Goal: Information Seeking & Learning: Learn about a topic

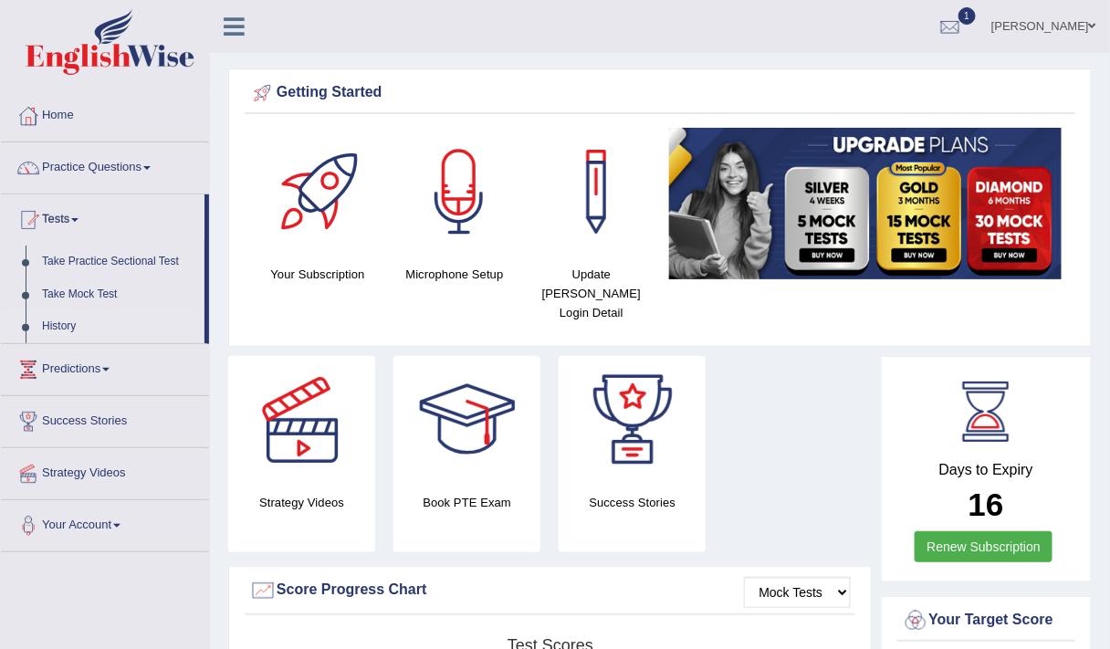
click at [62, 319] on link "History" at bounding box center [119, 326] width 171 height 33
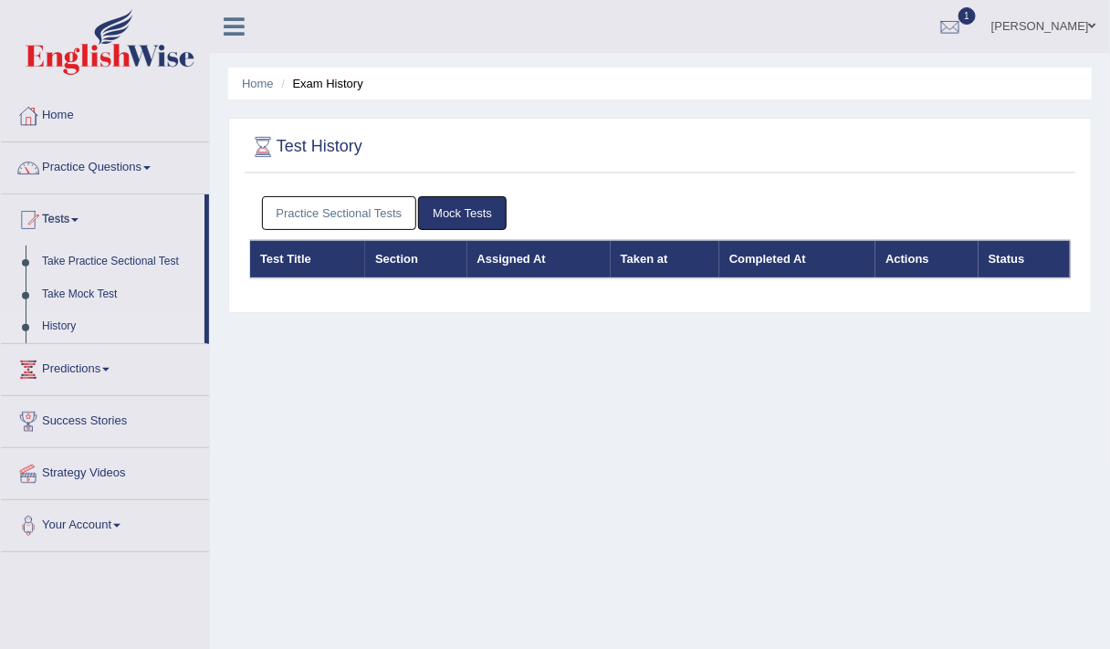
click at [332, 207] on link "Practice Sectional Tests" at bounding box center [339, 213] width 155 height 34
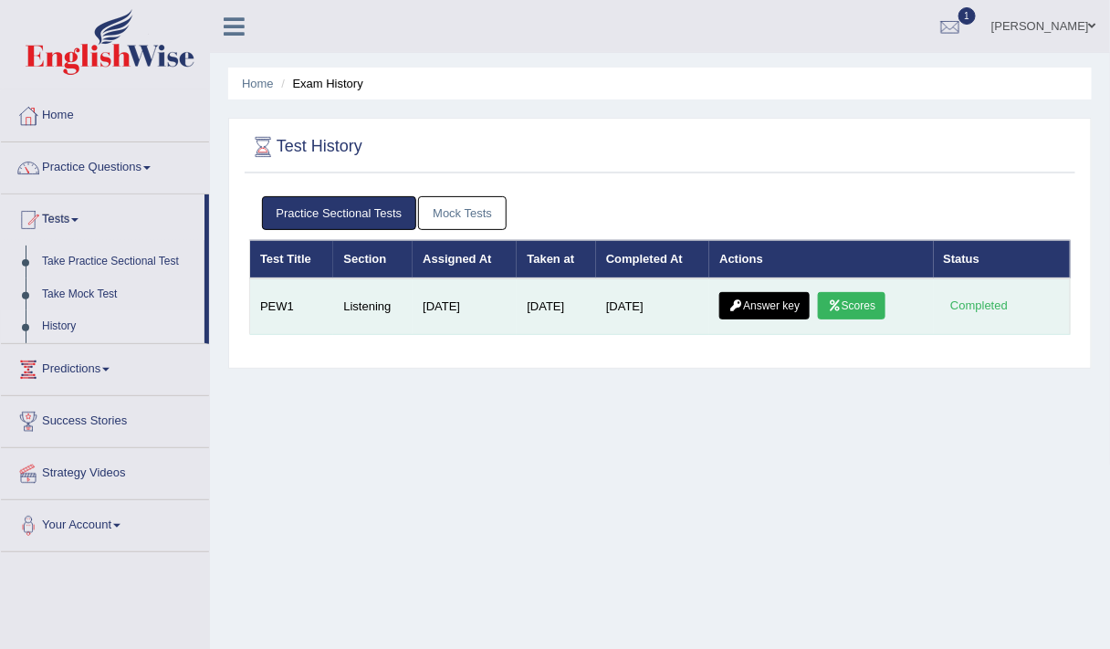
click at [792, 300] on link "Answer key" at bounding box center [764, 305] width 90 height 27
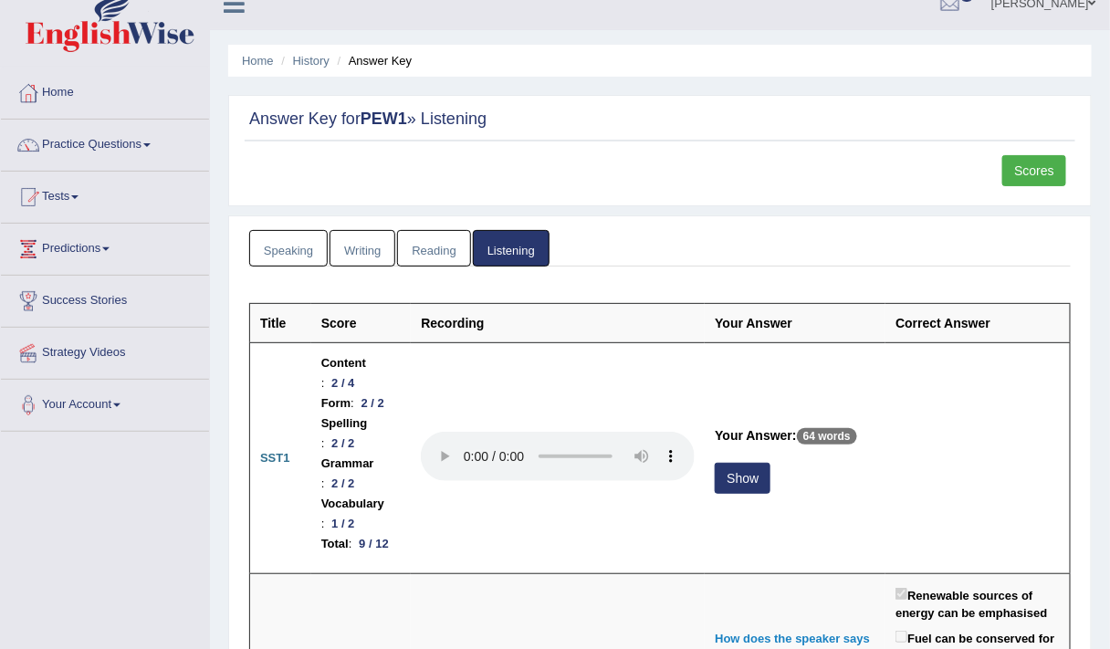
scroll to position [23, 0]
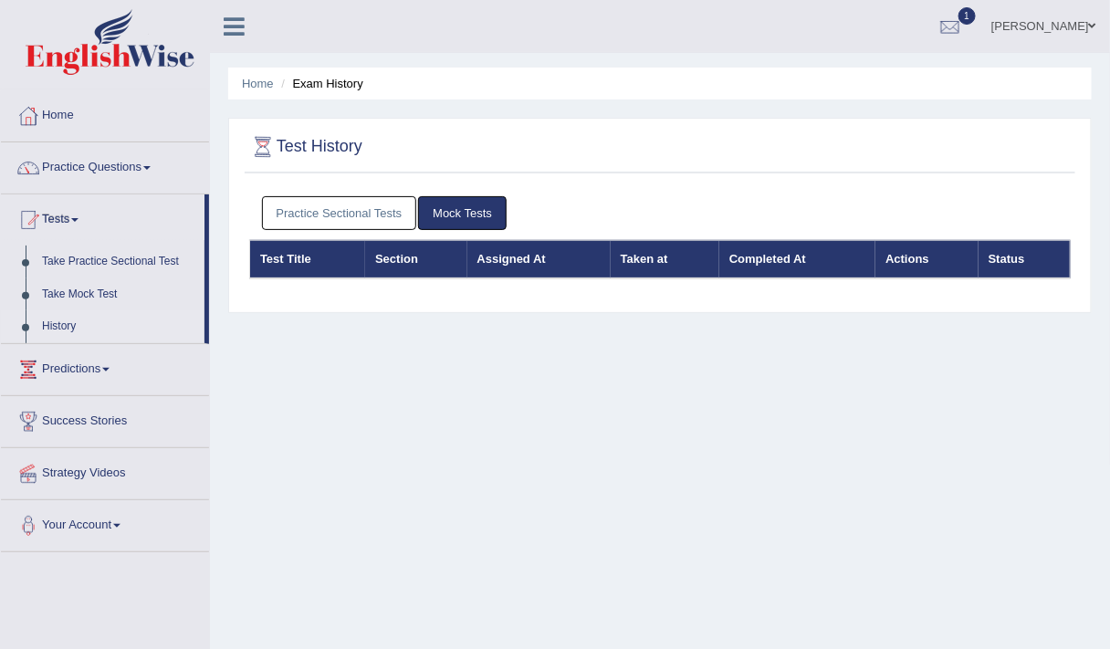
click at [334, 224] on link "Practice Sectional Tests" at bounding box center [339, 213] width 155 height 34
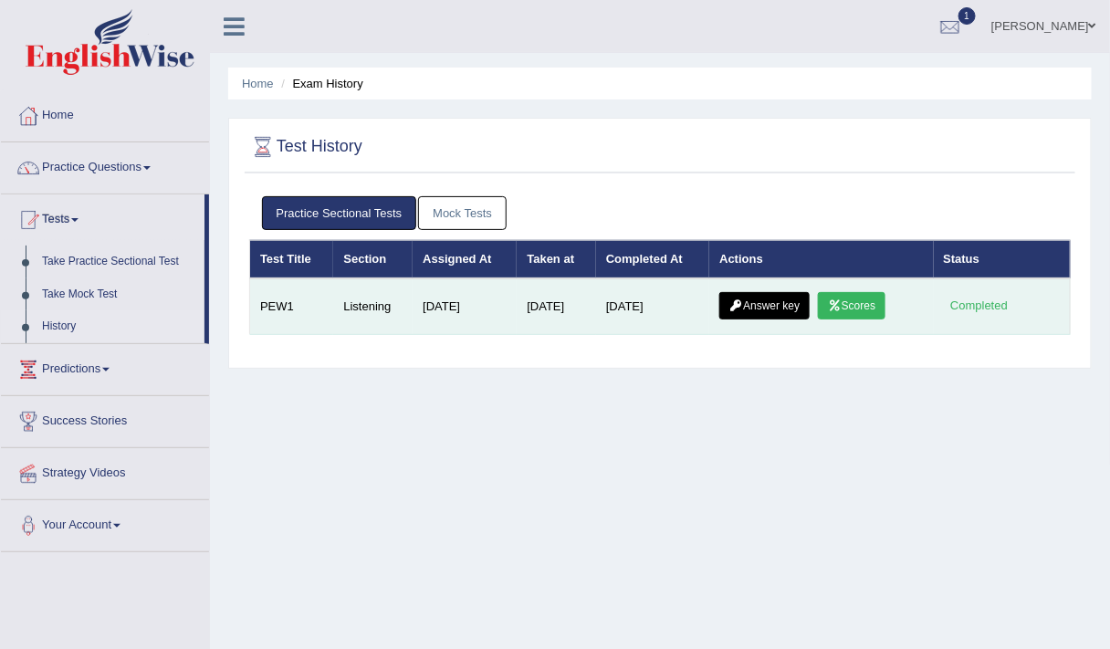
click at [865, 297] on link "Scores" at bounding box center [852, 305] width 68 height 27
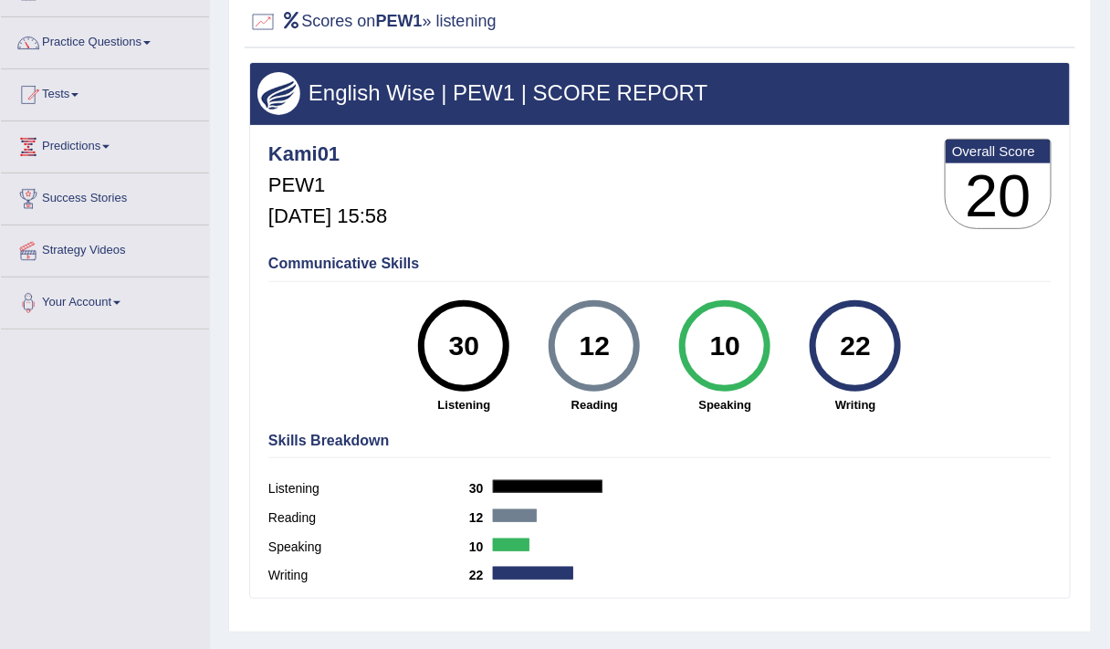
scroll to position [126, 0]
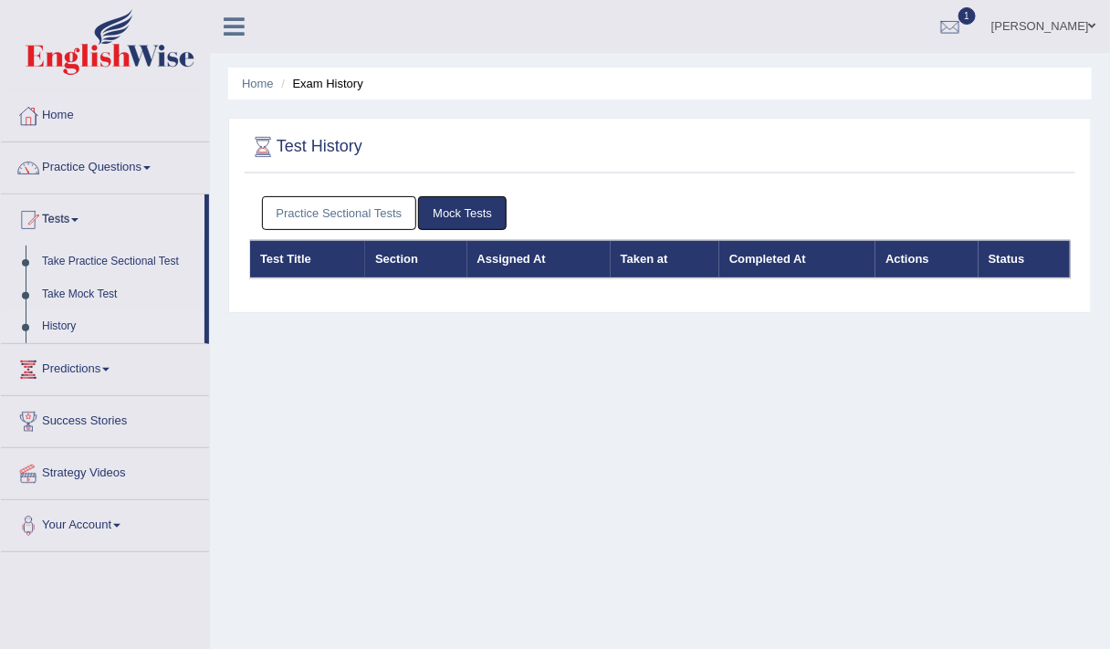
click at [325, 208] on link "Practice Sectional Tests" at bounding box center [339, 213] width 155 height 34
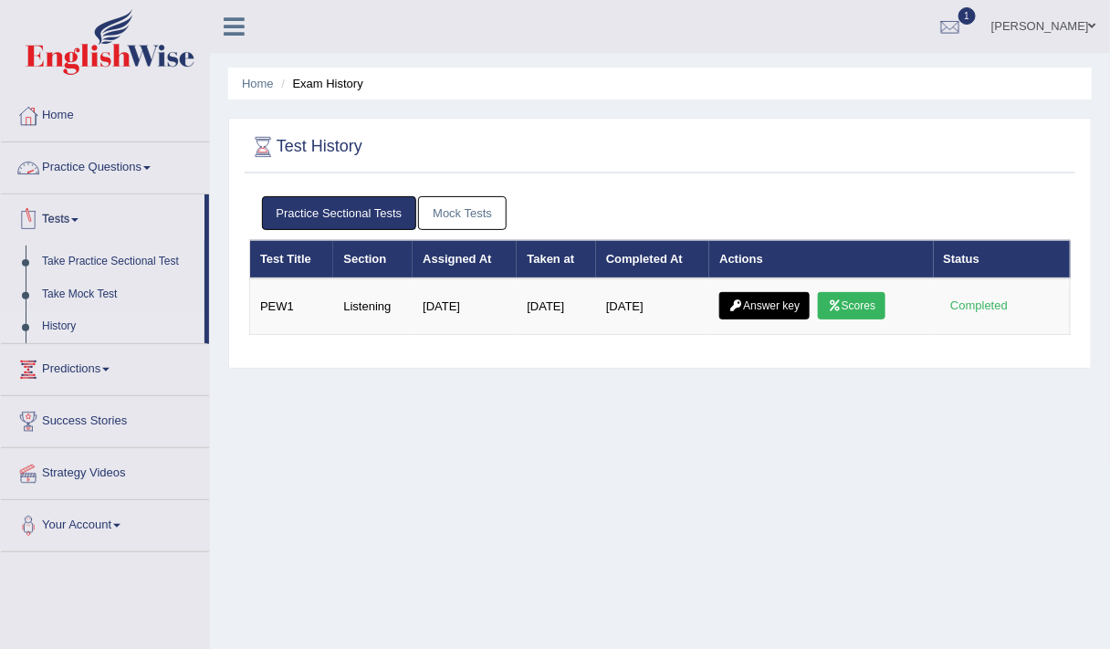
click at [75, 167] on link "Practice Questions" at bounding box center [105, 165] width 208 height 46
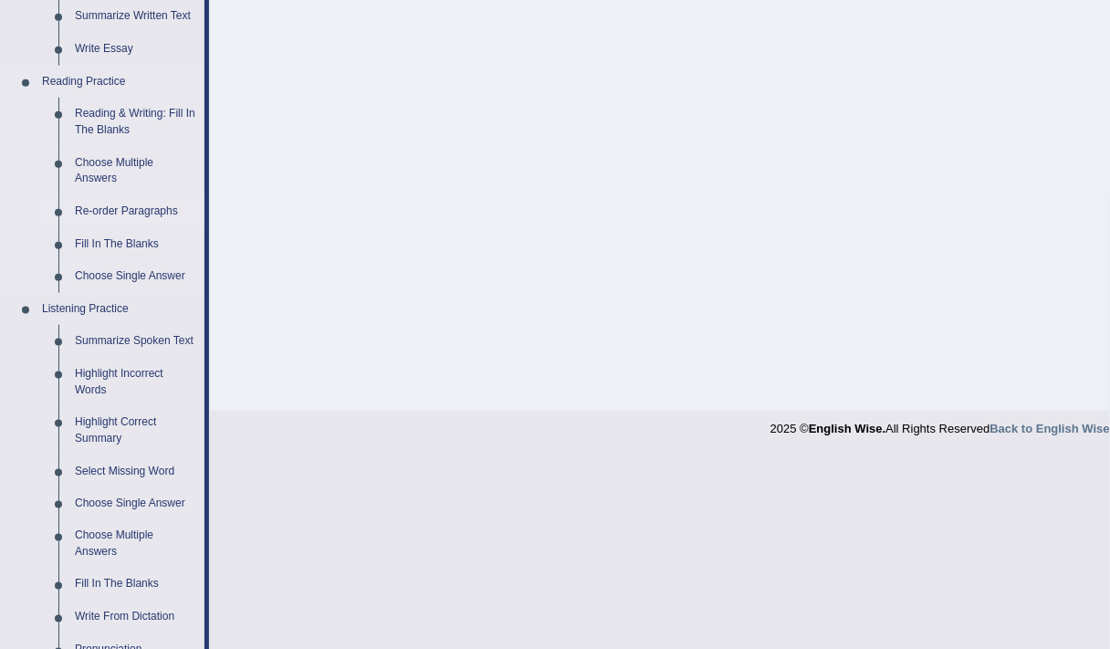
scroll to position [501, 0]
click at [107, 241] on link "Fill In The Blanks" at bounding box center [136, 245] width 138 height 33
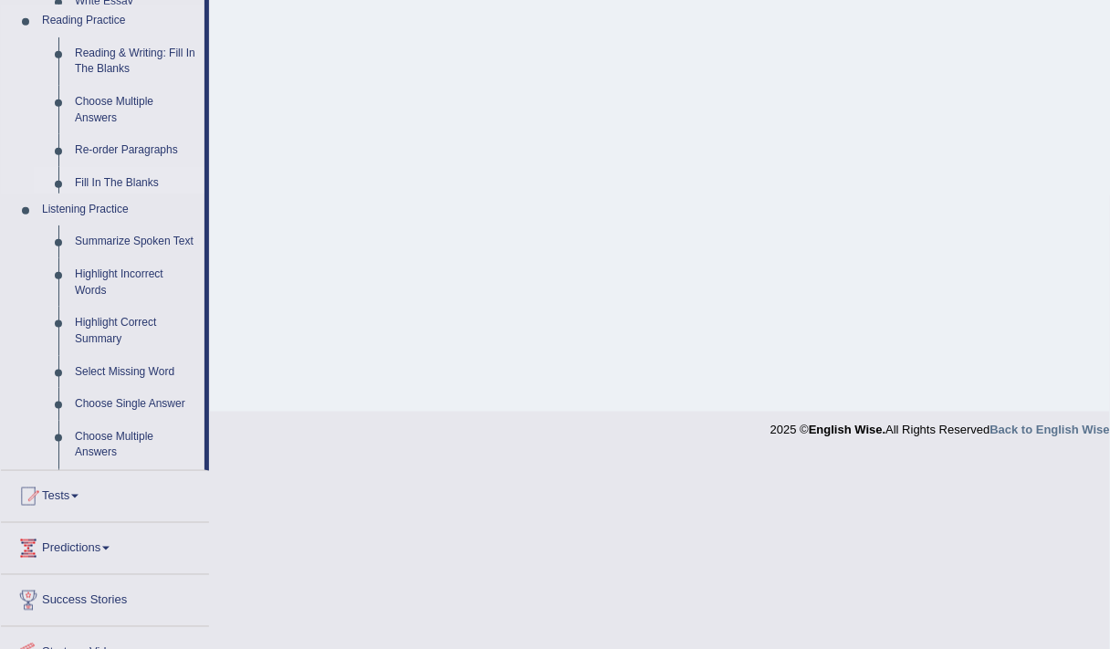
scroll to position [308, 0]
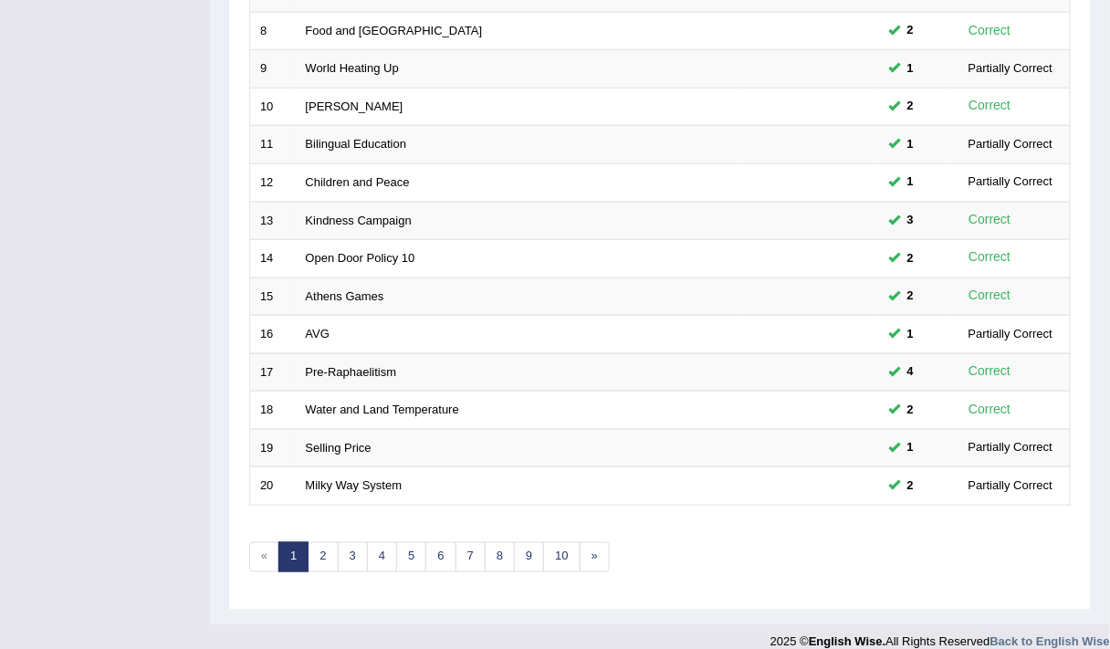
scroll to position [539, 0]
click at [316, 546] on link "2" at bounding box center [322, 556] width 30 height 30
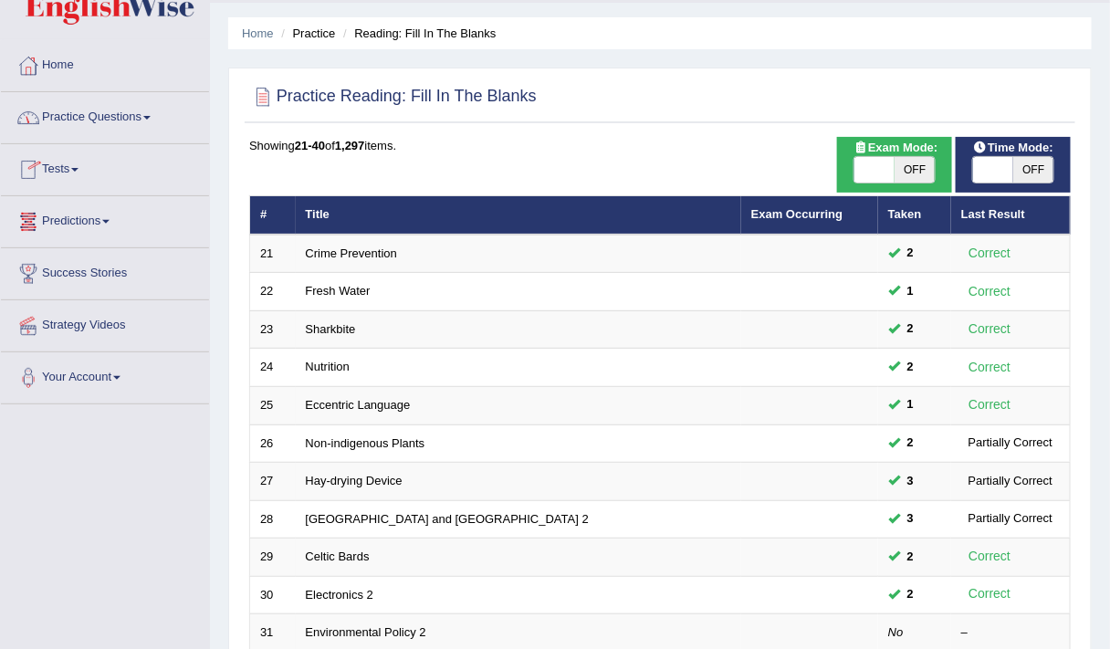
scroll to position [49, 0]
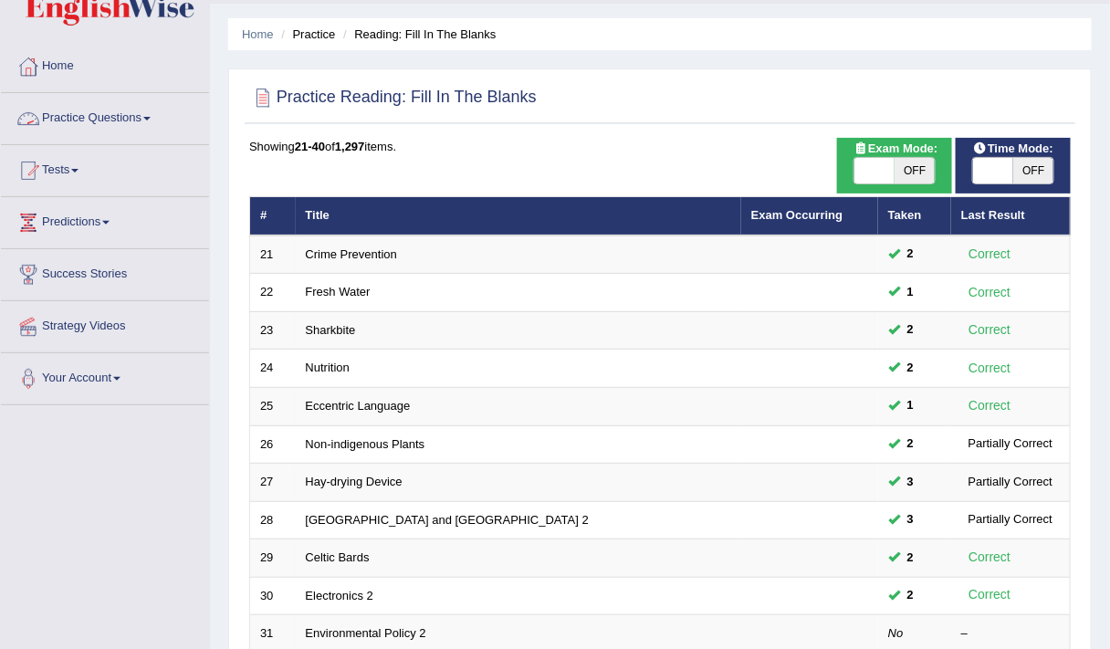
click at [120, 118] on link "Practice Questions" at bounding box center [105, 116] width 208 height 46
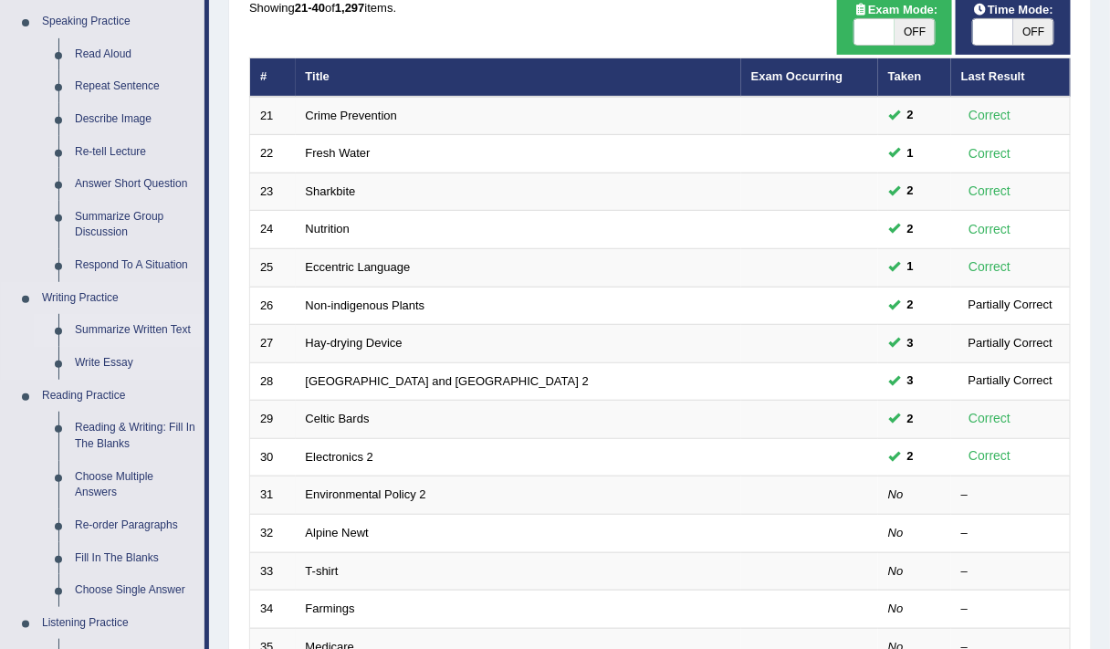
scroll to position [189, 0]
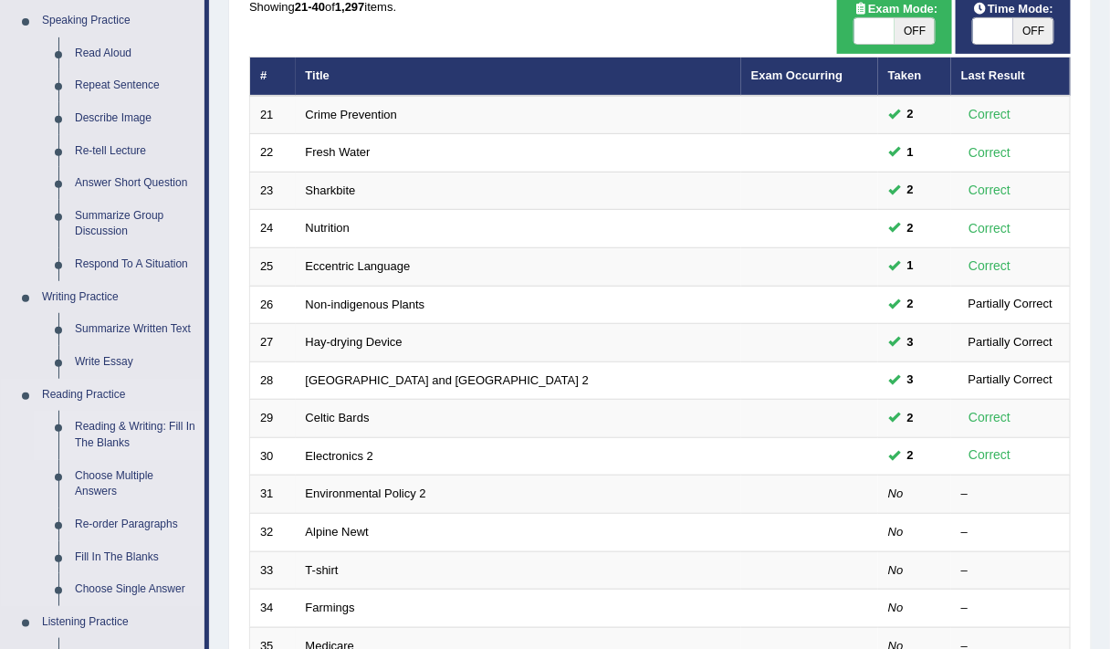
click at [110, 434] on link "Reading & Writing: Fill In The Blanks" at bounding box center [136, 435] width 138 height 48
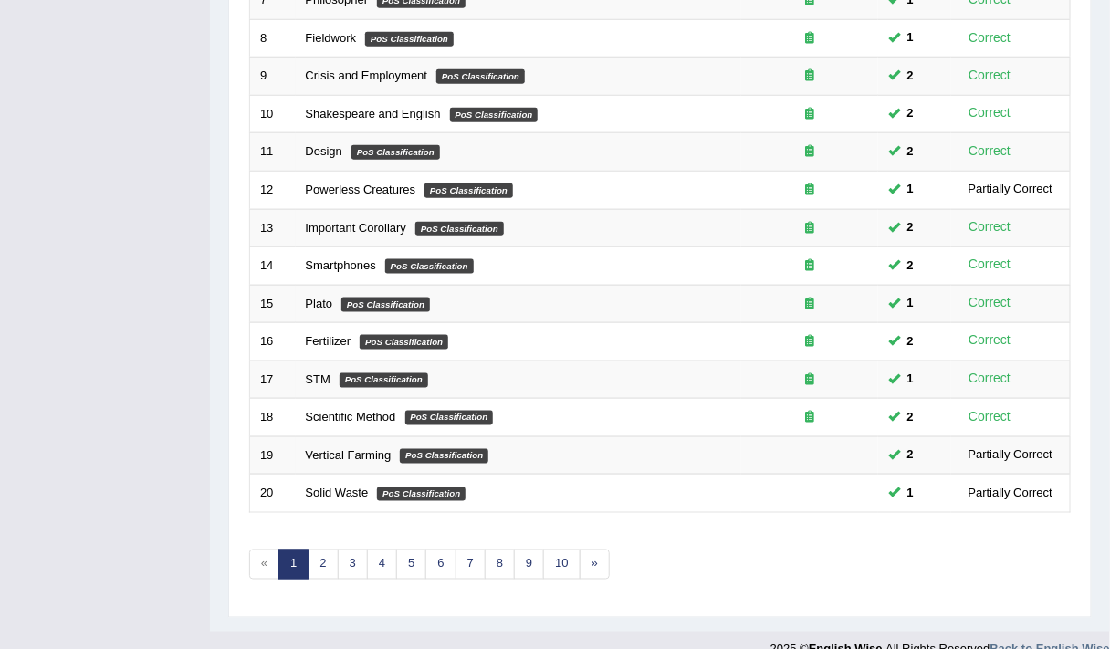
scroll to position [547, 0]
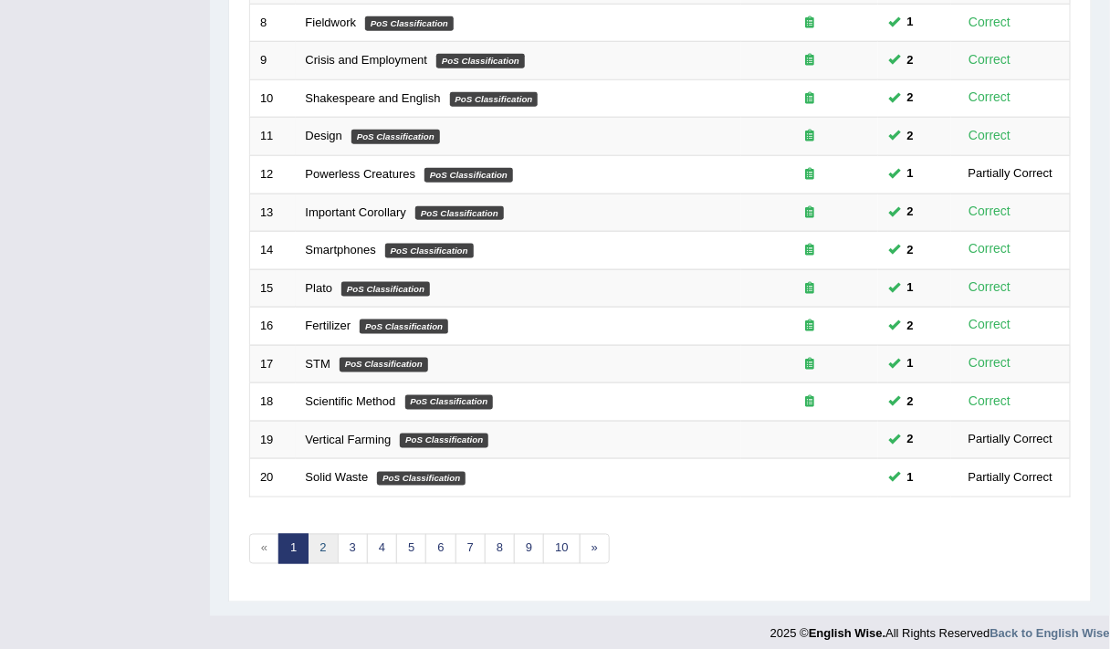
click at [328, 534] on link "2" at bounding box center [322, 549] width 30 height 30
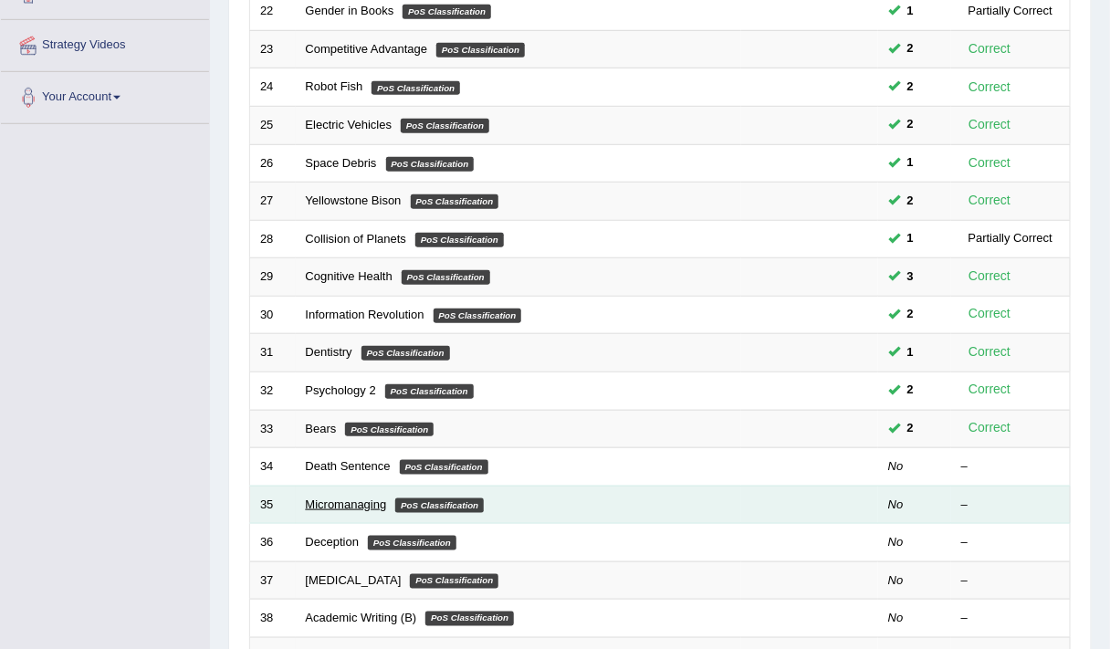
scroll to position [168, 0]
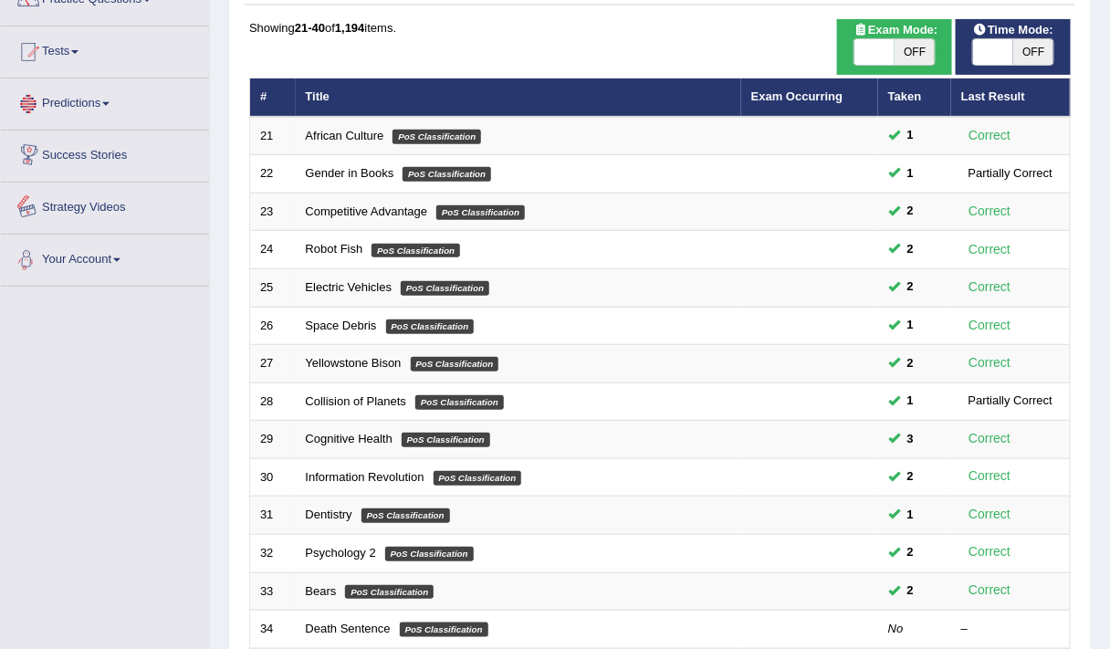
click at [107, 108] on link "Predictions" at bounding box center [105, 101] width 208 height 46
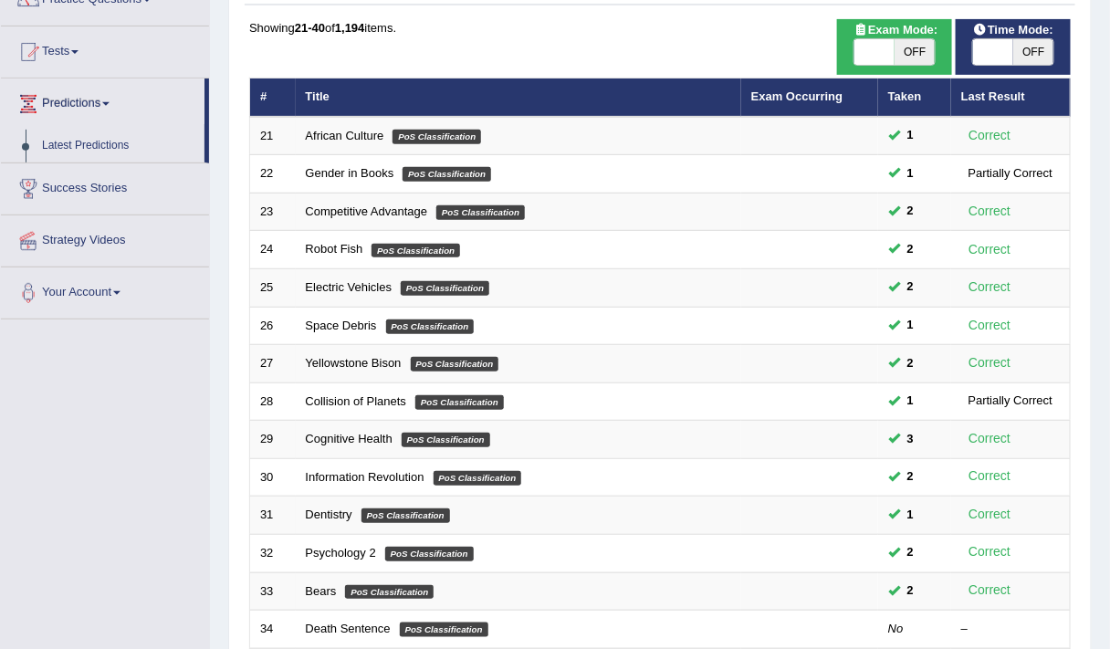
click at [82, 97] on link "Predictions" at bounding box center [102, 101] width 203 height 46
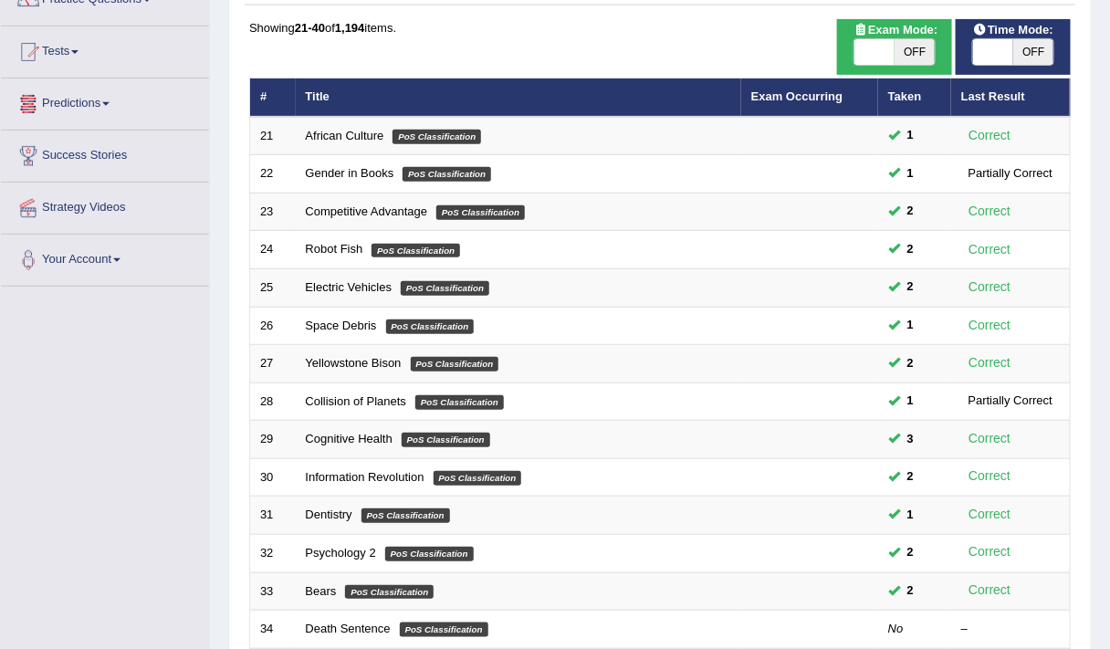
click at [82, 97] on link "Predictions" at bounding box center [105, 101] width 208 height 46
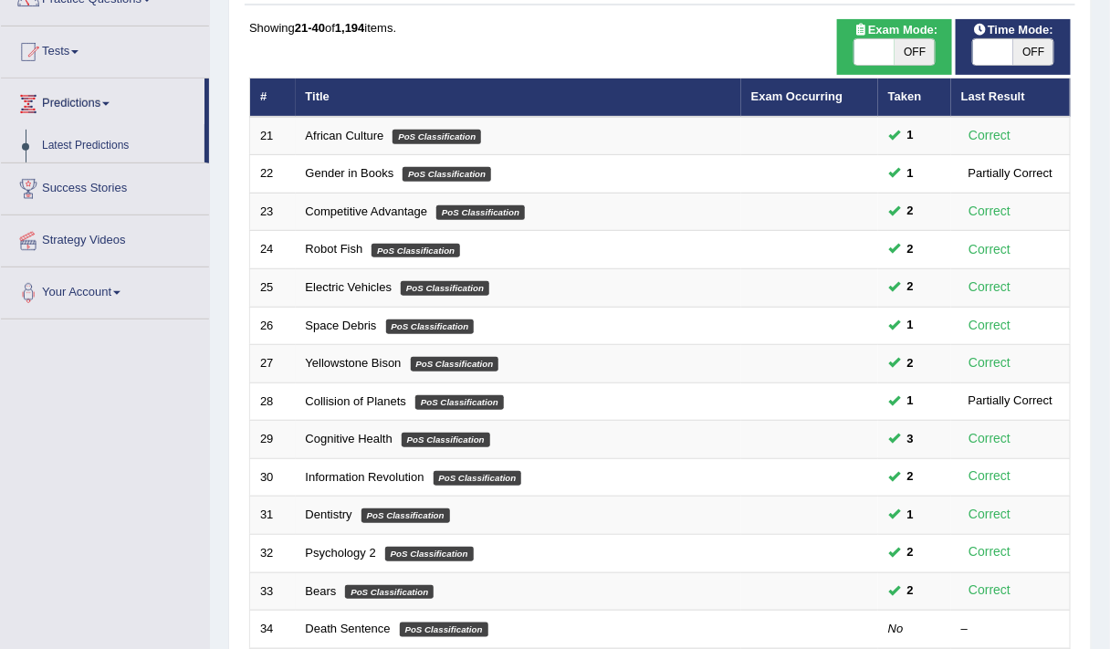
click at [82, 97] on link "Predictions" at bounding box center [102, 101] width 203 height 46
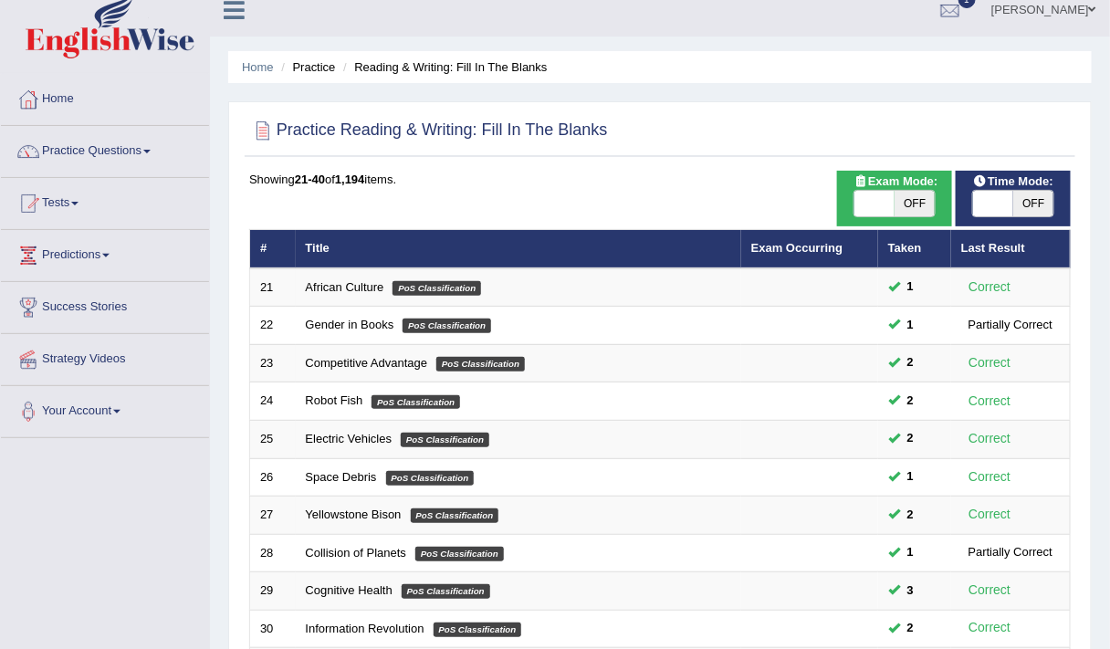
scroll to position [0, 0]
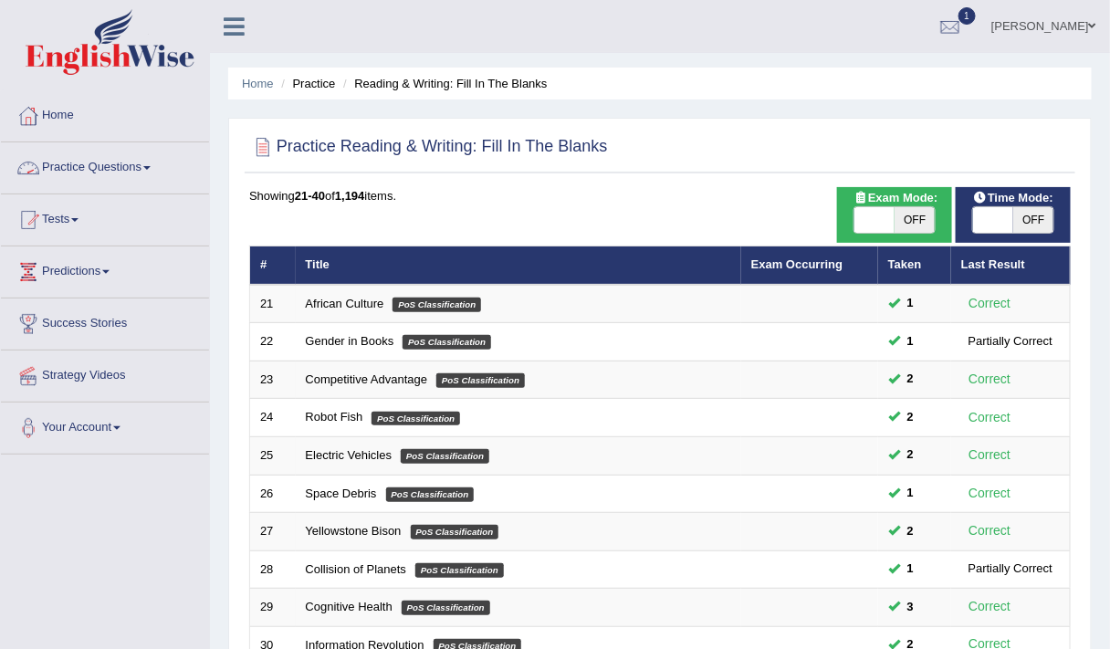
click at [102, 162] on link "Practice Questions" at bounding box center [105, 165] width 208 height 46
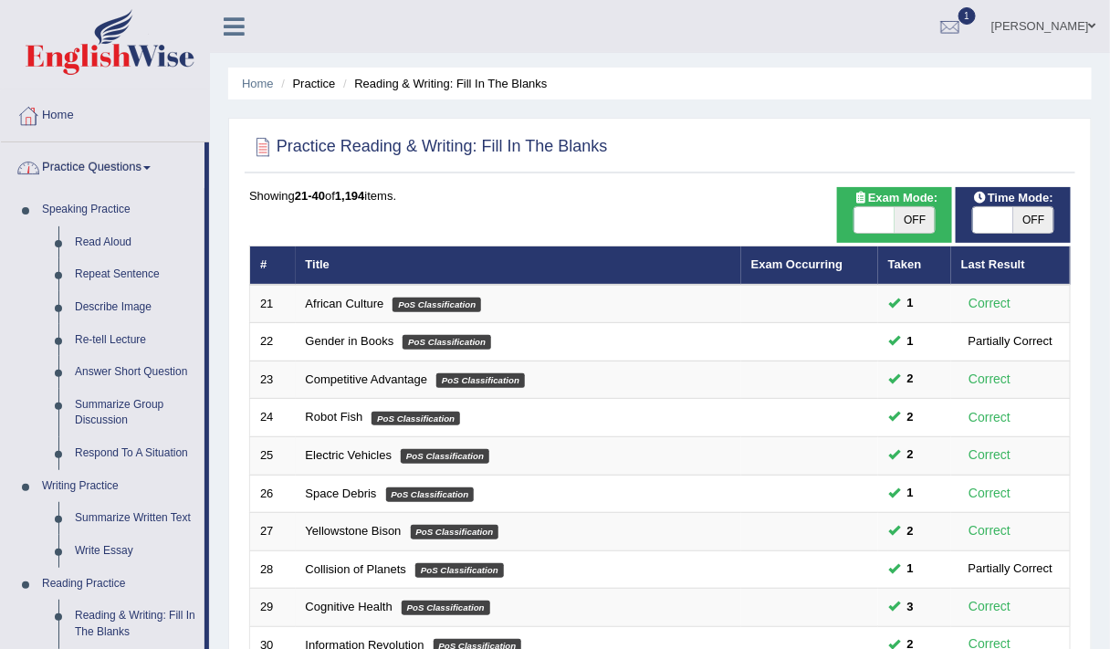
click at [110, 164] on link "Practice Questions" at bounding box center [102, 165] width 203 height 46
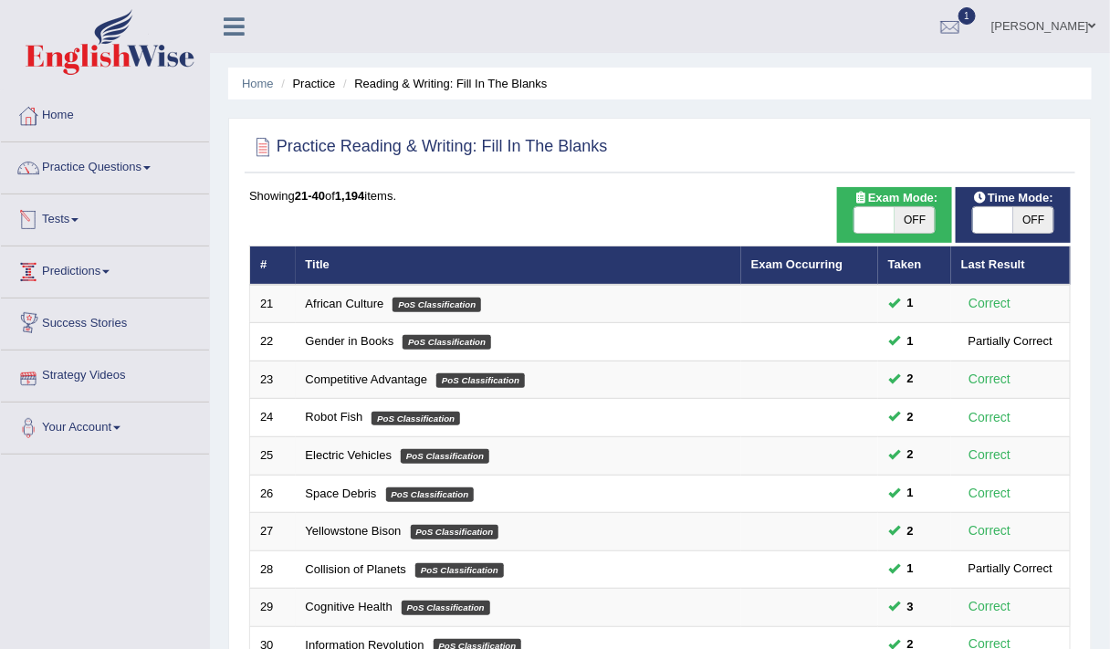
click at [69, 223] on link "Tests" at bounding box center [105, 217] width 208 height 46
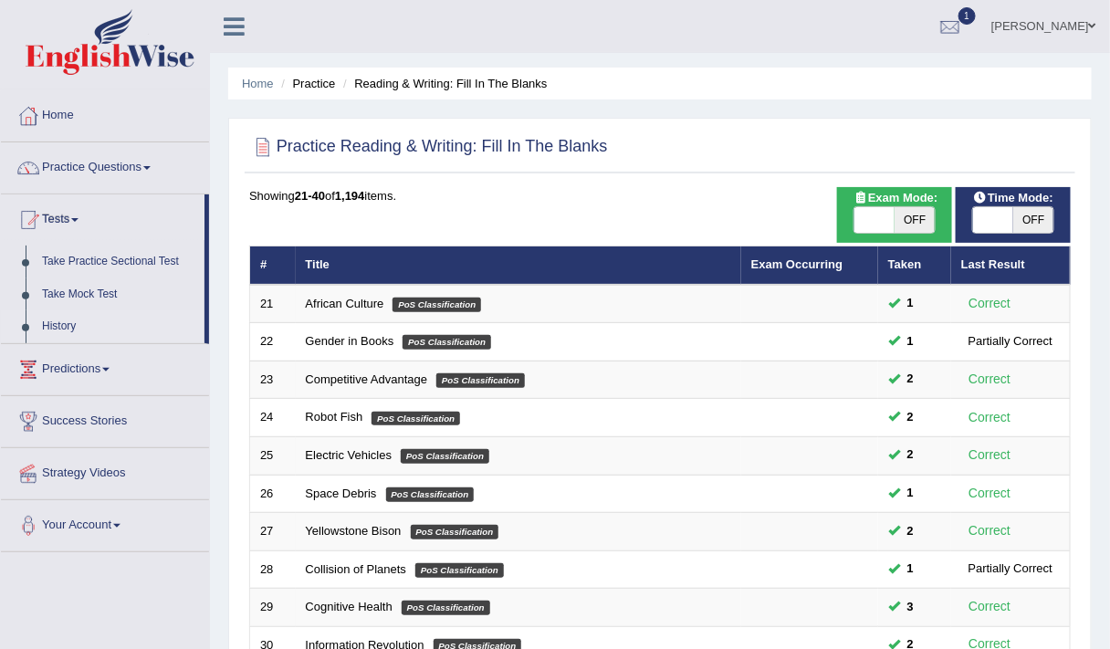
click at [60, 323] on link "History" at bounding box center [119, 326] width 171 height 33
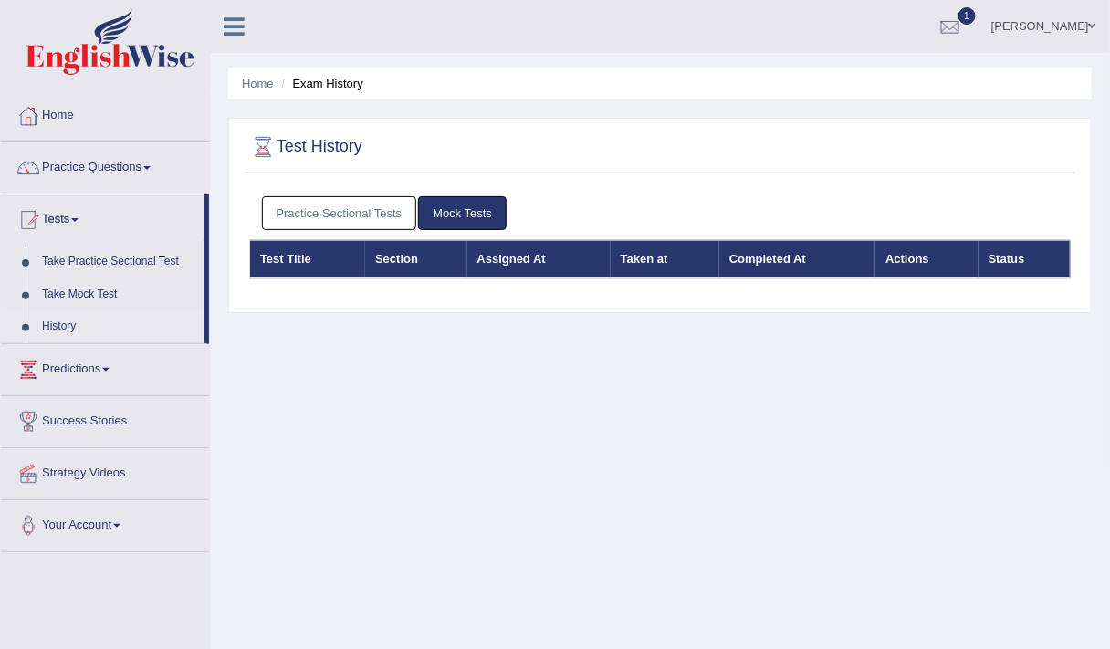
click at [332, 209] on link "Practice Sectional Tests" at bounding box center [339, 213] width 155 height 34
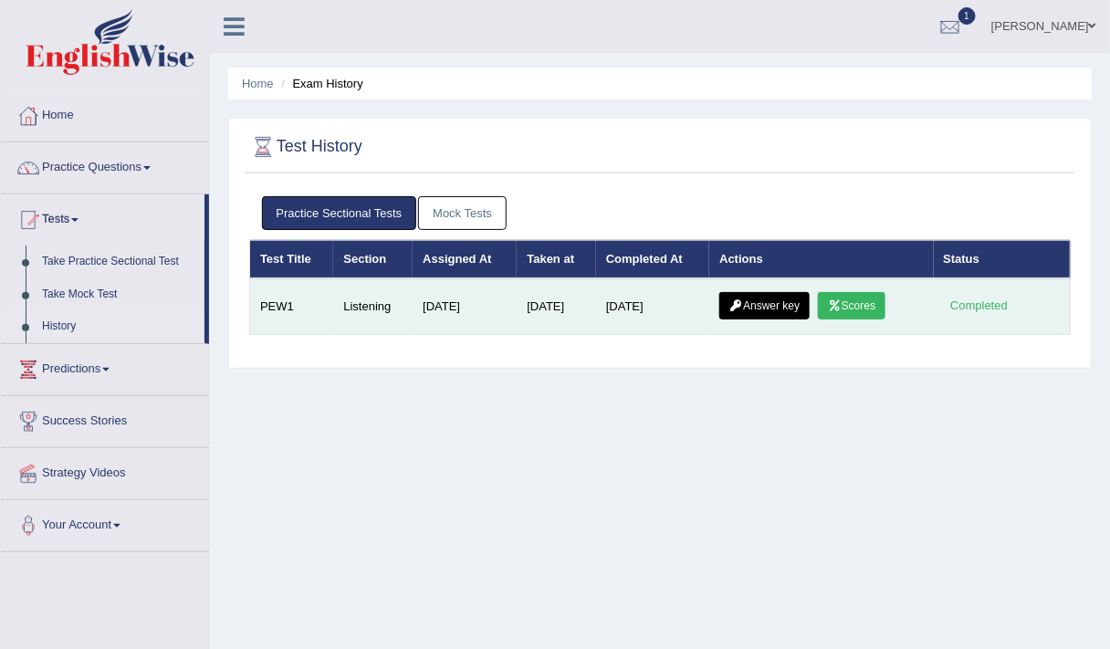
click at [772, 298] on link "Answer key" at bounding box center [764, 305] width 90 height 27
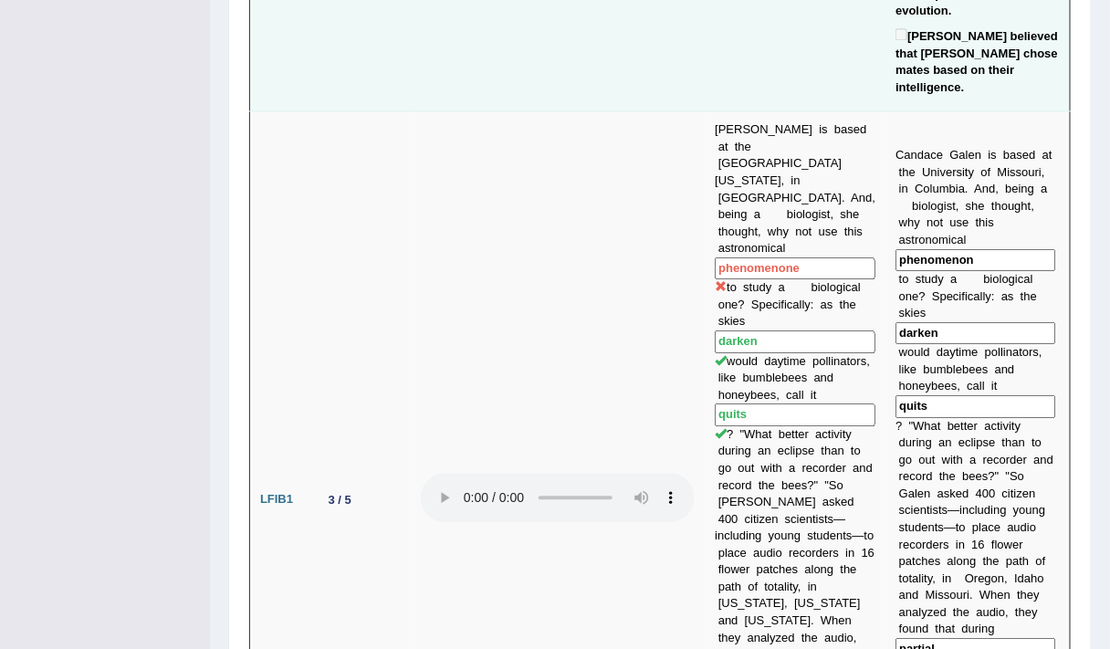
scroll to position [1252, 0]
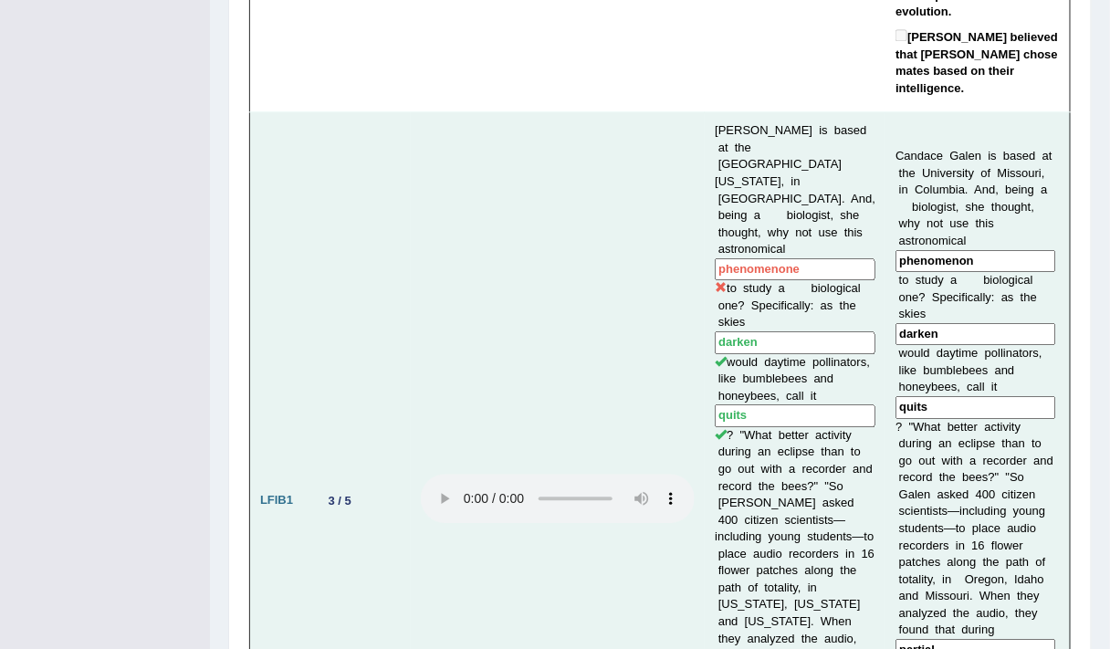
click at [964, 250] on input "phenomenon" at bounding box center [975, 261] width 161 height 23
click at [974, 250] on input "phenomenon" at bounding box center [975, 261] width 161 height 23
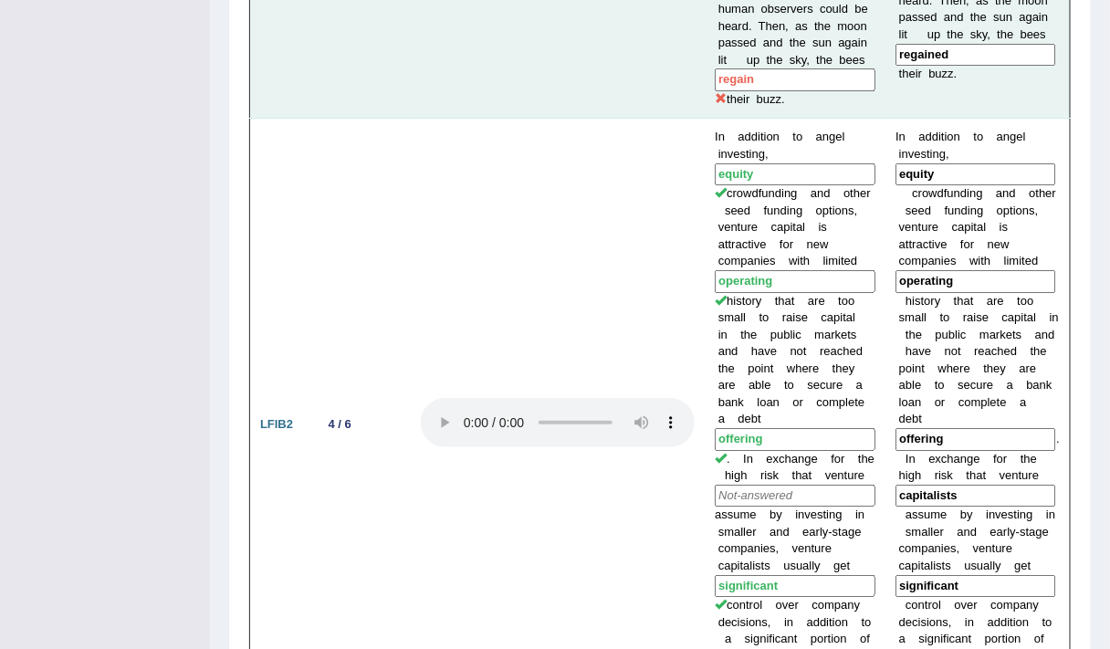
scroll to position [2025, 0]
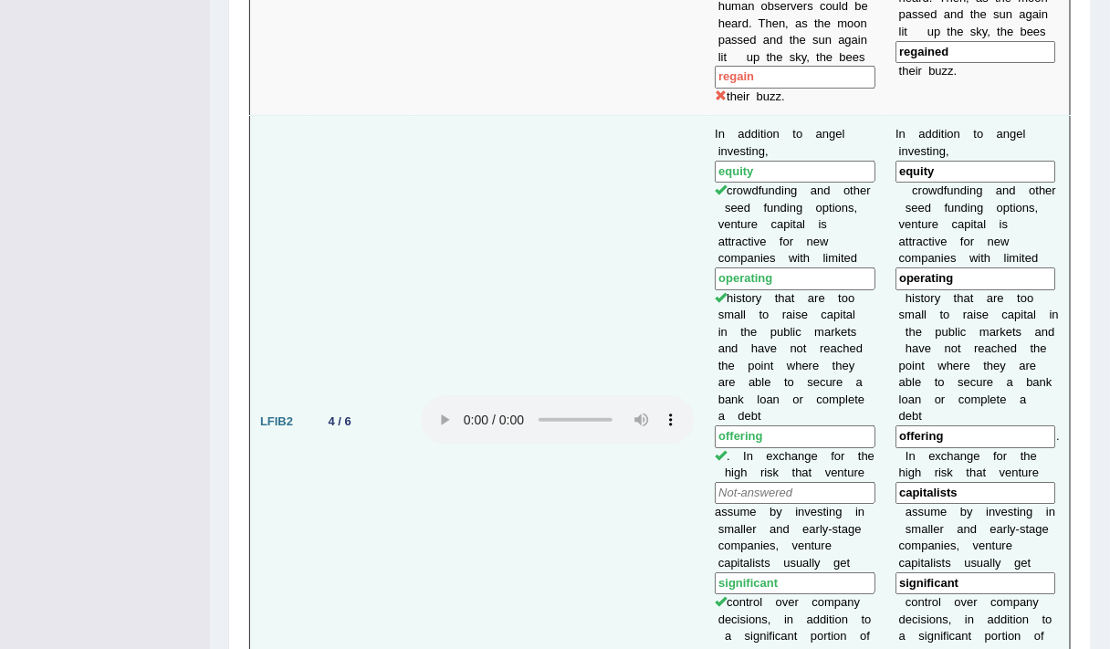
click at [776, 232] on td "In addition to angel investing, equity crowdfunding and other seed funding opti…" at bounding box center [794, 422] width 181 height 613
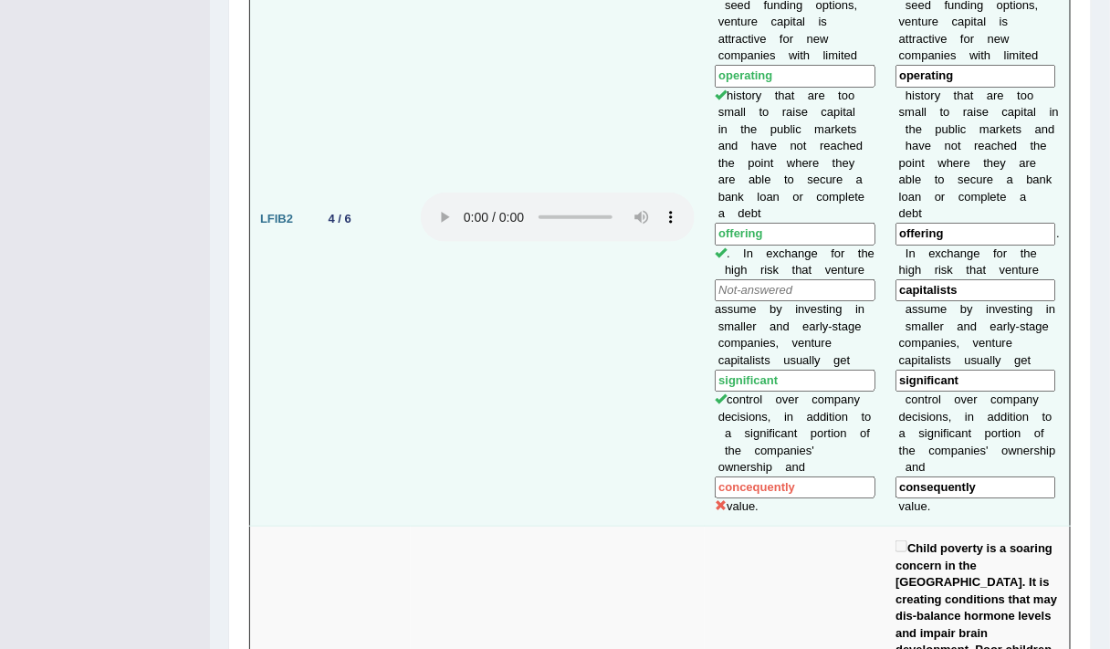
scroll to position [2233, 0]
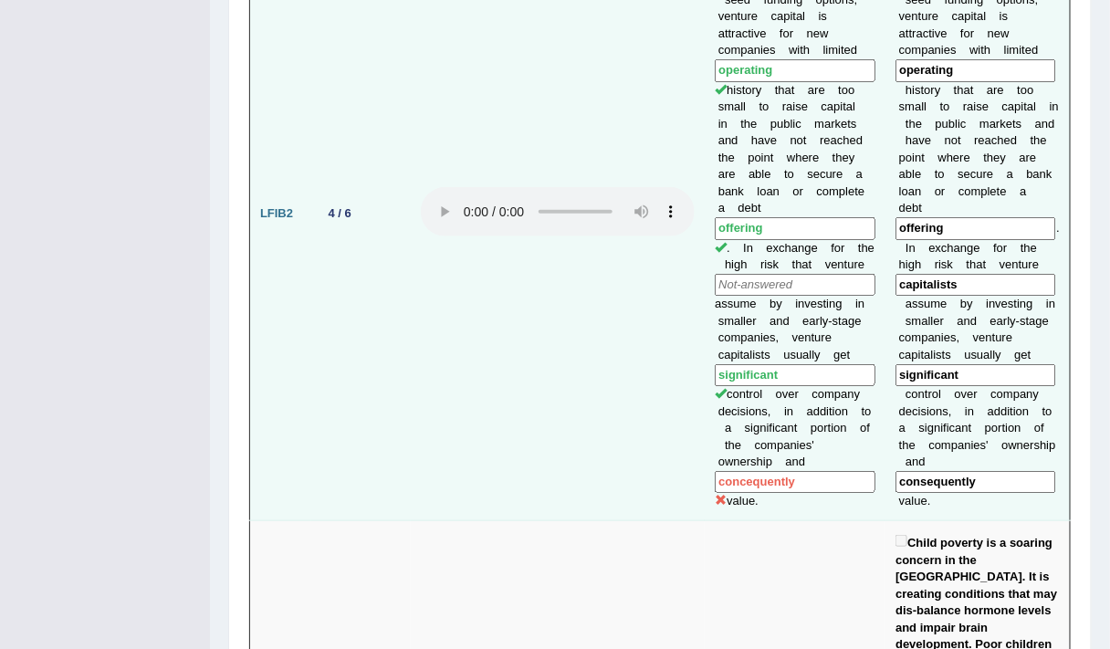
click at [787, 471] on input "concequently" at bounding box center [794, 482] width 161 height 23
click at [739, 323] on td "In addition to angel investing, equity crowdfunding and other seed funding opti…" at bounding box center [794, 214] width 181 height 613
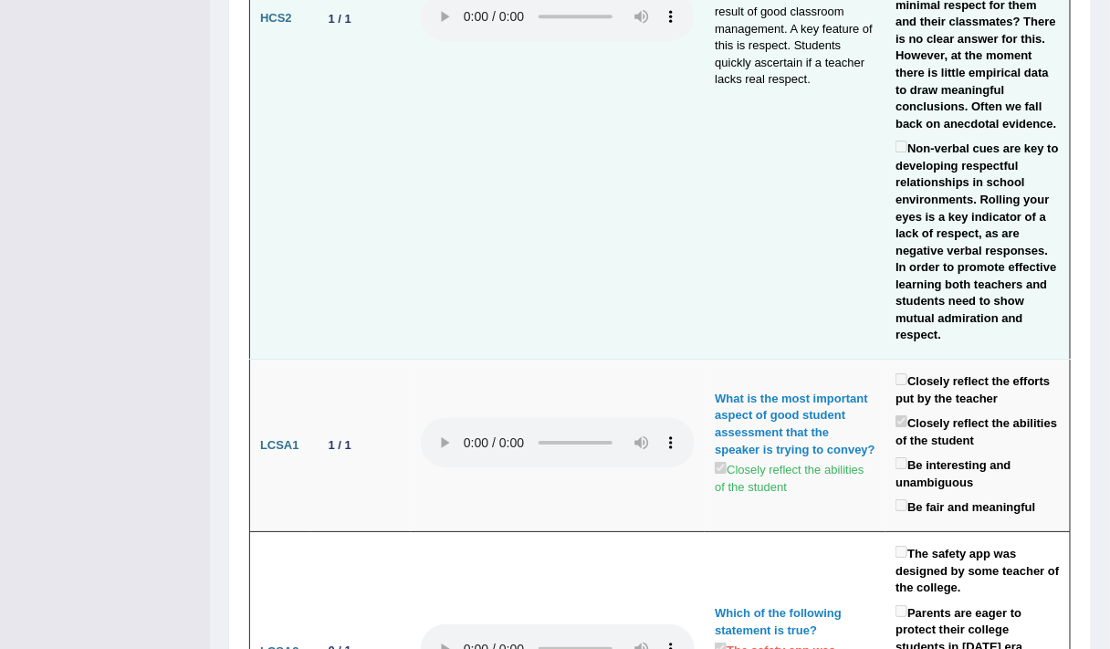
scroll to position [3858, 0]
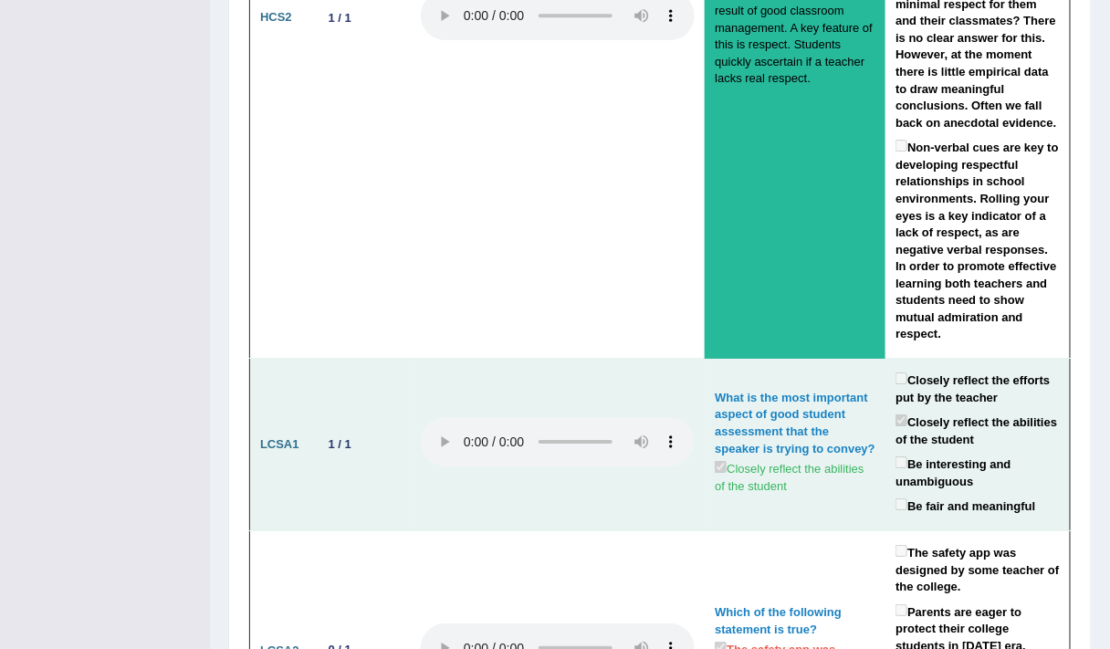
click at [808, 390] on div "What is the most important aspect of good student assessment that the speaker i…" at bounding box center [794, 424] width 161 height 68
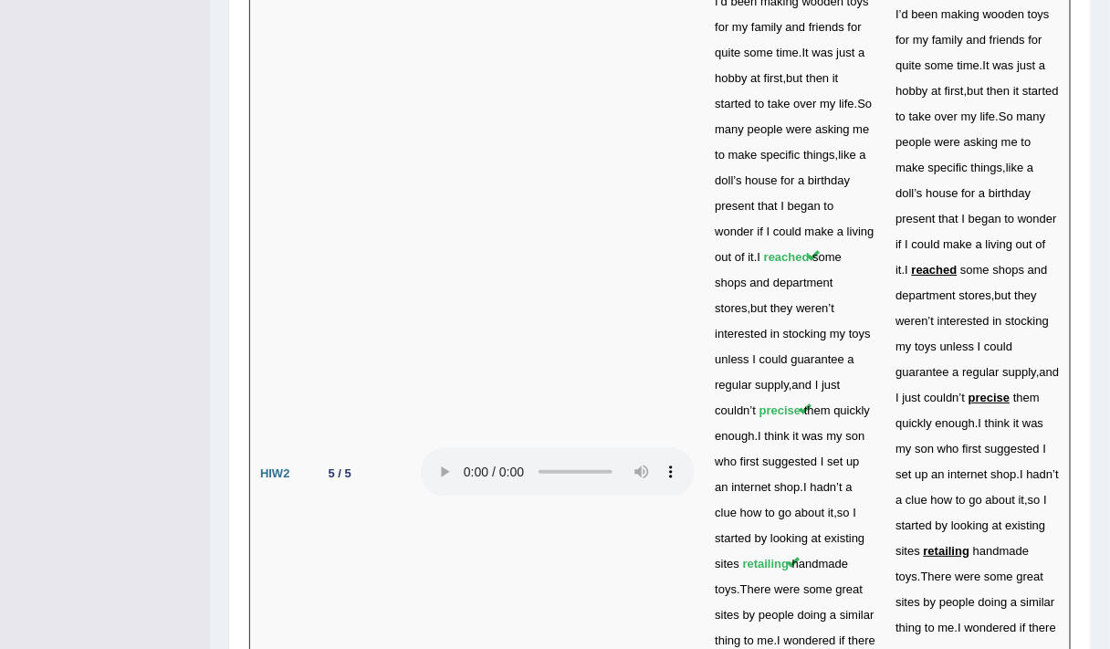
scroll to position [6056, 0]
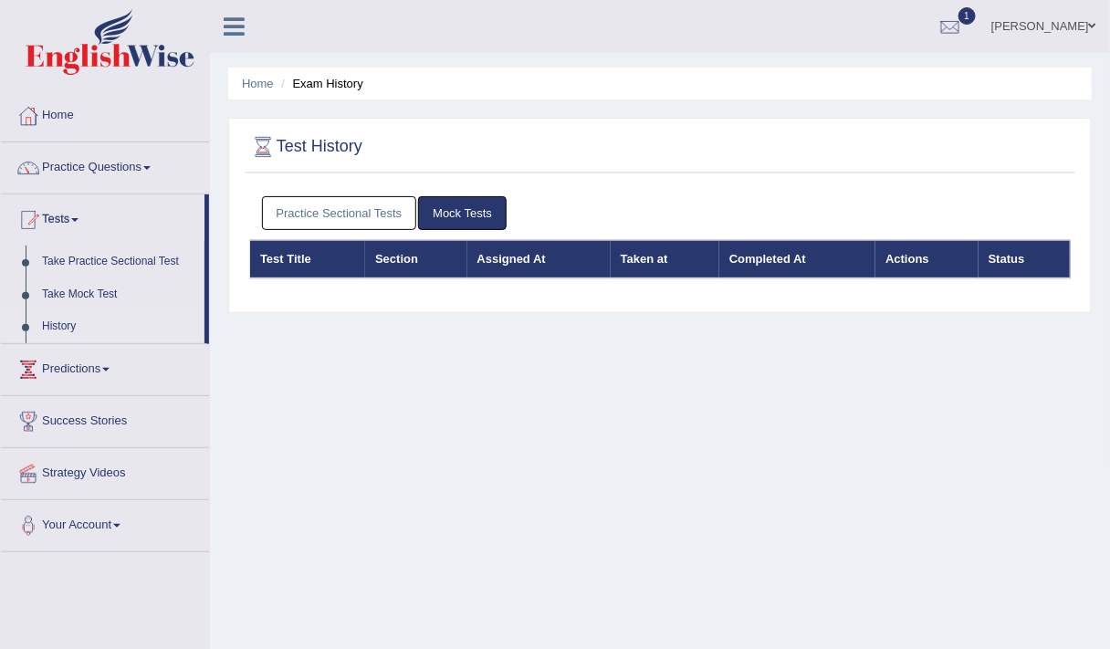
scroll to position [1, 0]
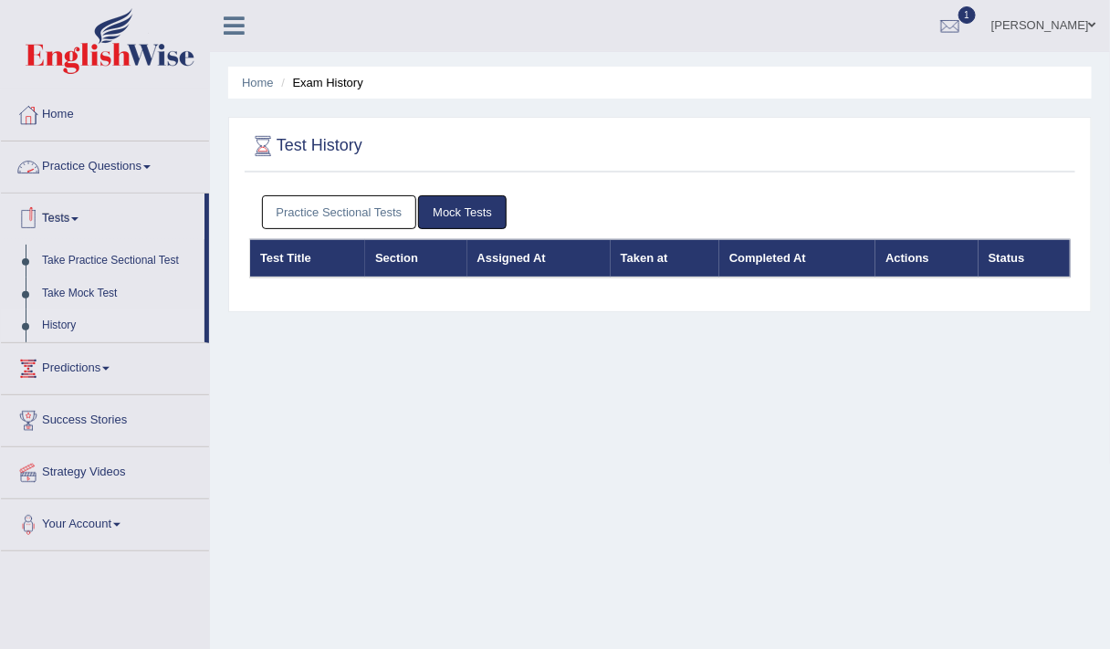
click at [86, 170] on link "Practice Questions" at bounding box center [105, 164] width 208 height 46
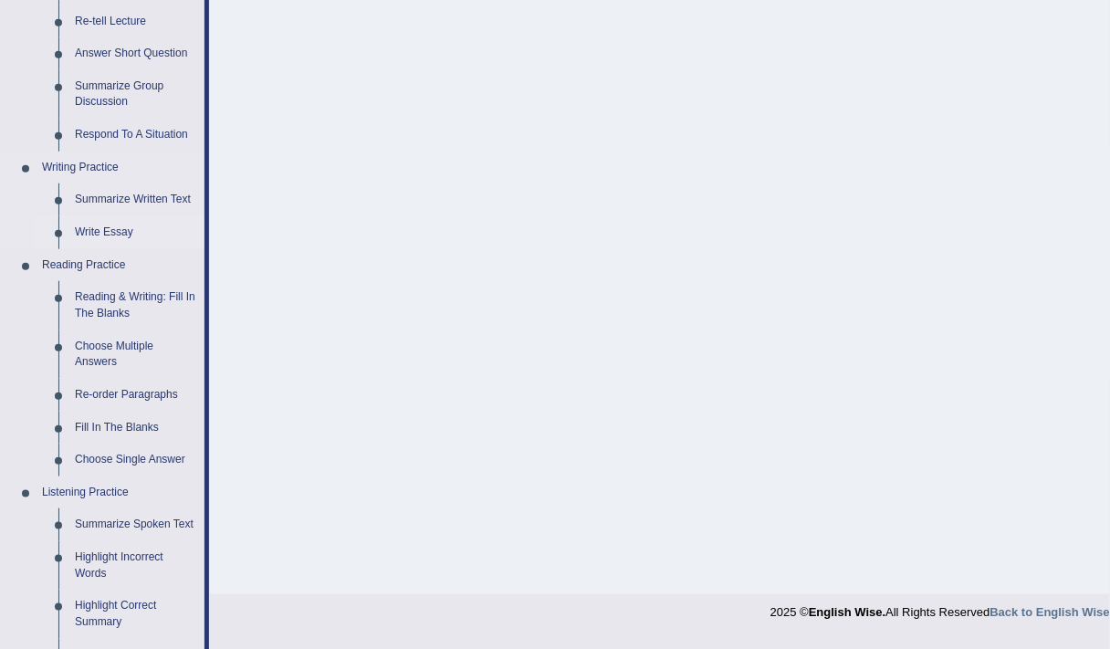
scroll to position [318, 0]
click at [156, 534] on link "Summarize Spoken Text" at bounding box center [136, 525] width 138 height 33
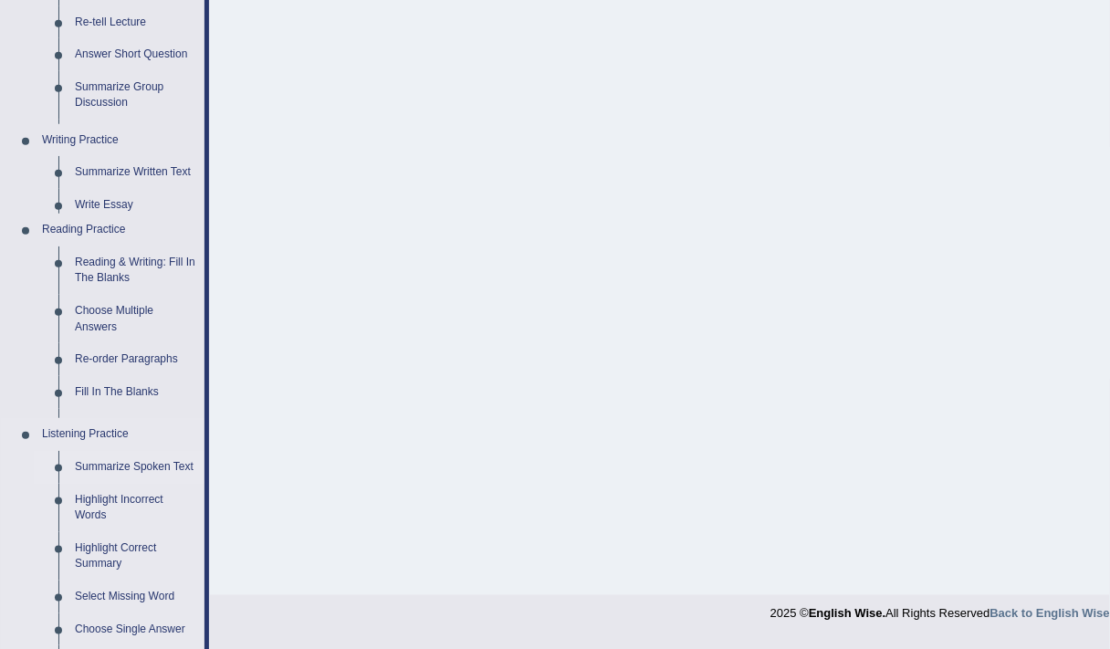
scroll to position [308, 0]
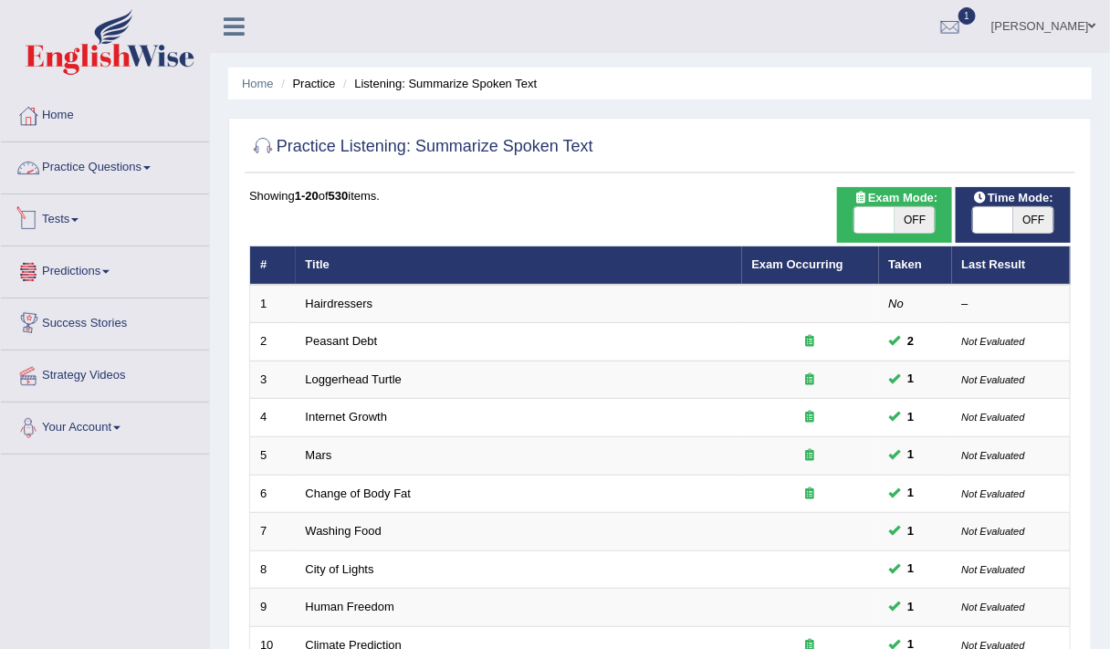
click at [106, 171] on link "Practice Questions" at bounding box center [105, 165] width 208 height 46
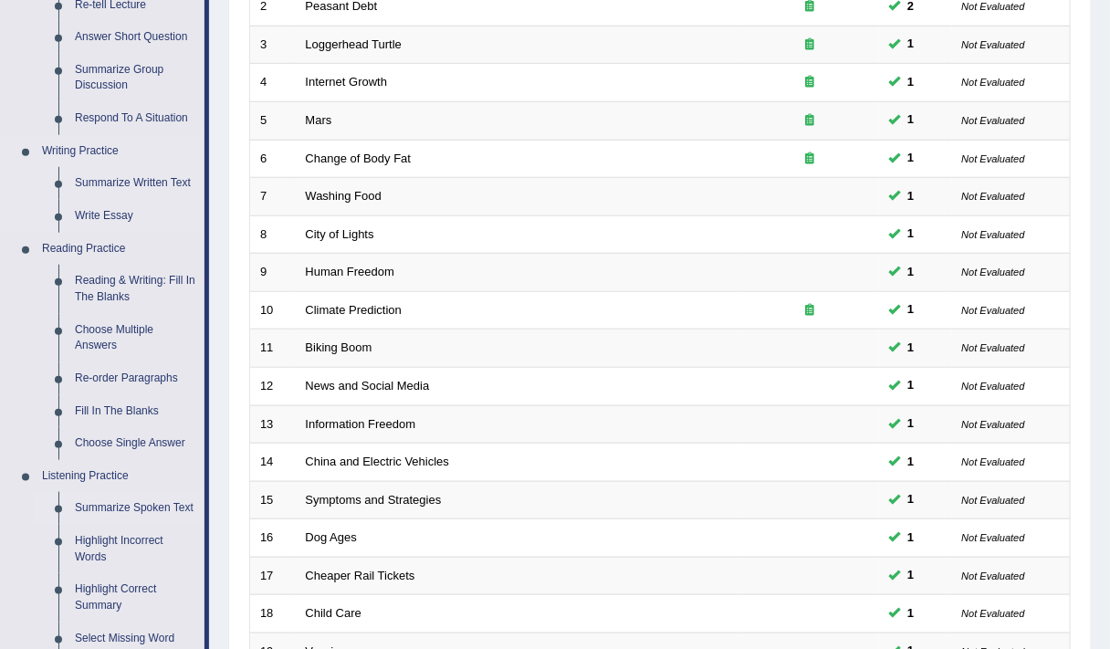
scroll to position [336, 0]
click at [126, 373] on link "Re-order Paragraphs" at bounding box center [136, 377] width 138 height 33
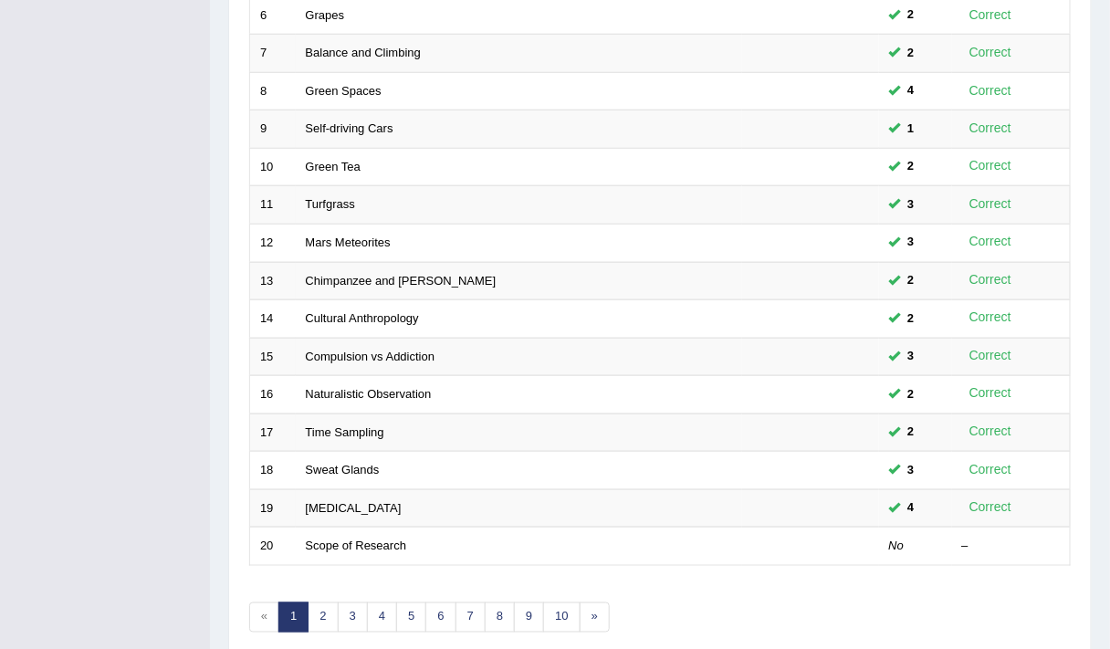
scroll to position [547, 0]
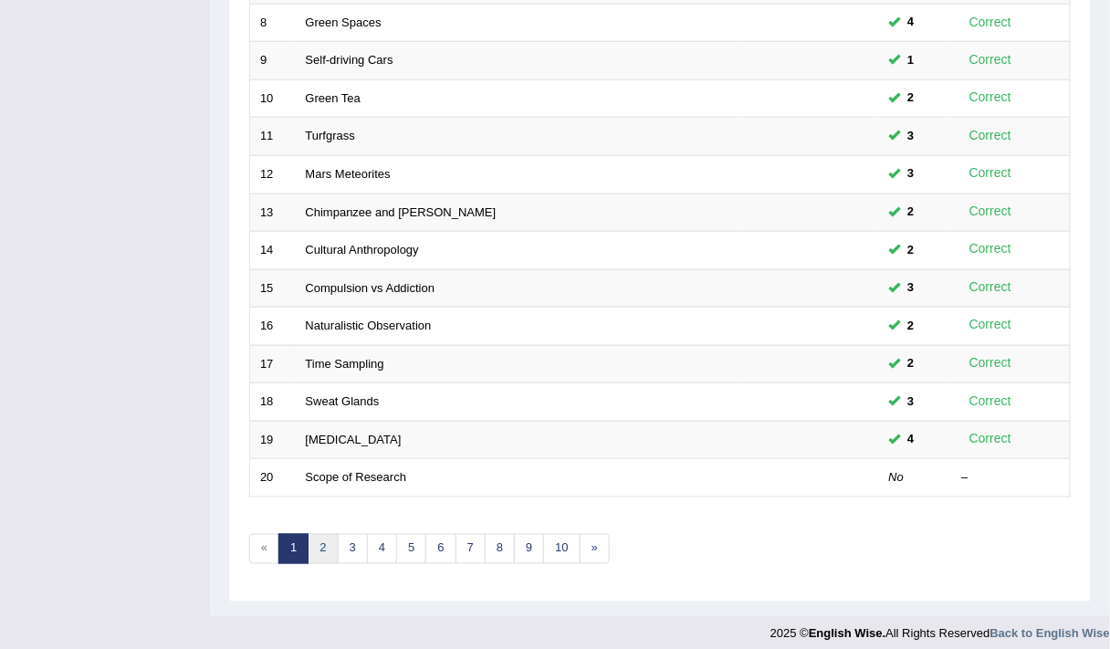
click at [323, 534] on link "2" at bounding box center [322, 549] width 30 height 30
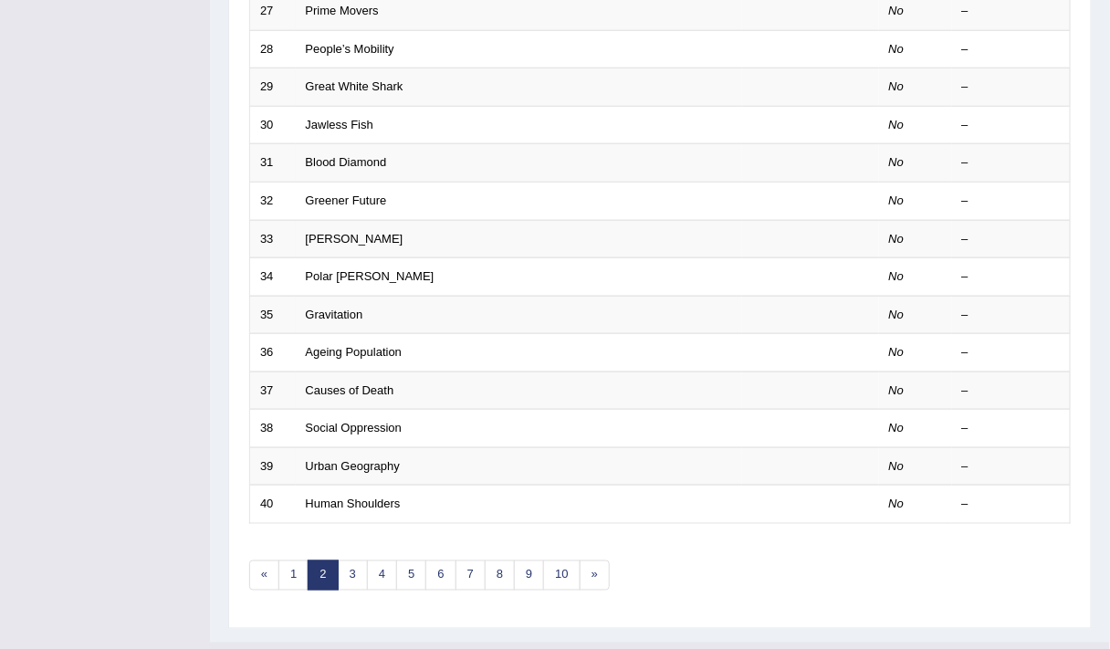
scroll to position [547, 0]
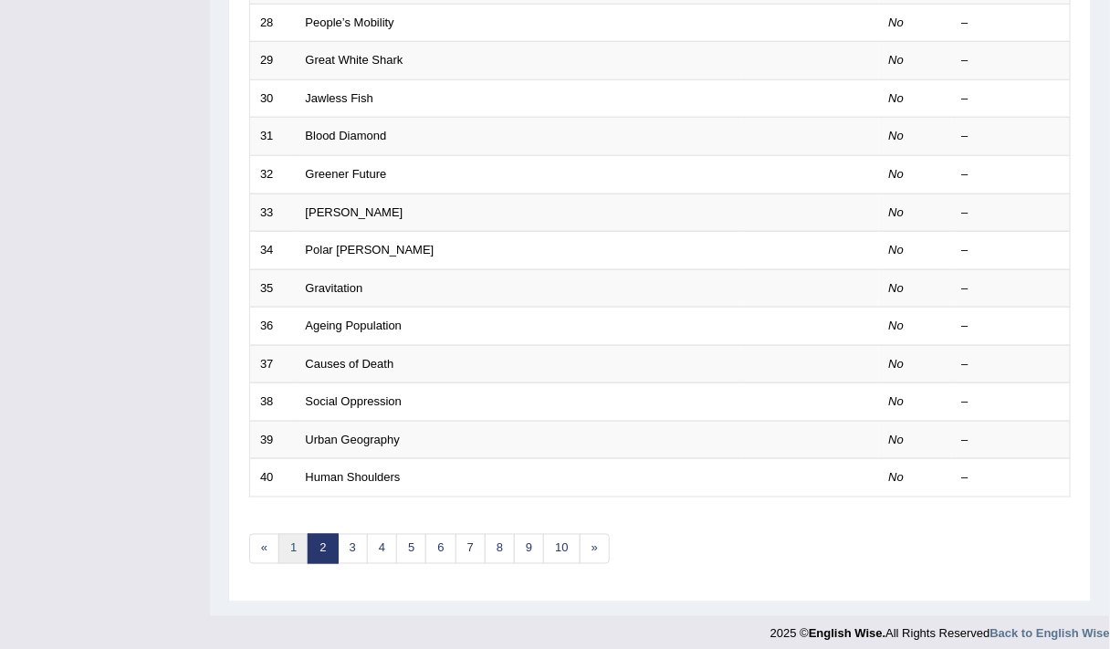
click at [297, 538] on link "1" at bounding box center [293, 549] width 30 height 30
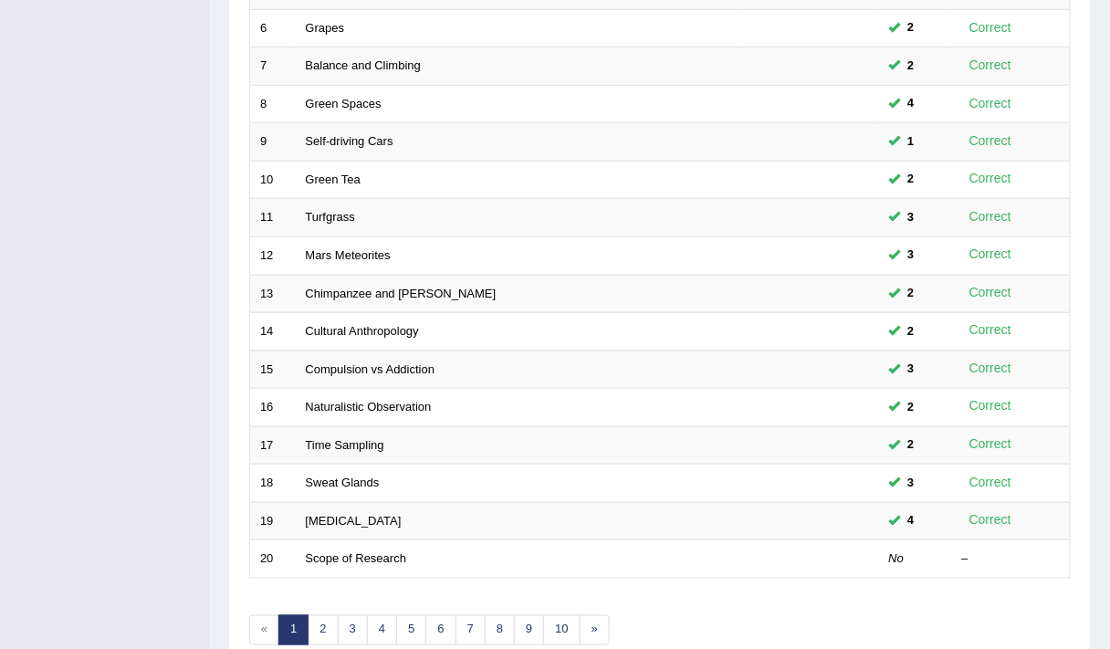
scroll to position [547, 0]
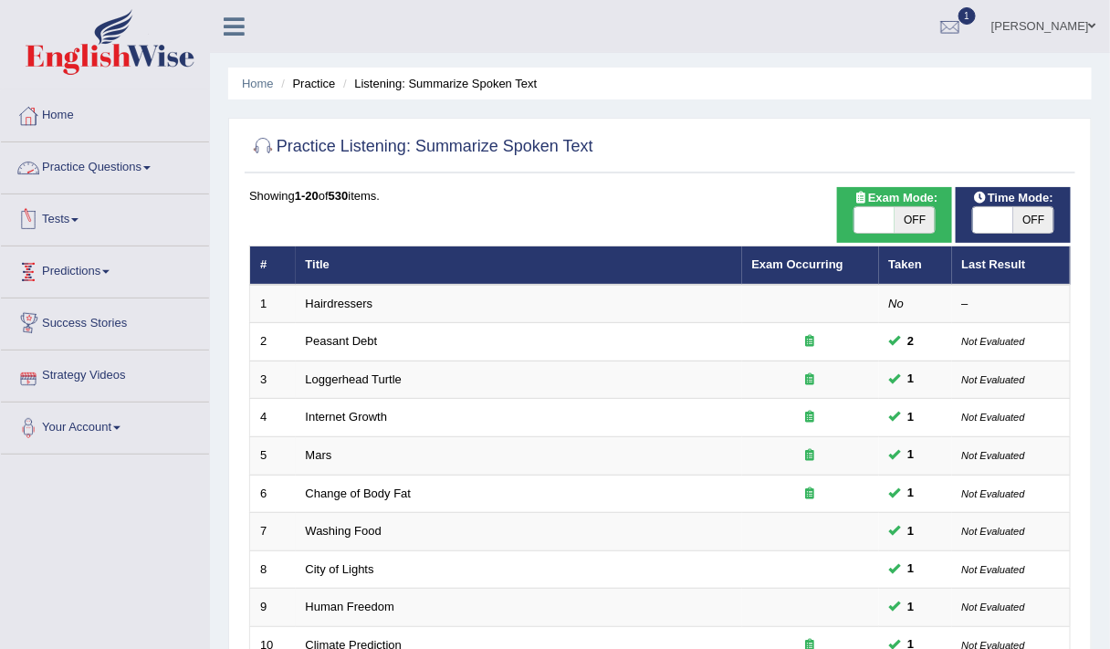
click at [120, 155] on link "Practice Questions" at bounding box center [105, 165] width 208 height 46
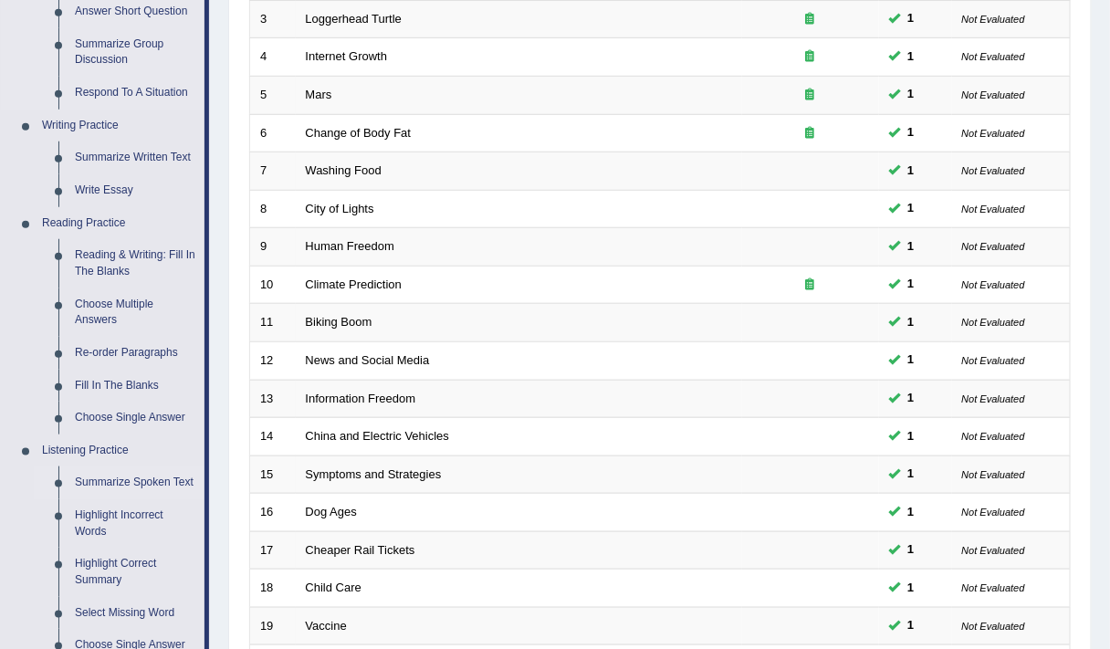
scroll to position [422, 0]
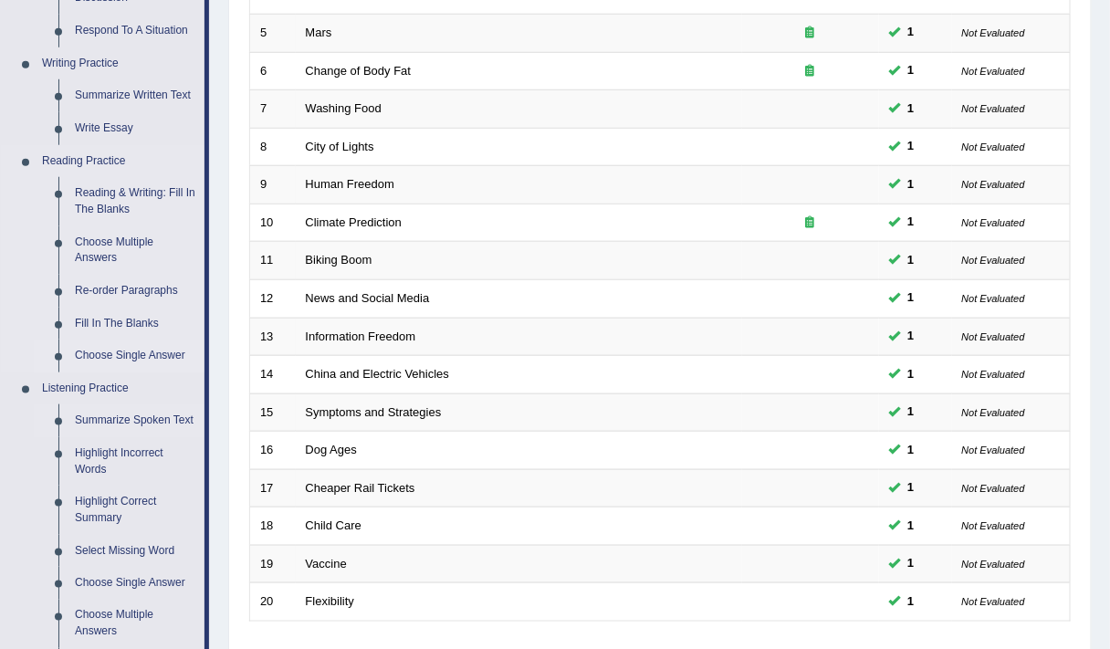
click at [117, 355] on link "Choose Single Answer" at bounding box center [136, 355] width 138 height 33
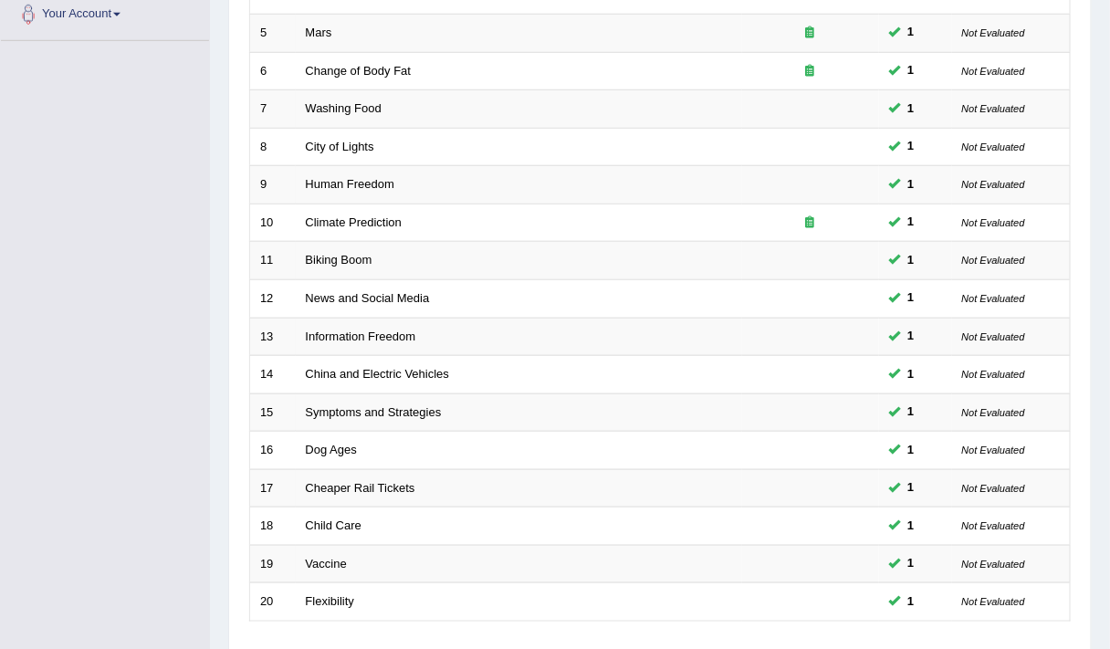
scroll to position [521, 0]
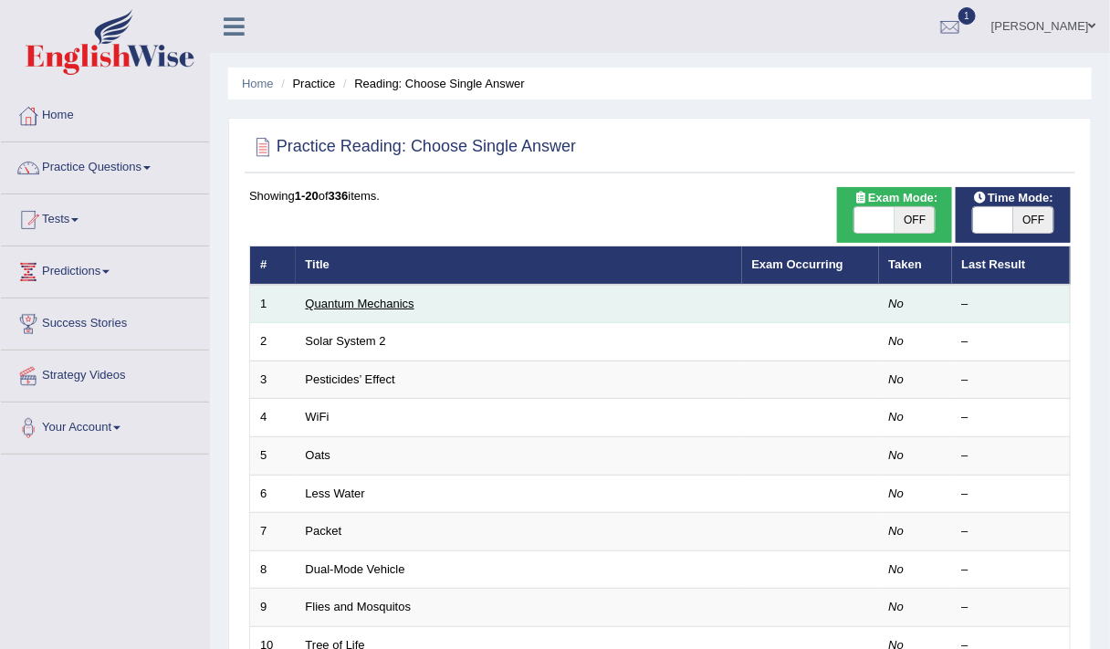
click at [344, 297] on link "Quantum Mechanics" at bounding box center [360, 304] width 109 height 14
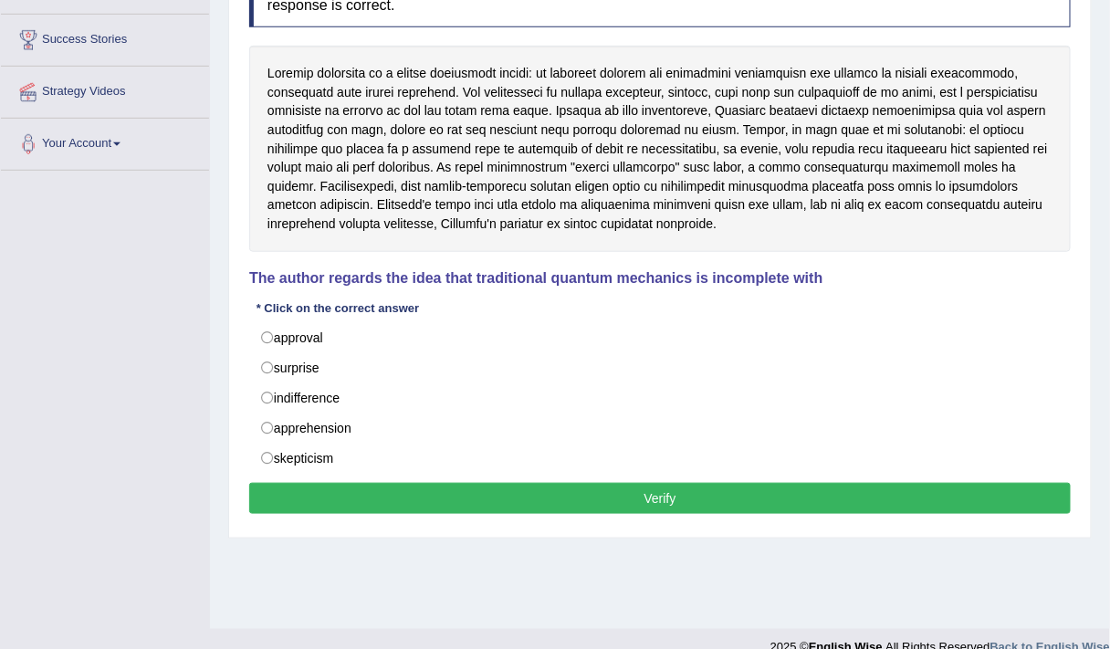
scroll to position [283, 0]
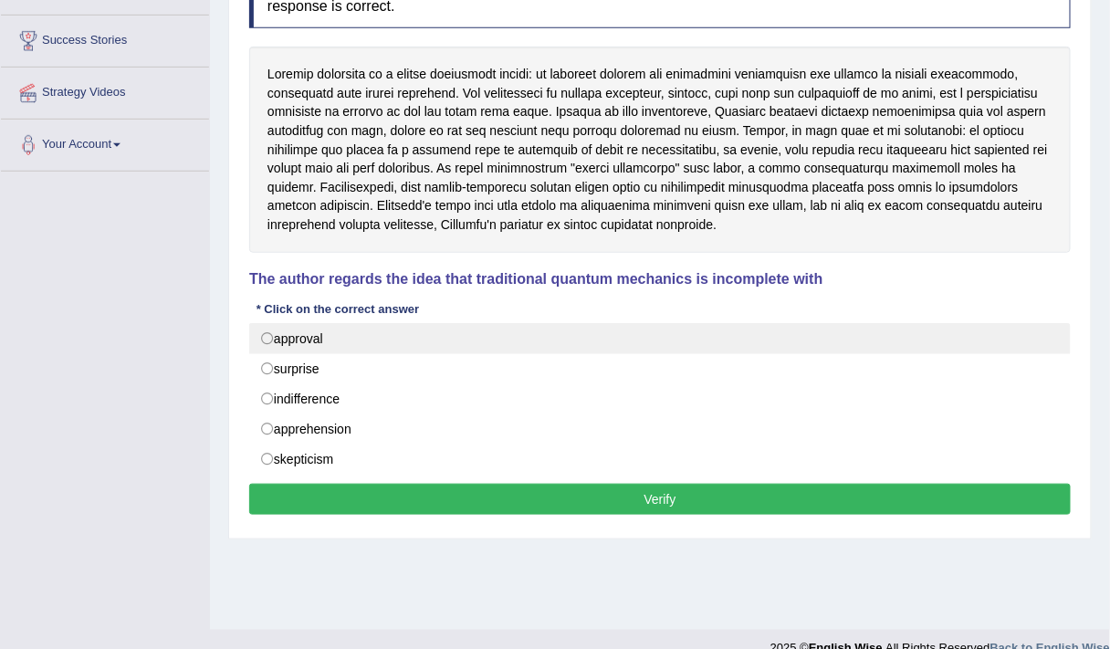
click at [306, 344] on label "approval" at bounding box center [659, 338] width 821 height 31
radio input "true"
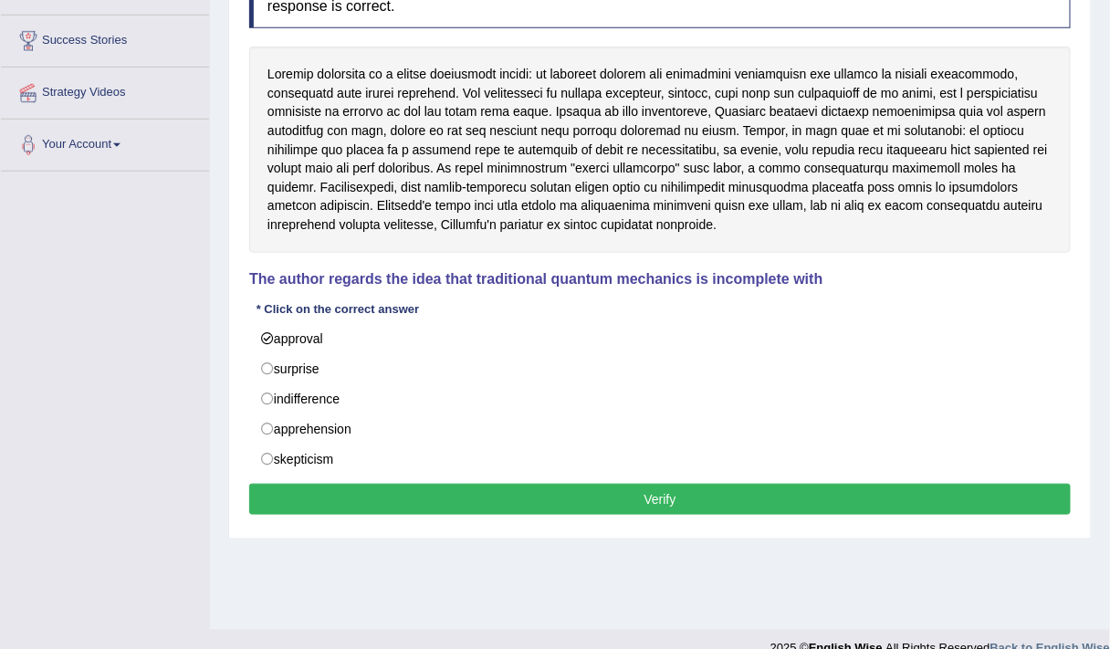
click at [666, 148] on div at bounding box center [659, 149] width 821 height 205
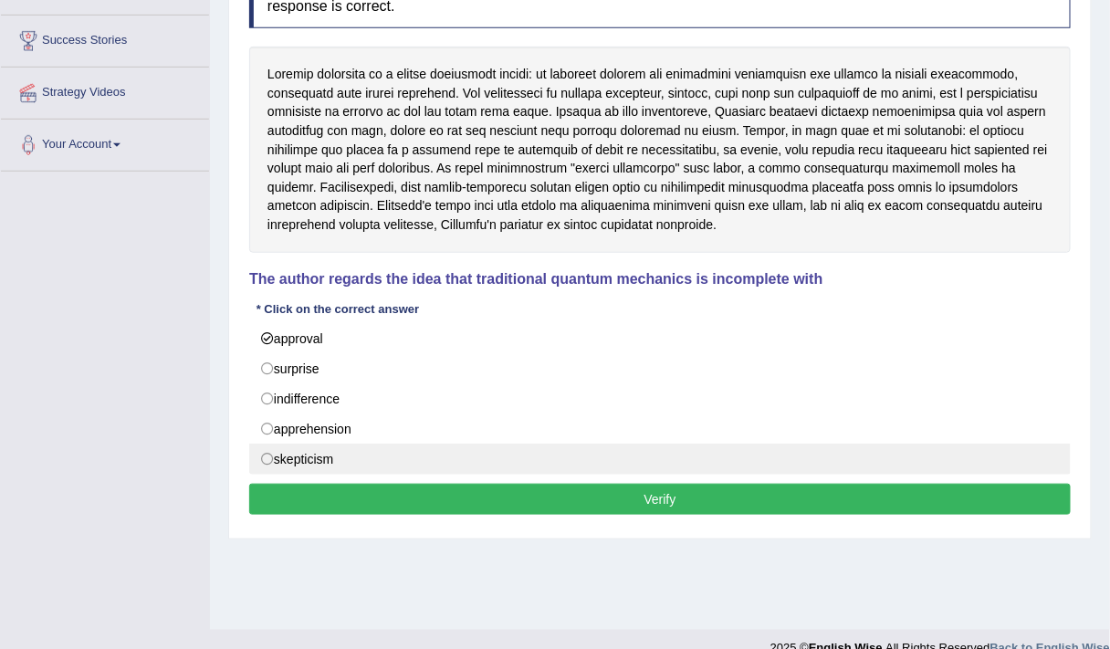
click at [277, 460] on label "skepticism" at bounding box center [659, 458] width 821 height 31
radio input "true"
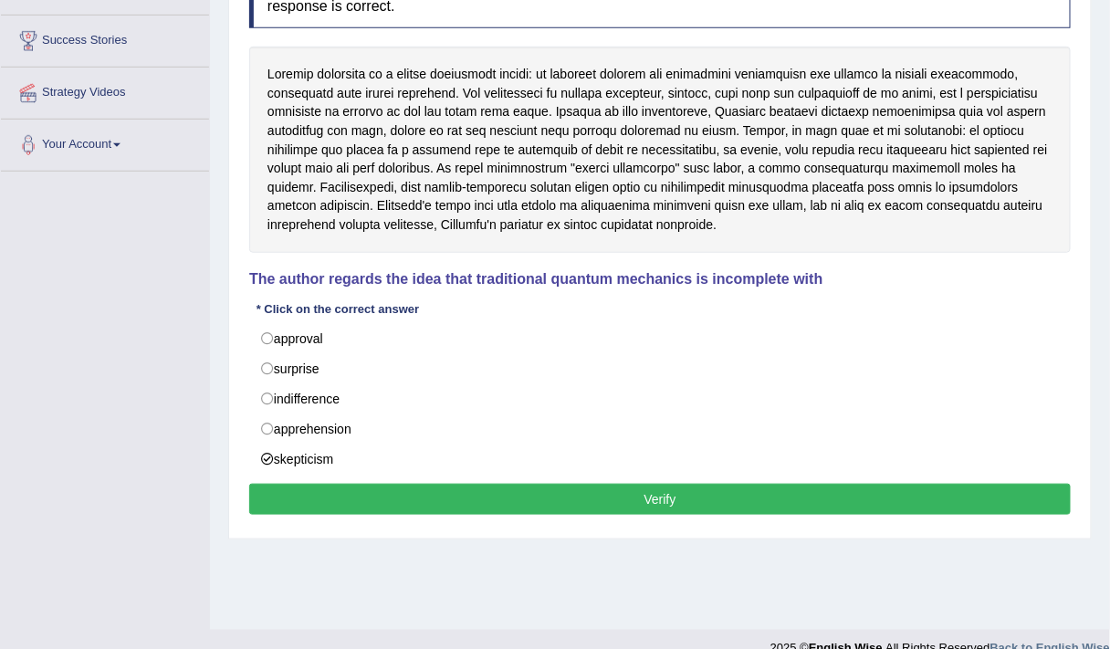
click at [445, 496] on button "Verify" at bounding box center [659, 499] width 821 height 31
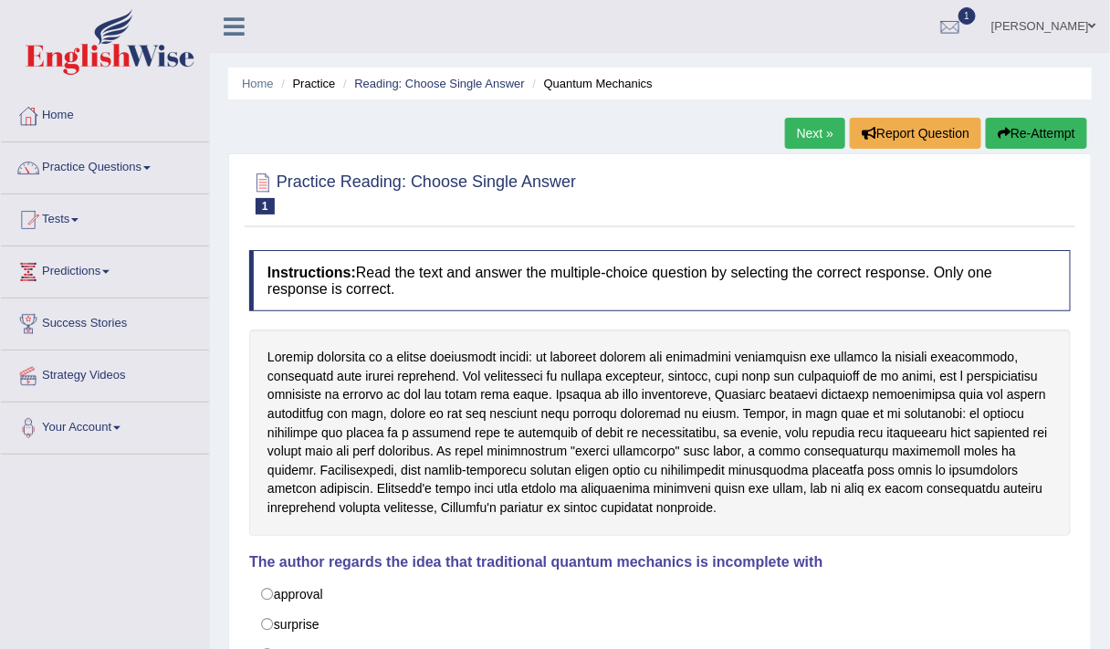
scroll to position [5, 0]
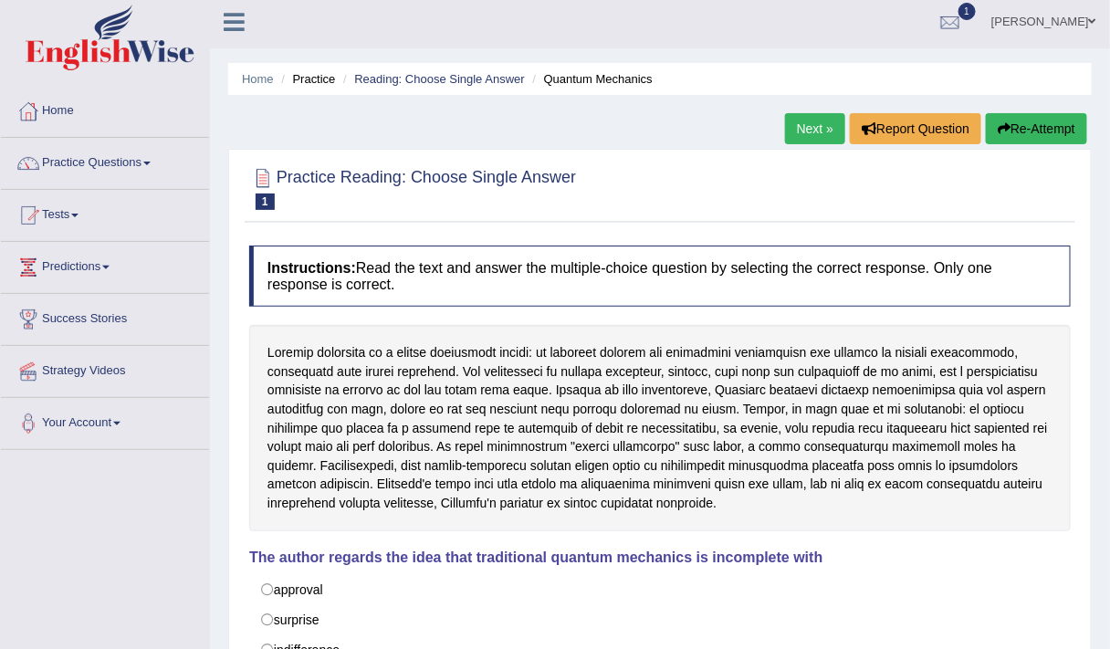
click at [817, 129] on link "Next »" at bounding box center [815, 128] width 60 height 31
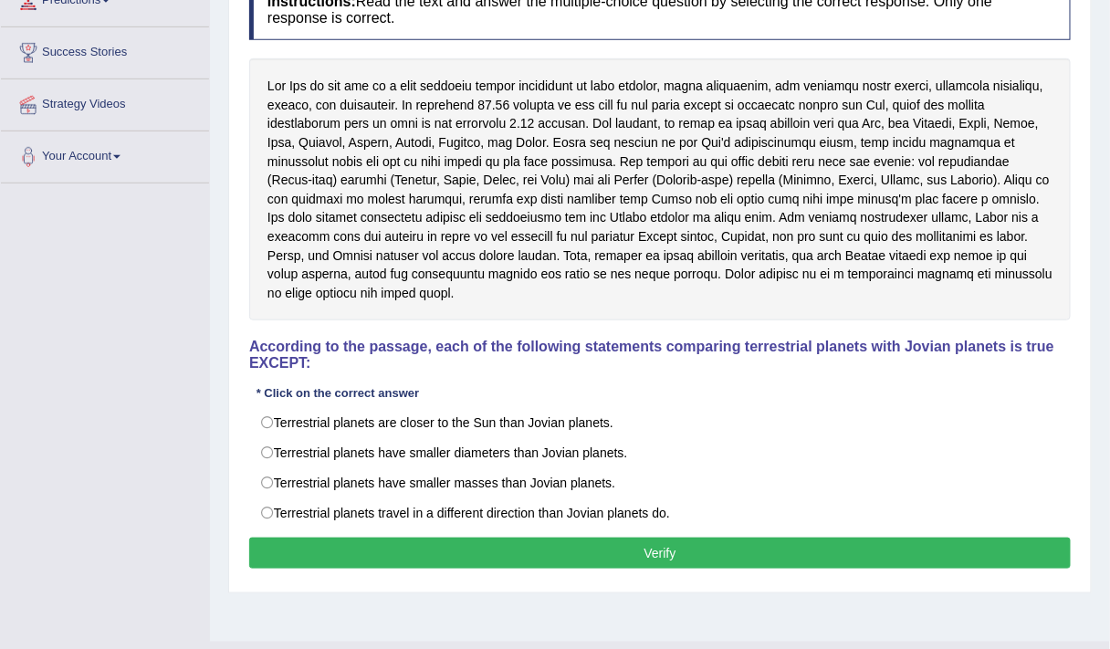
scroll to position [274, 0]
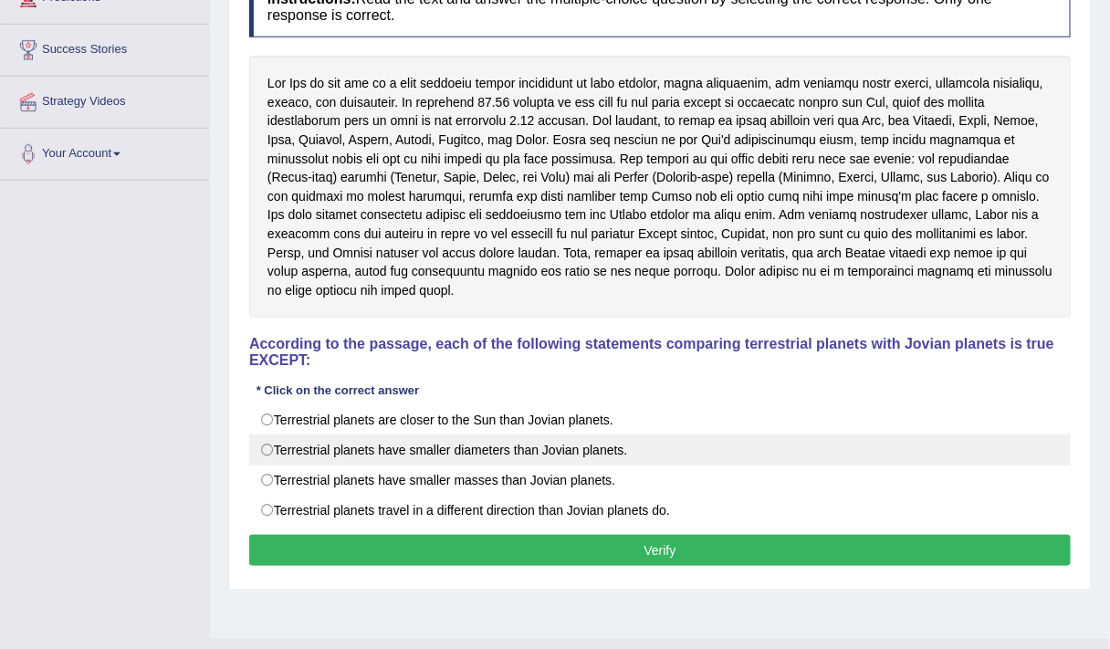
click at [501, 438] on label "Terrestrial planets have smaller diameters than Jovian planets." at bounding box center [659, 449] width 821 height 31
radio input "true"
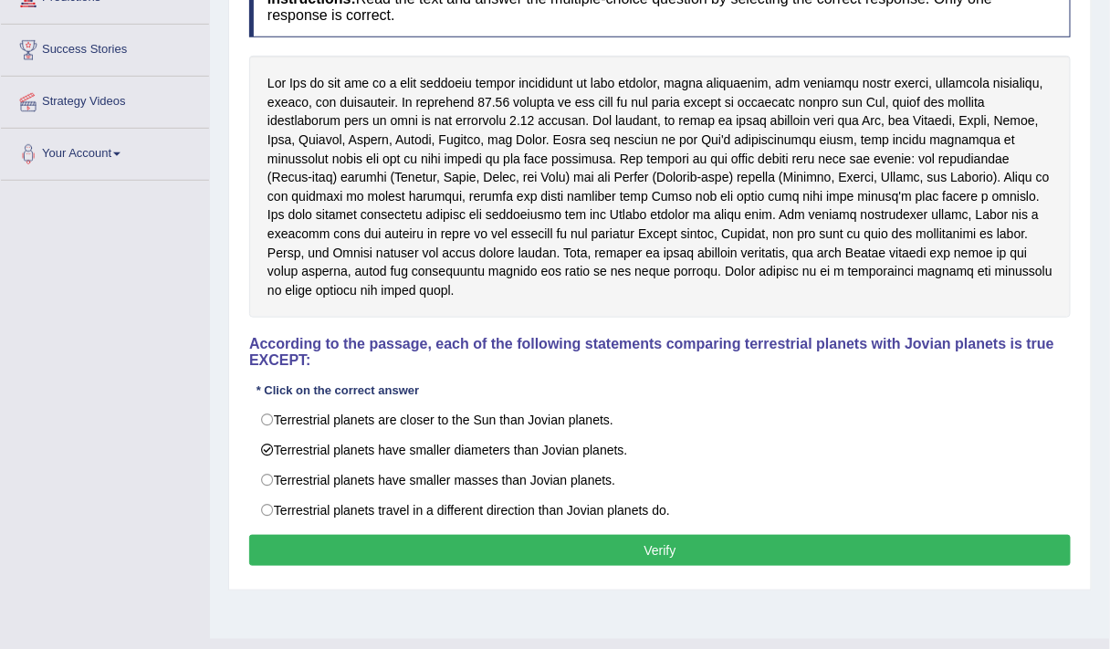
click at [444, 505] on div "Instructions: Read the text and answer the multiple-choice question by selectin…" at bounding box center [660, 273] width 830 height 613
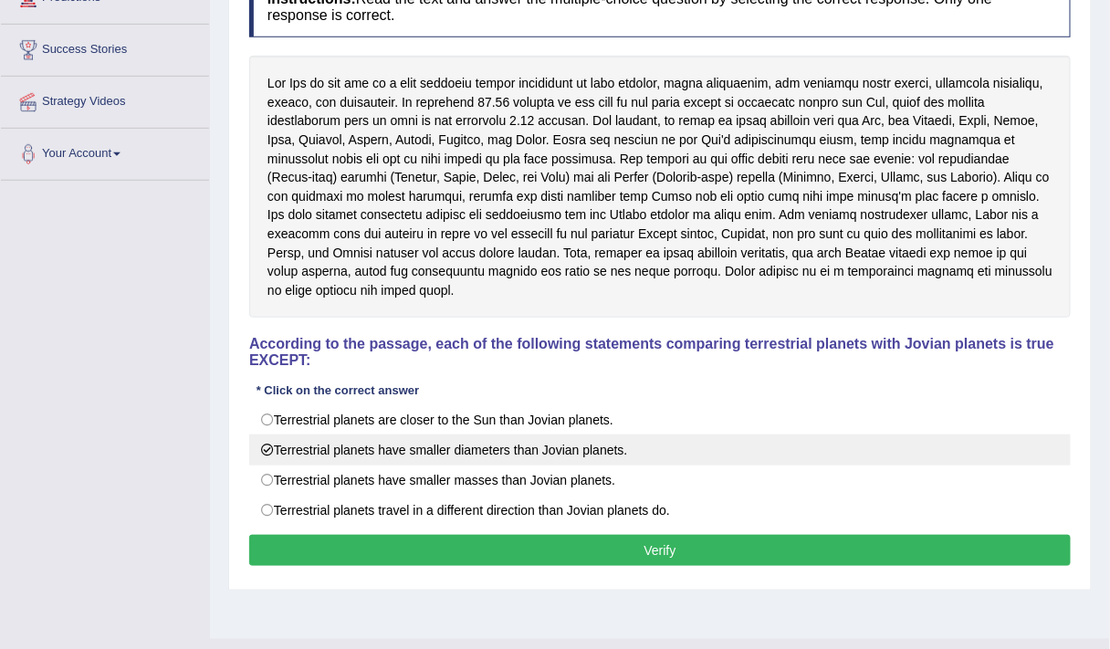
click at [495, 434] on label "Terrestrial planets have smaller diameters than Jovian planets." at bounding box center [659, 449] width 821 height 31
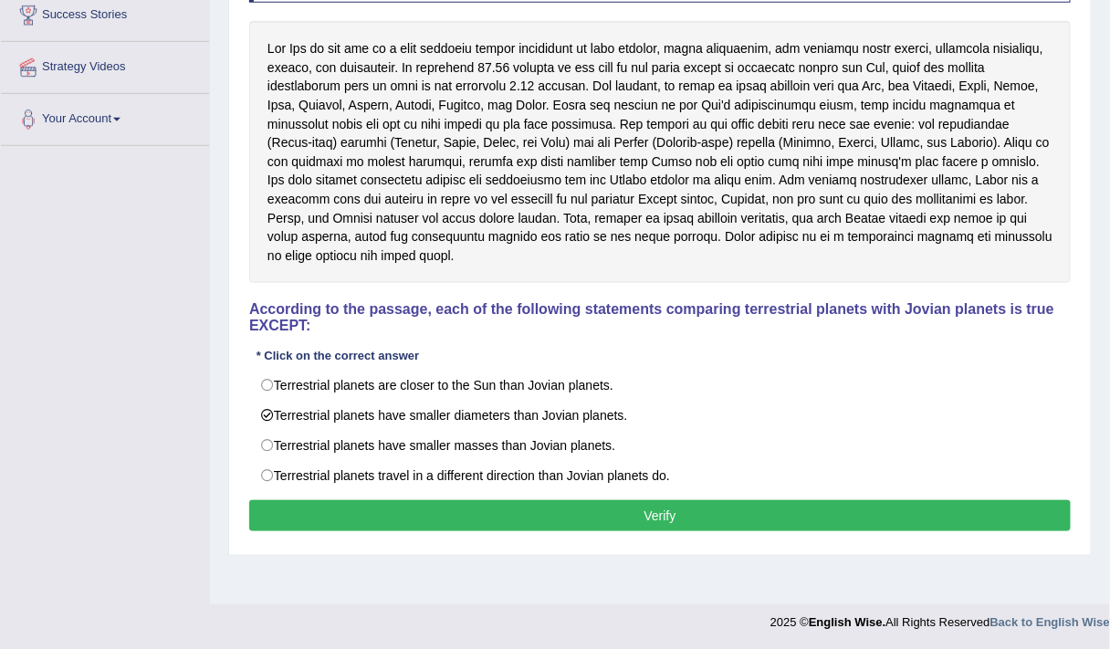
scroll to position [308, 0]
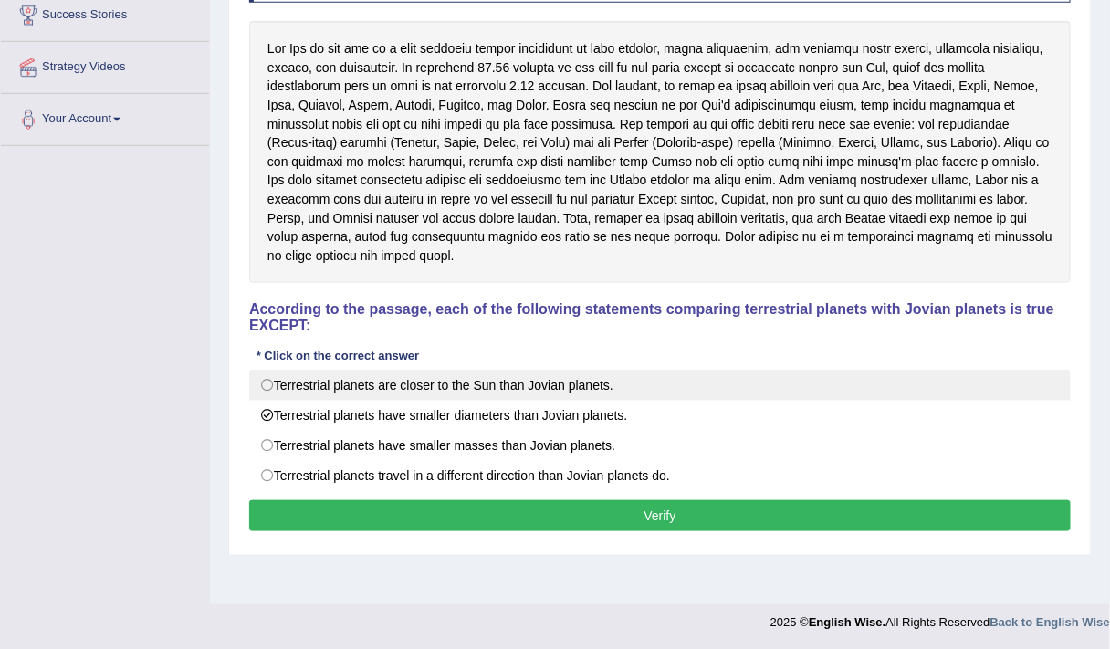
click at [504, 370] on label "Terrestrial planets are closer to the Sun than Jovian planets." at bounding box center [659, 385] width 821 height 31
radio input "true"
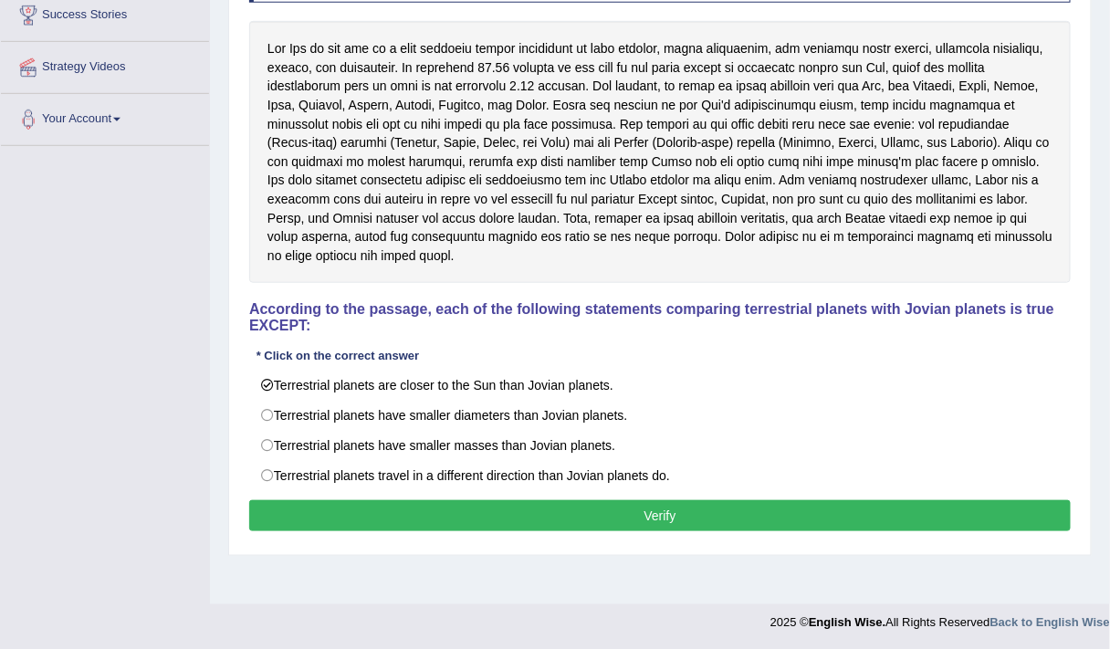
click at [448, 500] on button "Verify" at bounding box center [659, 515] width 821 height 31
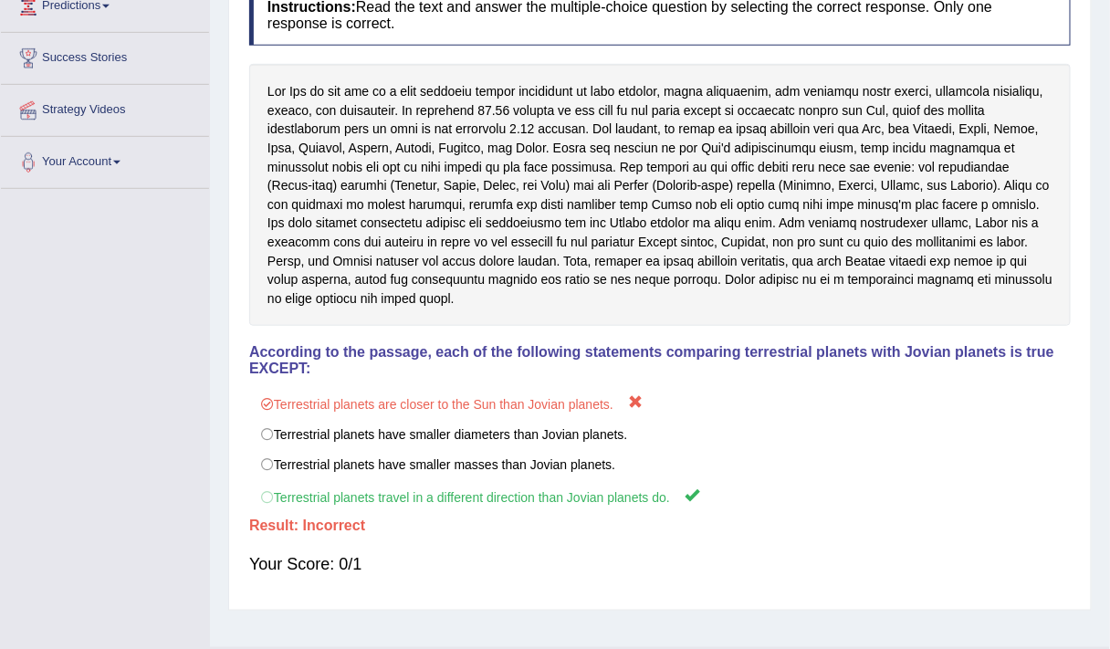
scroll to position [265, 0]
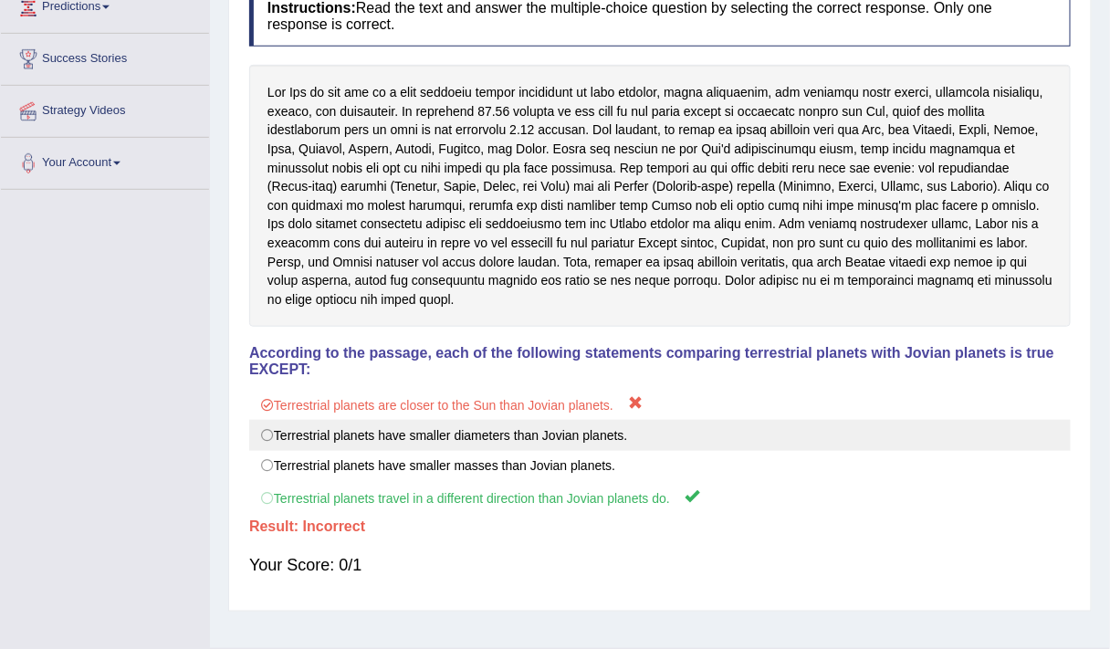
click at [873, 420] on label "Terrestrial planets have smaller diameters than Jovian planets." at bounding box center [659, 435] width 821 height 31
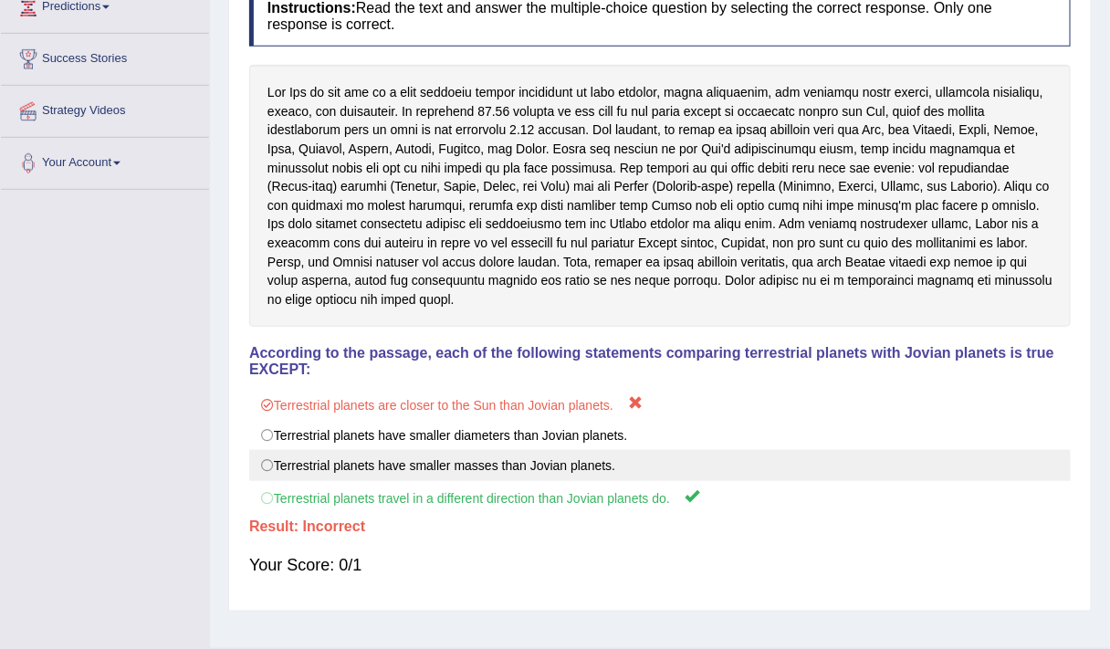
click at [419, 450] on label "Terrestrial planets have smaller masses than Jovian planets." at bounding box center [659, 465] width 821 height 31
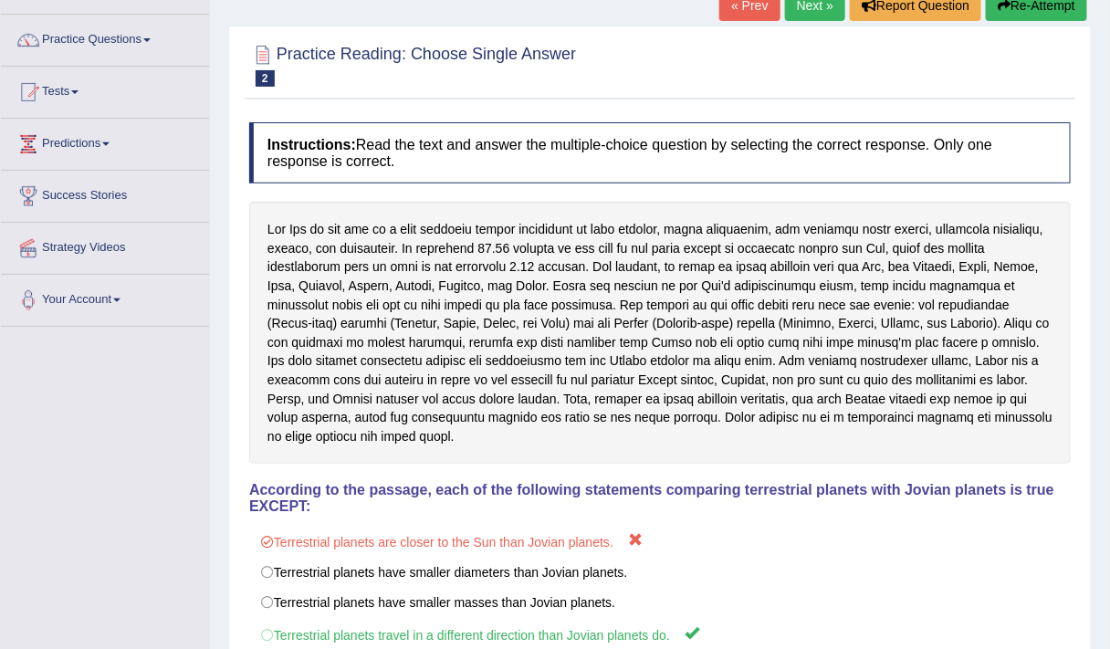
scroll to position [0, 0]
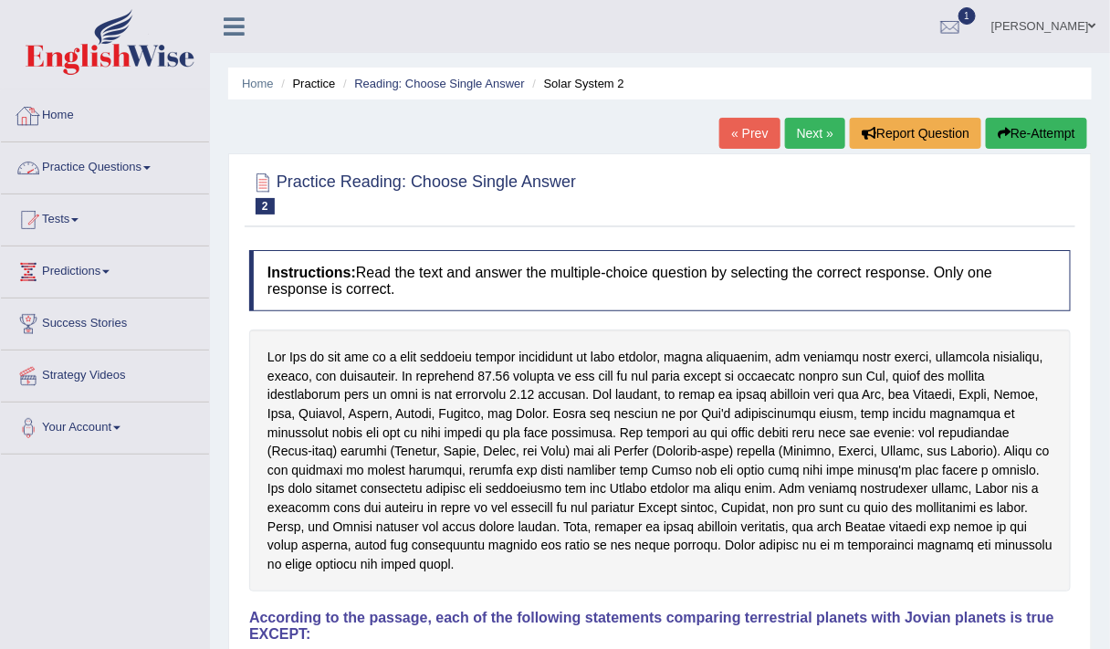
click at [95, 159] on link "Practice Questions" at bounding box center [105, 165] width 208 height 46
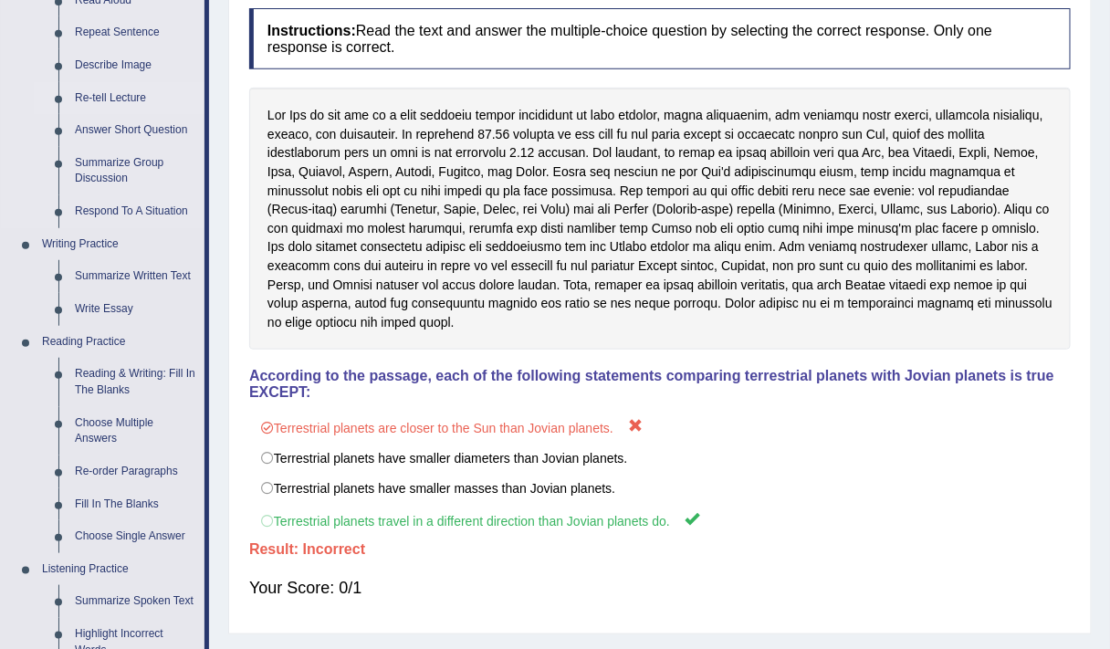
scroll to position [304, 0]
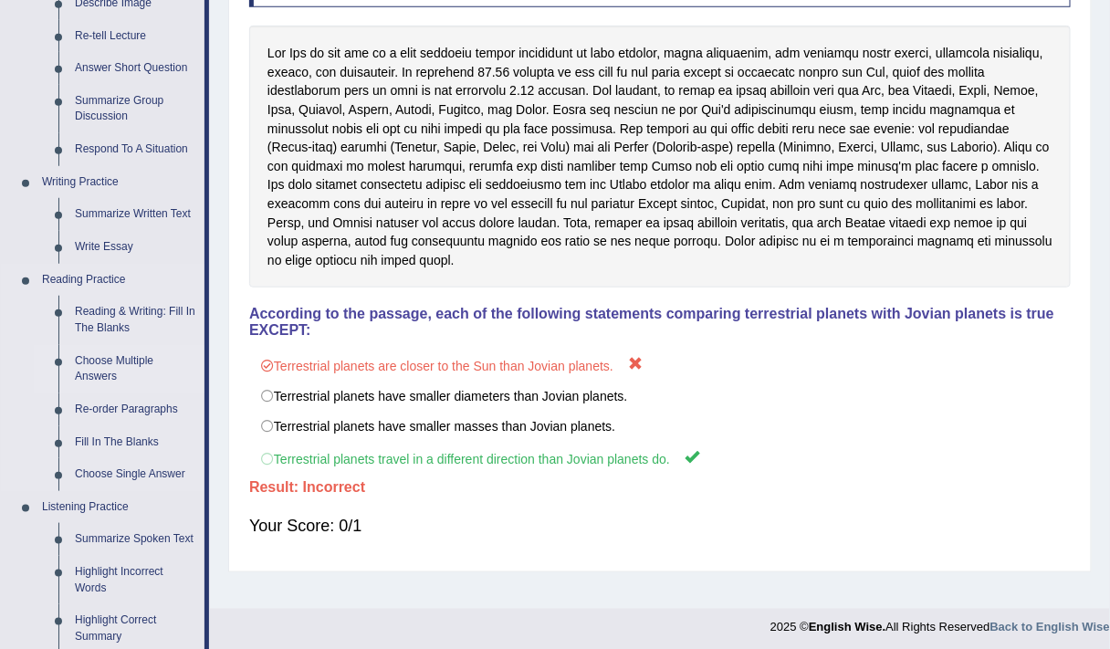
click at [97, 365] on link "Choose Multiple Answers" at bounding box center [136, 369] width 138 height 48
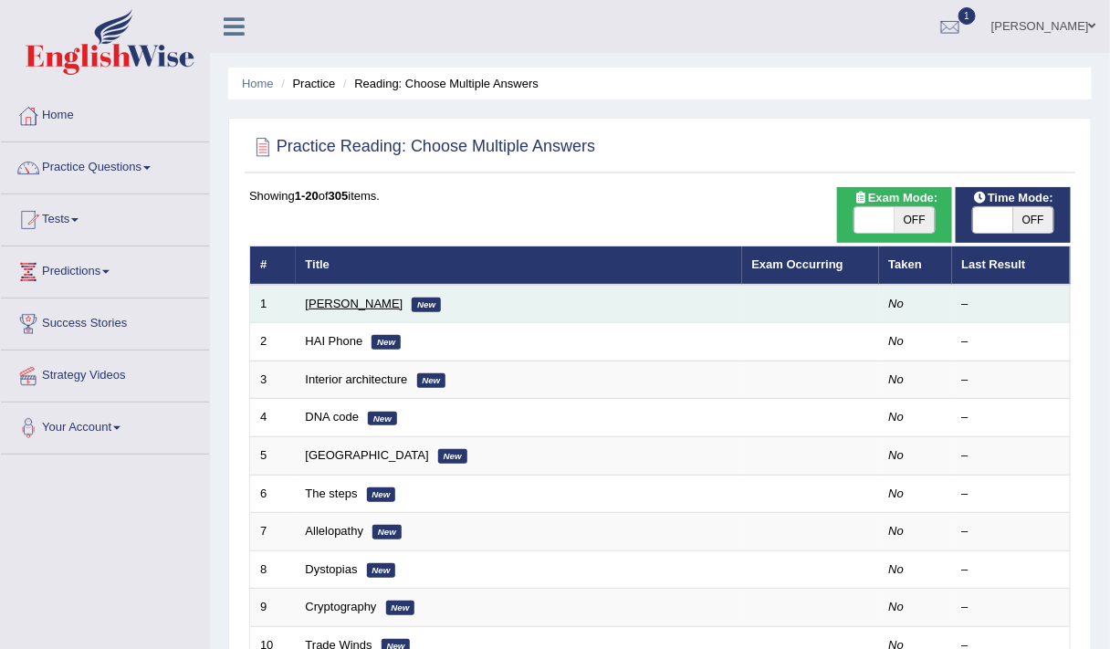
click at [330, 299] on link "Damian Scarf" at bounding box center [355, 304] width 98 height 14
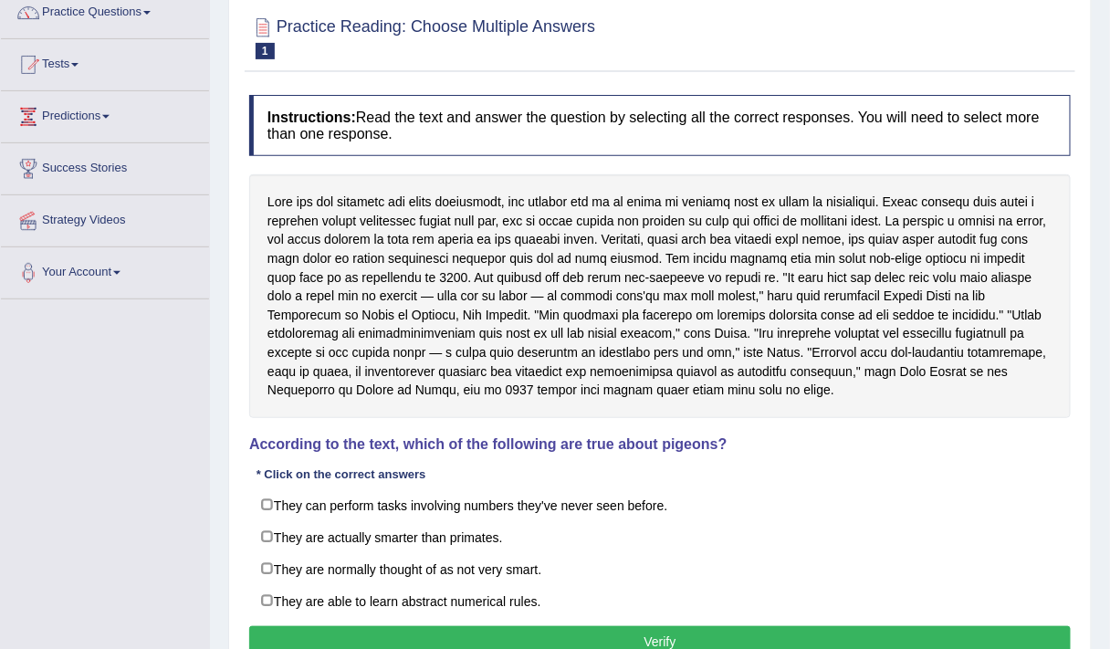
scroll to position [165, 0]
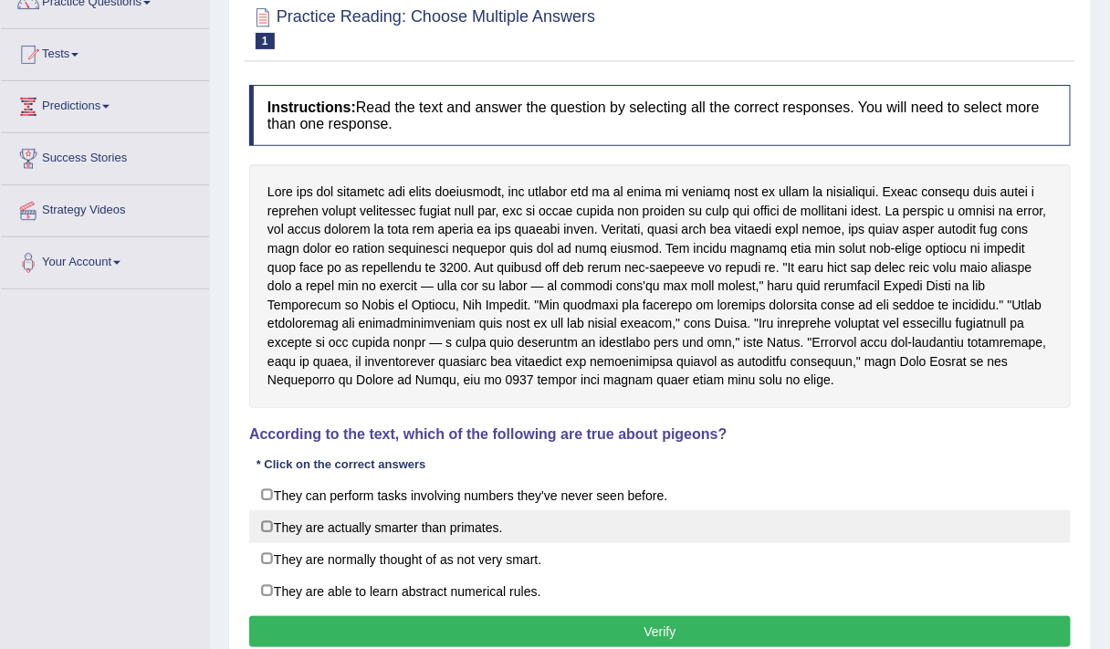
click at [276, 520] on label "They are actually smarter than primates." at bounding box center [659, 526] width 821 height 33
checkbox input "true"
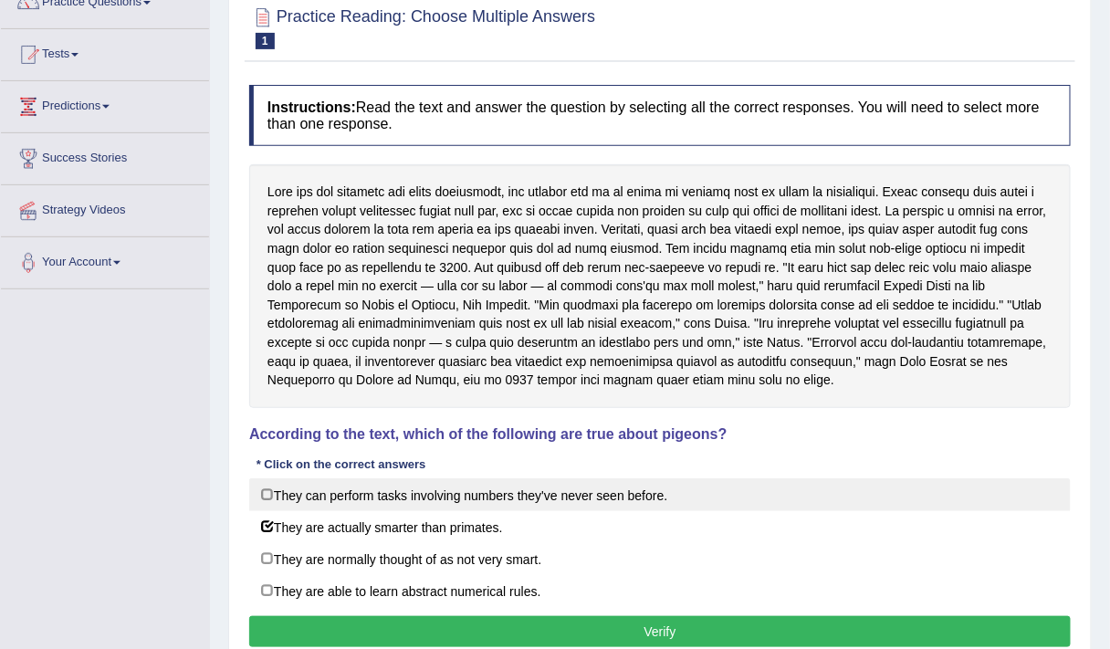
click at [398, 495] on label "They can perform tasks involving numbers they've never seen before." at bounding box center [659, 494] width 821 height 33
checkbox input "true"
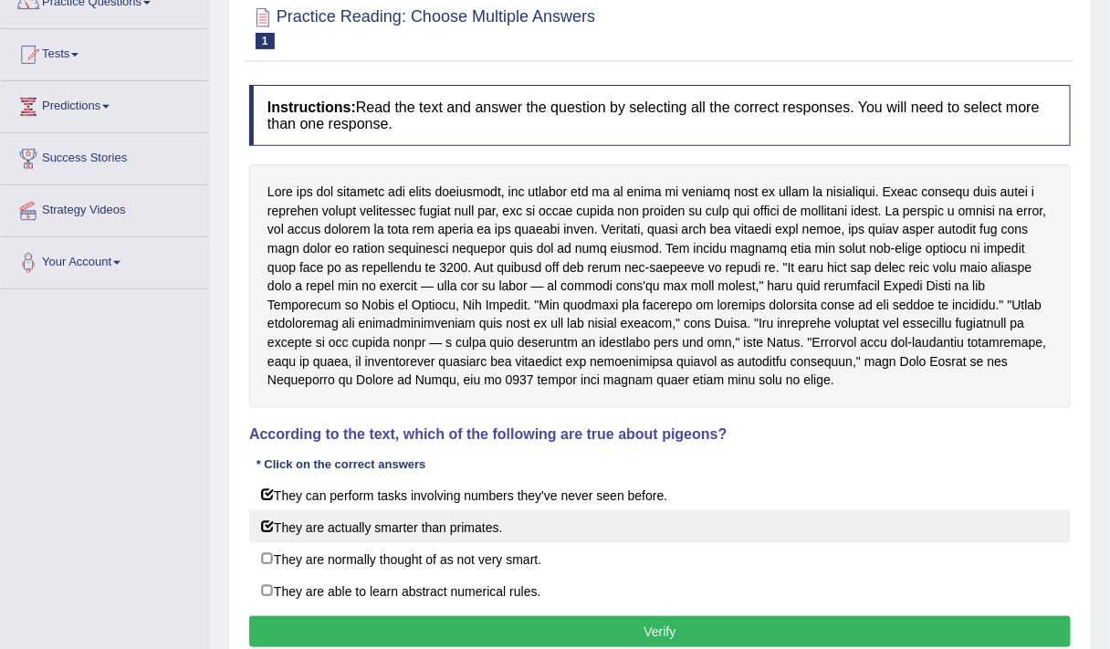
click at [266, 522] on label "They are actually smarter than primates." at bounding box center [659, 526] width 821 height 33
checkbox input "false"
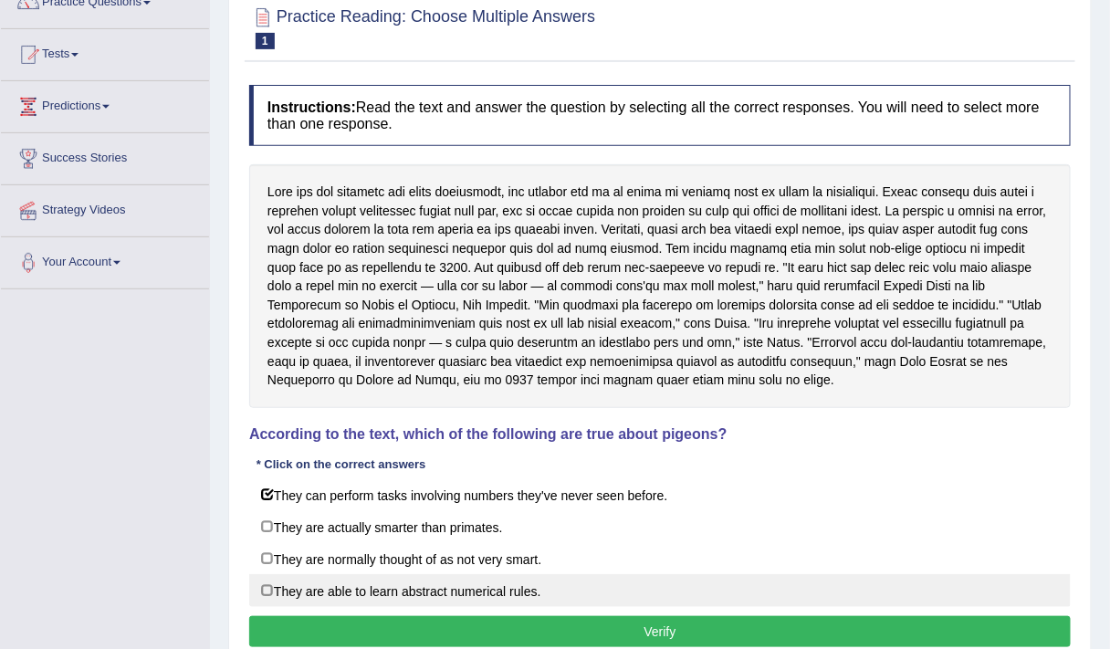
click at [352, 586] on label "They are able to learn abstract numerical rules." at bounding box center [659, 590] width 821 height 33
checkbox input "true"
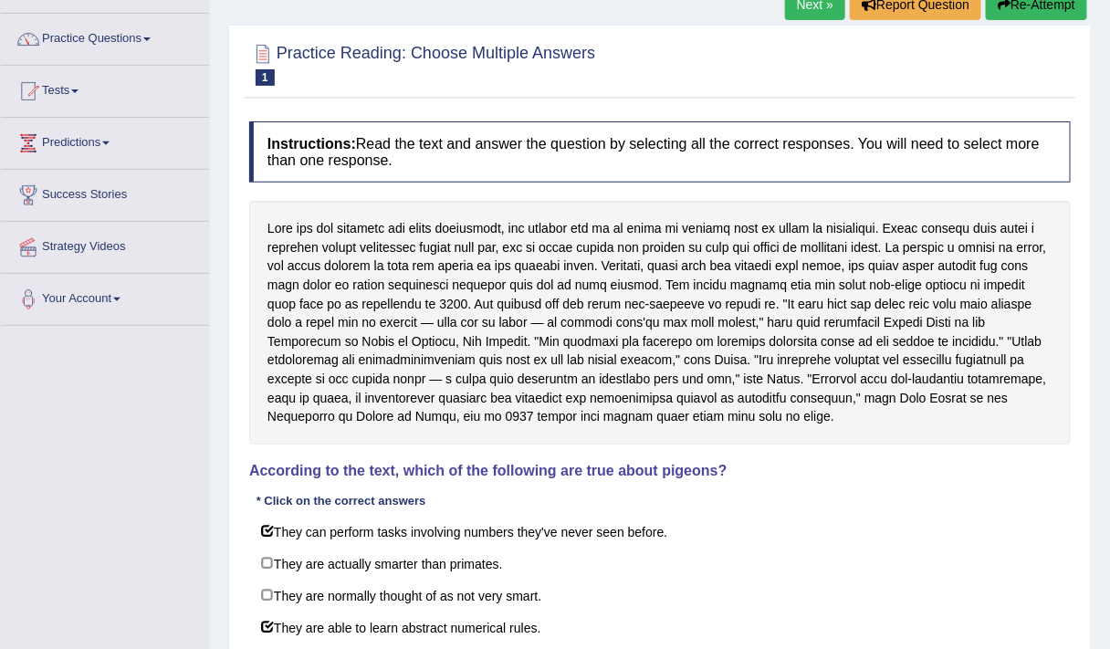
scroll to position [133, 0]
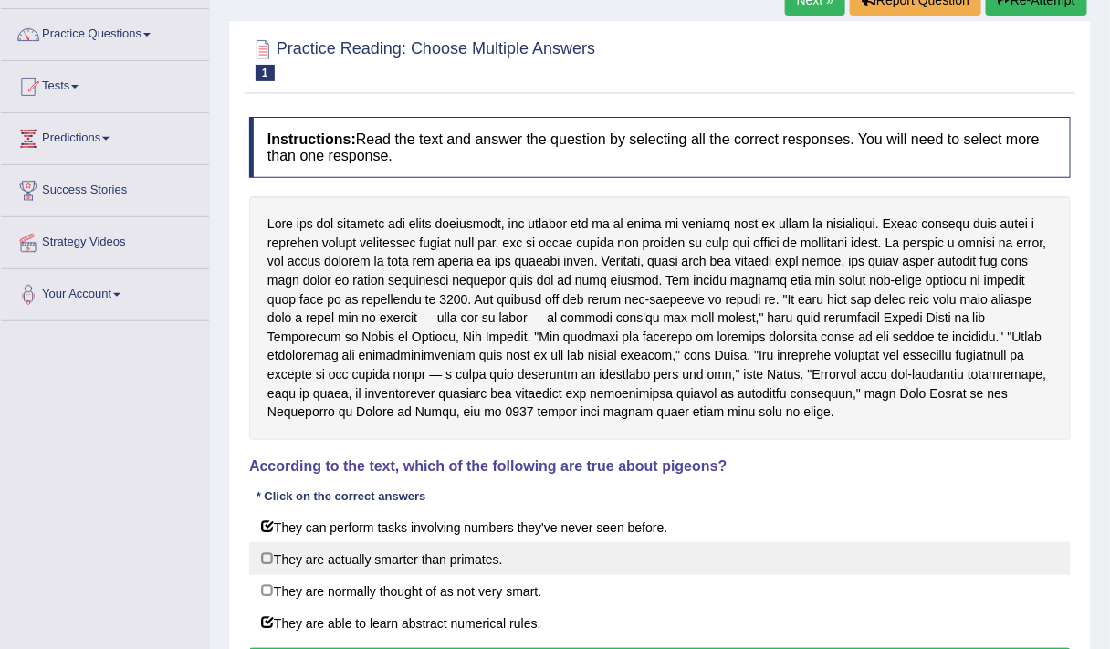
click at [327, 553] on label "They are actually smarter than primates." at bounding box center [659, 558] width 821 height 33
checkbox input "true"
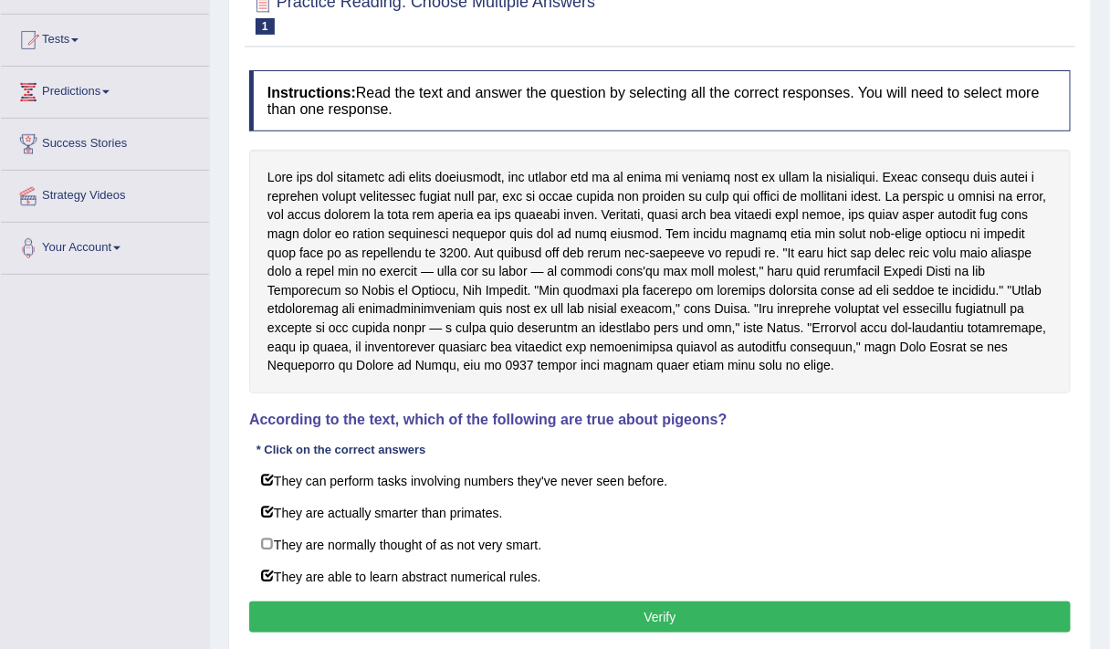
scroll to position [224, 0]
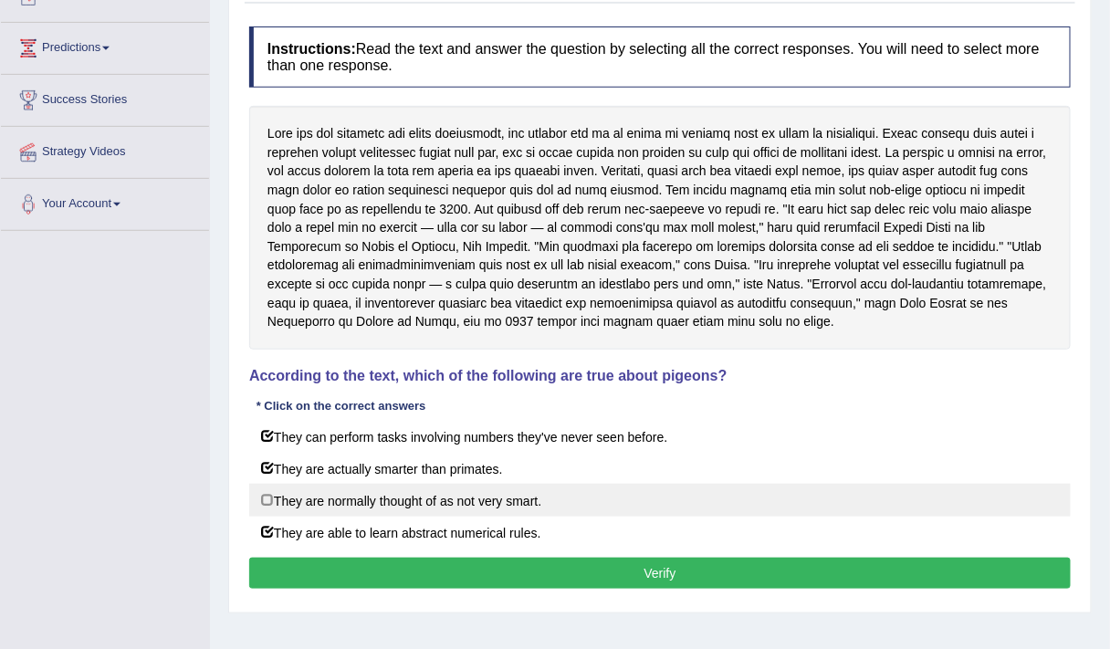
click at [432, 489] on label "They are normally thought of as not very smart." at bounding box center [659, 500] width 821 height 33
checkbox input "true"
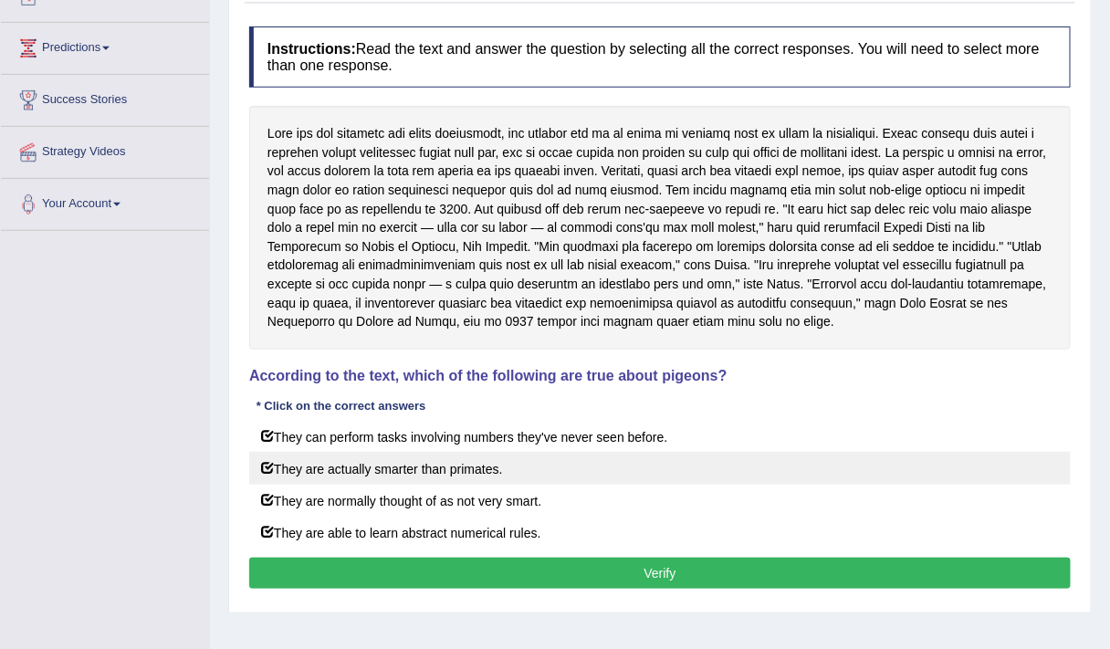
click at [283, 464] on label "They are actually smarter than primates." at bounding box center [659, 468] width 821 height 33
checkbox input "false"
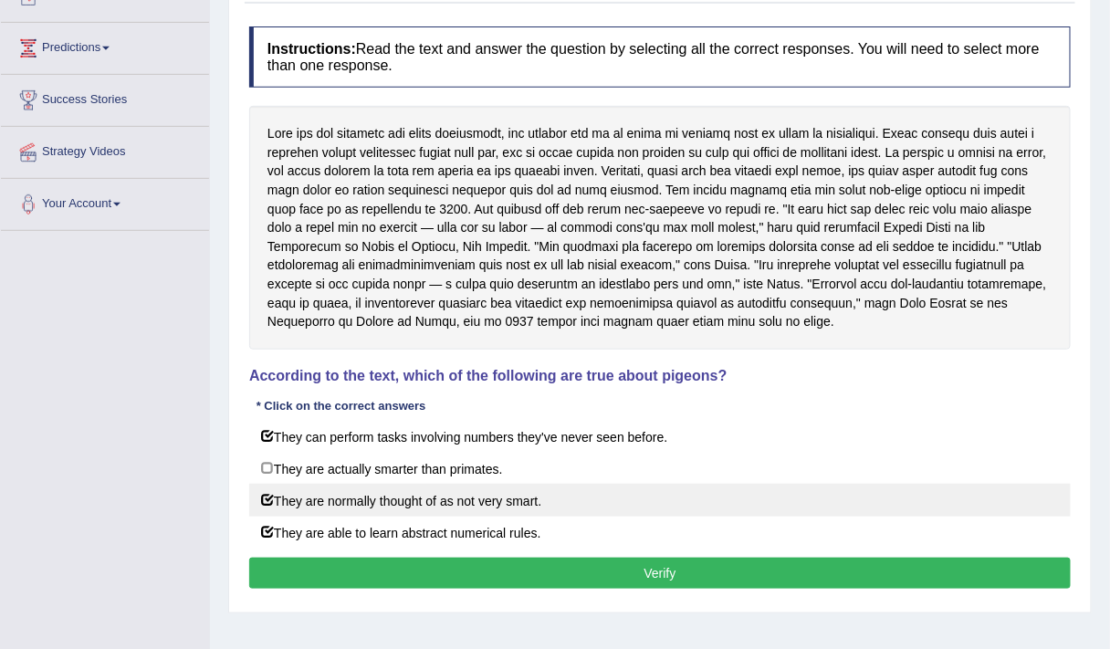
click at [329, 495] on label "They are normally thought of as not very smart." at bounding box center [659, 500] width 821 height 33
checkbox input "false"
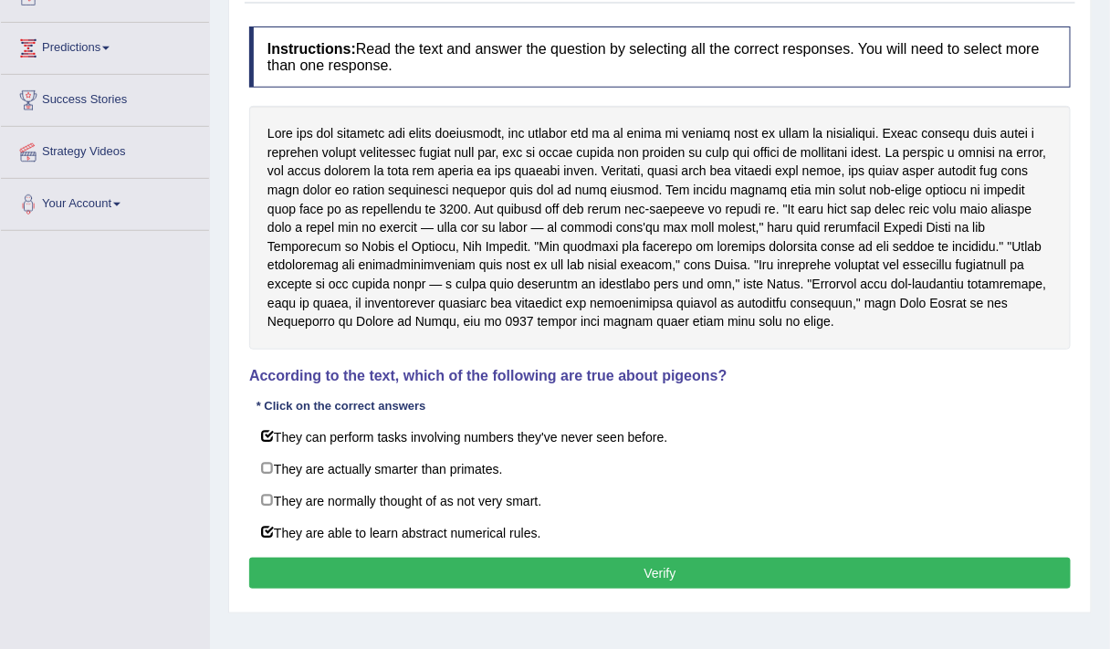
click at [615, 567] on button "Verify" at bounding box center [659, 572] width 821 height 31
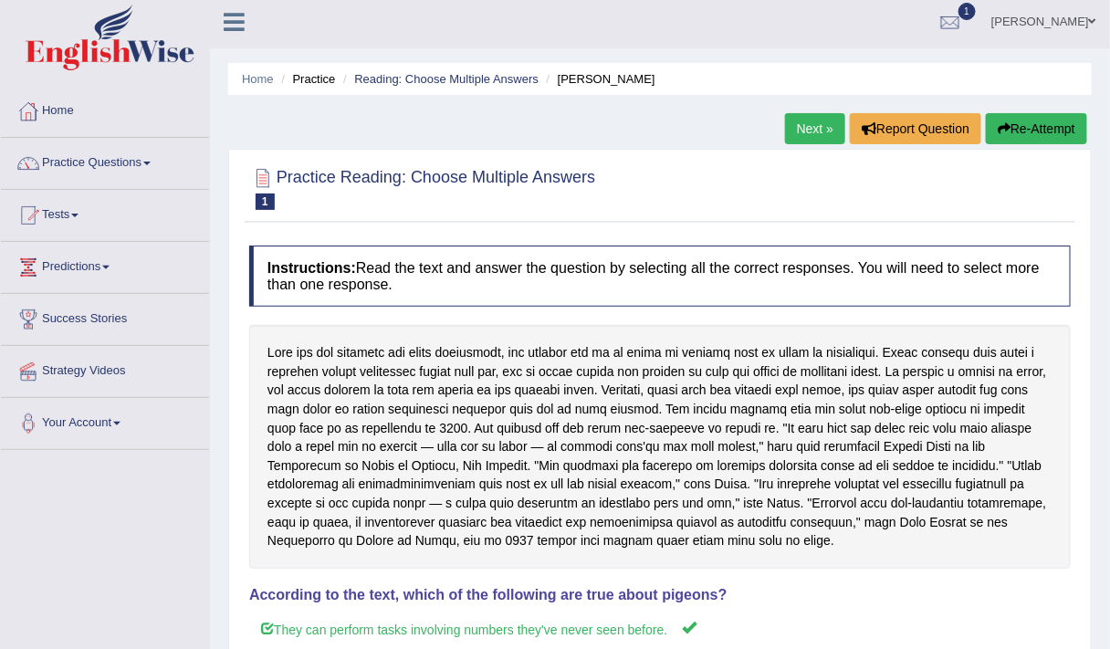
scroll to position [5, 0]
click at [93, 169] on link "Practice Questions" at bounding box center [105, 161] width 208 height 46
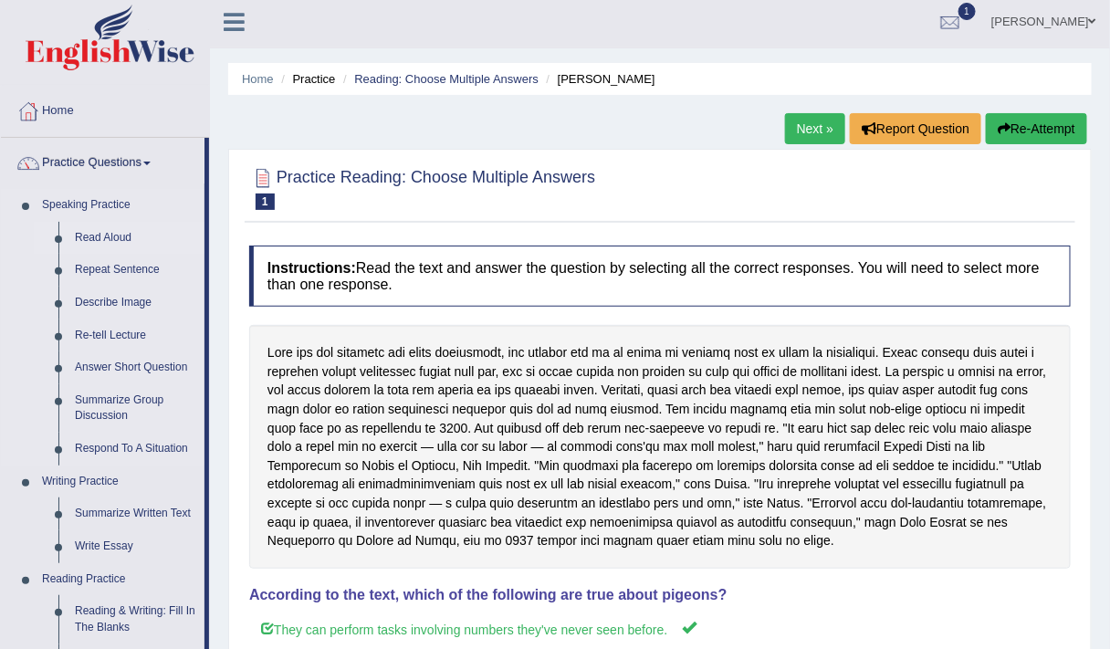
click at [86, 228] on link "Read Aloud" at bounding box center [136, 238] width 138 height 33
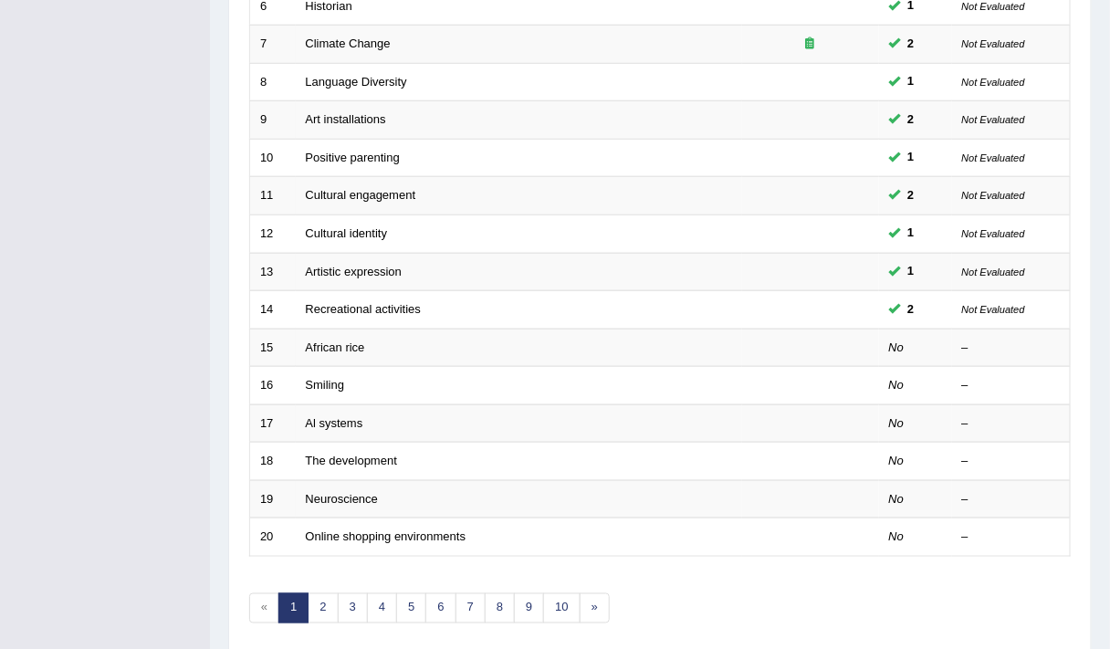
scroll to position [489, 0]
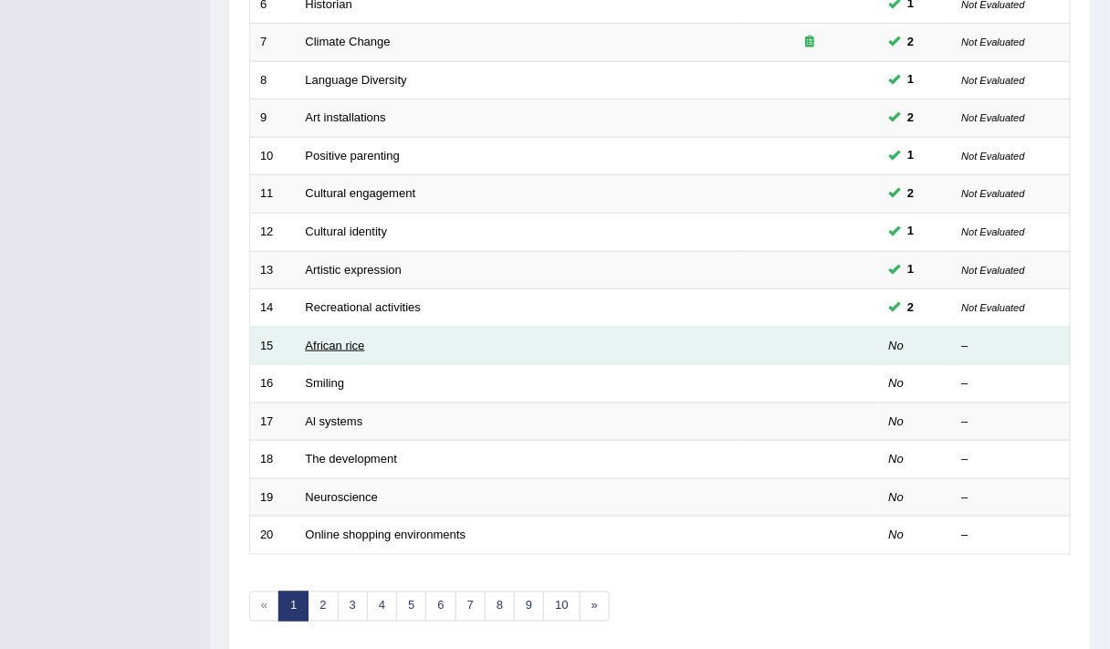
click at [318, 339] on link "African rice" at bounding box center [335, 346] width 59 height 14
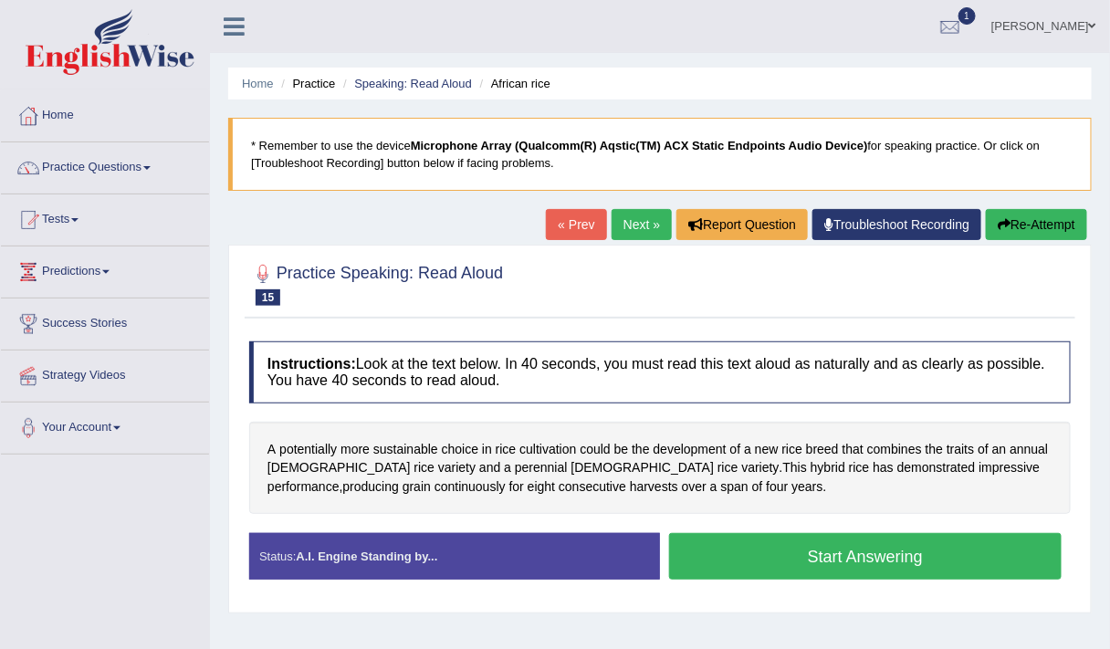
scroll to position [113, 0]
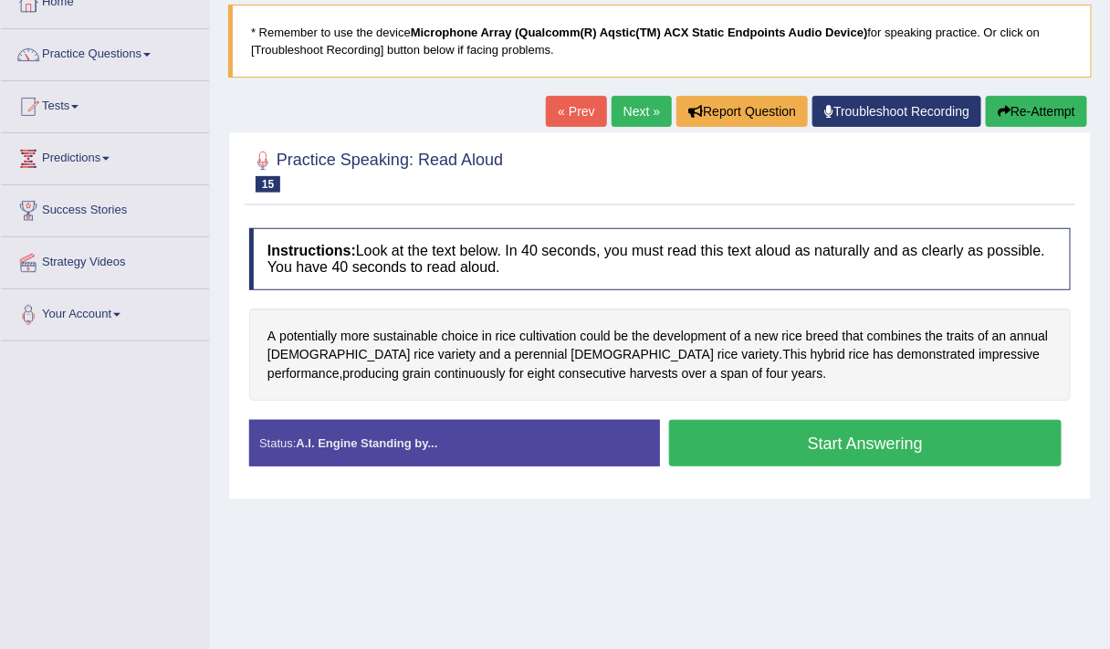
click at [788, 430] on button "Start Answering" at bounding box center [865, 443] width 392 height 47
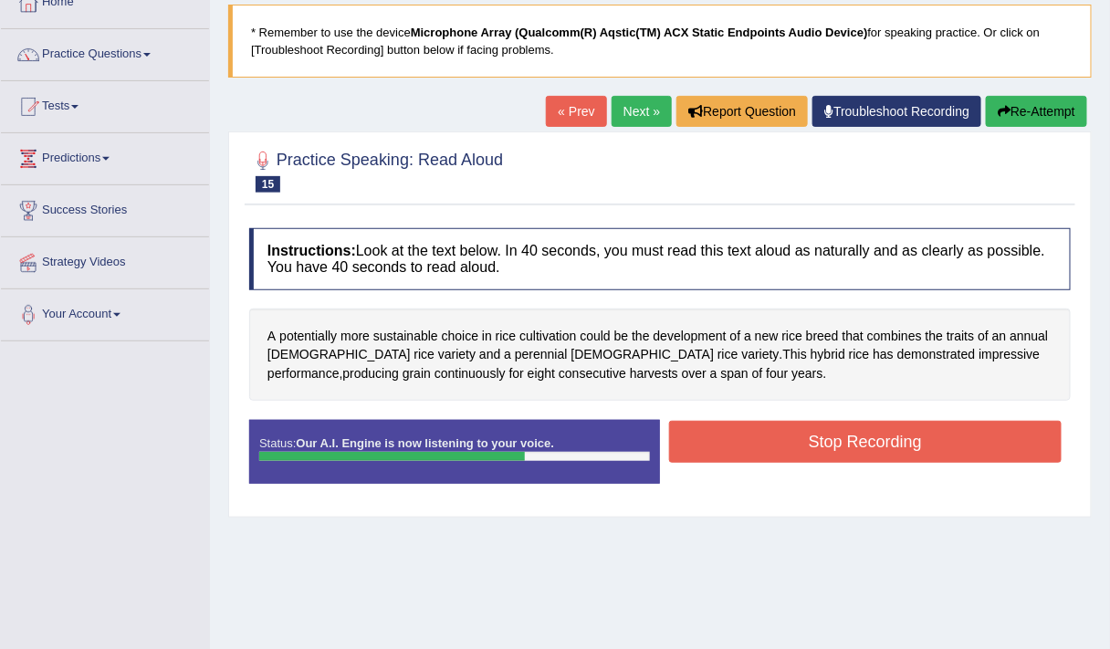
click at [779, 430] on button "Stop Recording" at bounding box center [865, 442] width 392 height 42
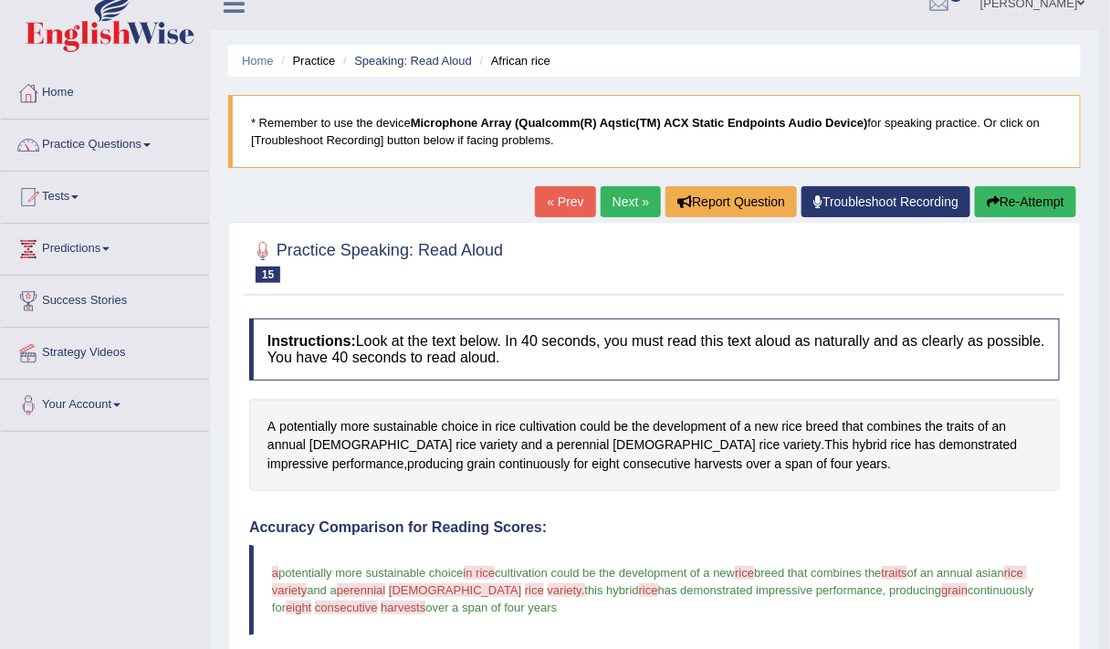
scroll to position [22, 0]
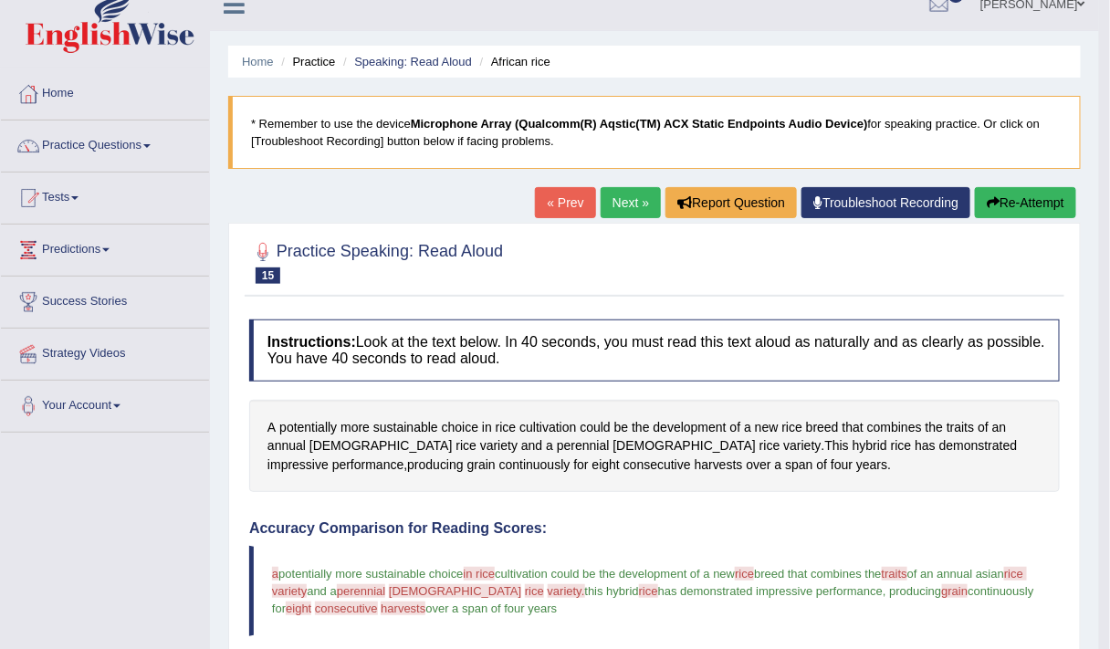
click at [629, 201] on link "Next »" at bounding box center [630, 202] width 60 height 31
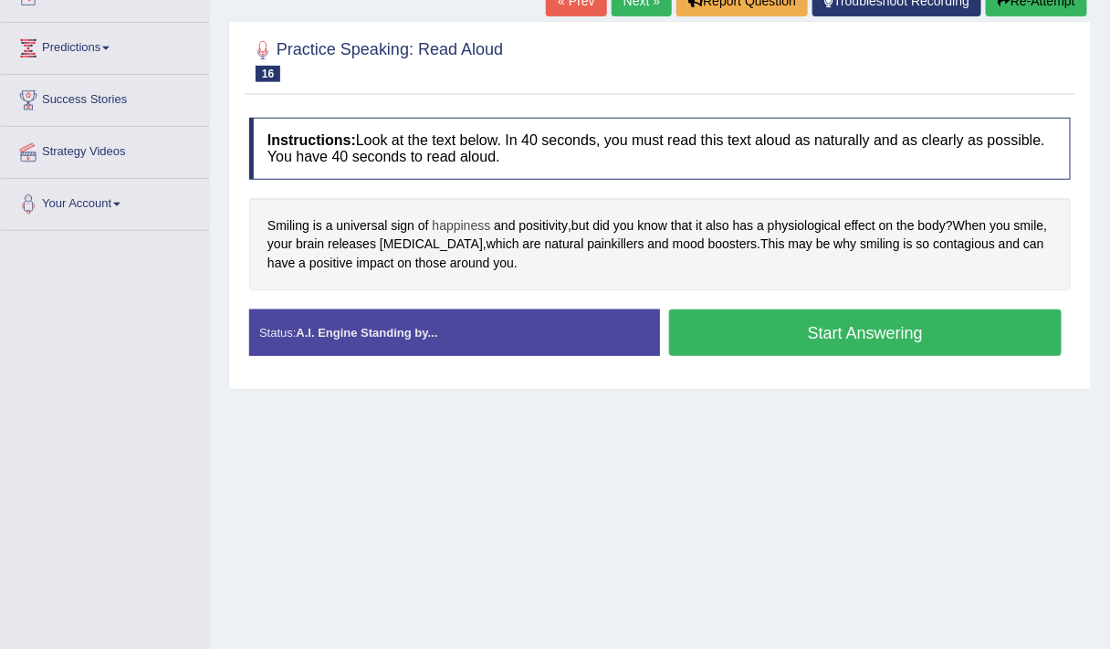
scroll to position [223, 0]
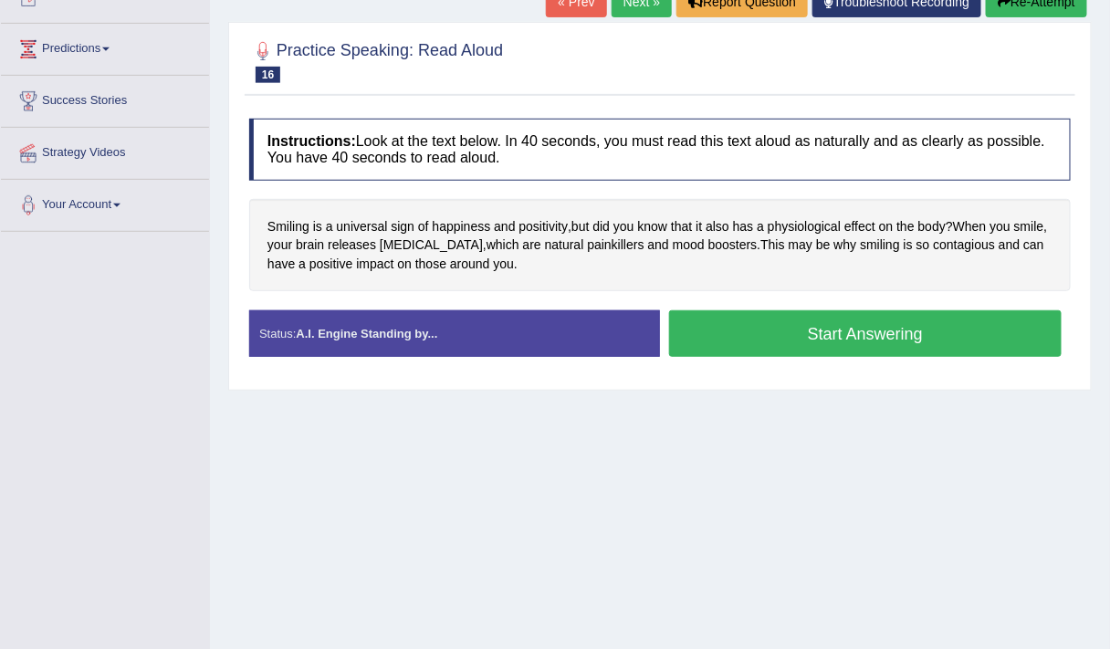
click at [934, 327] on button "Start Answering" at bounding box center [865, 333] width 392 height 47
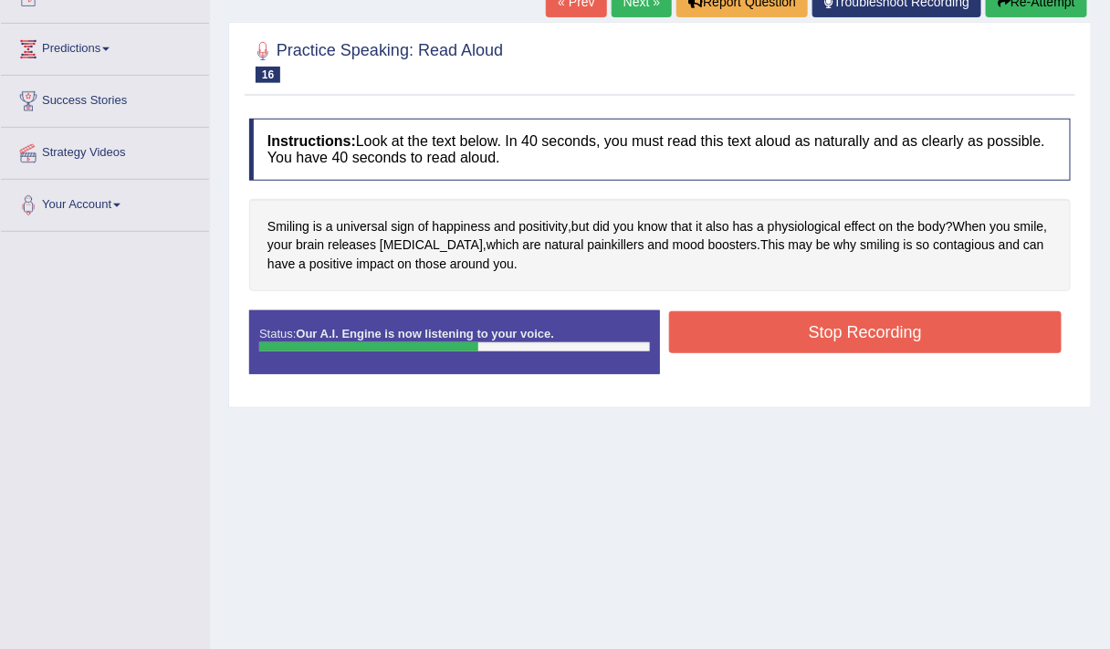
click at [917, 332] on button "Stop Recording" at bounding box center [865, 332] width 392 height 42
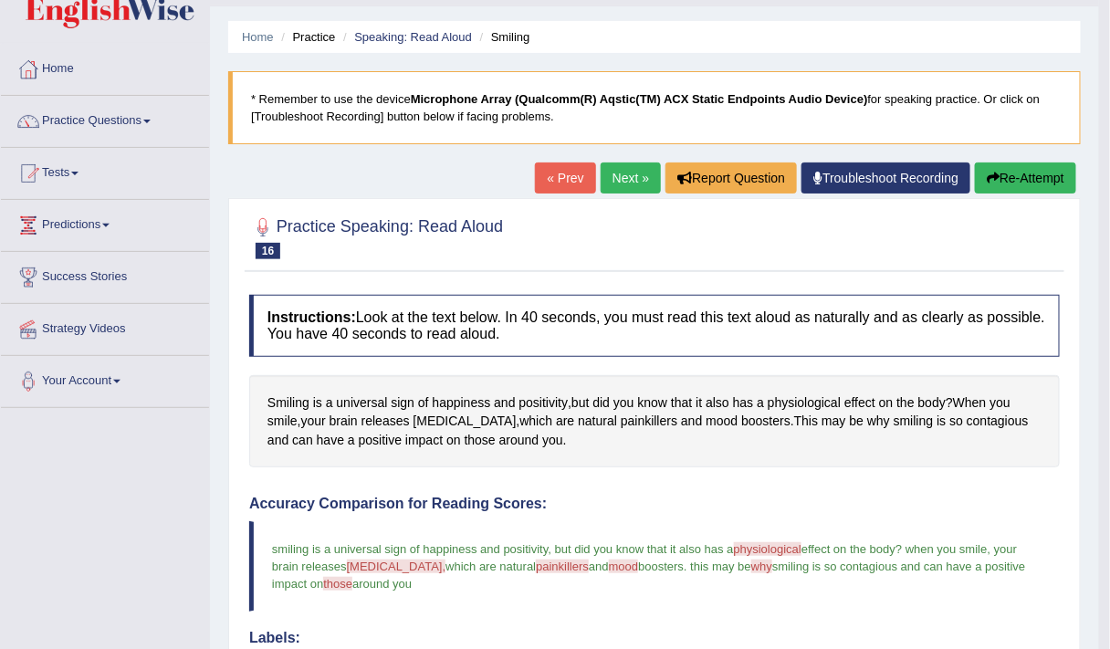
scroll to position [0, 0]
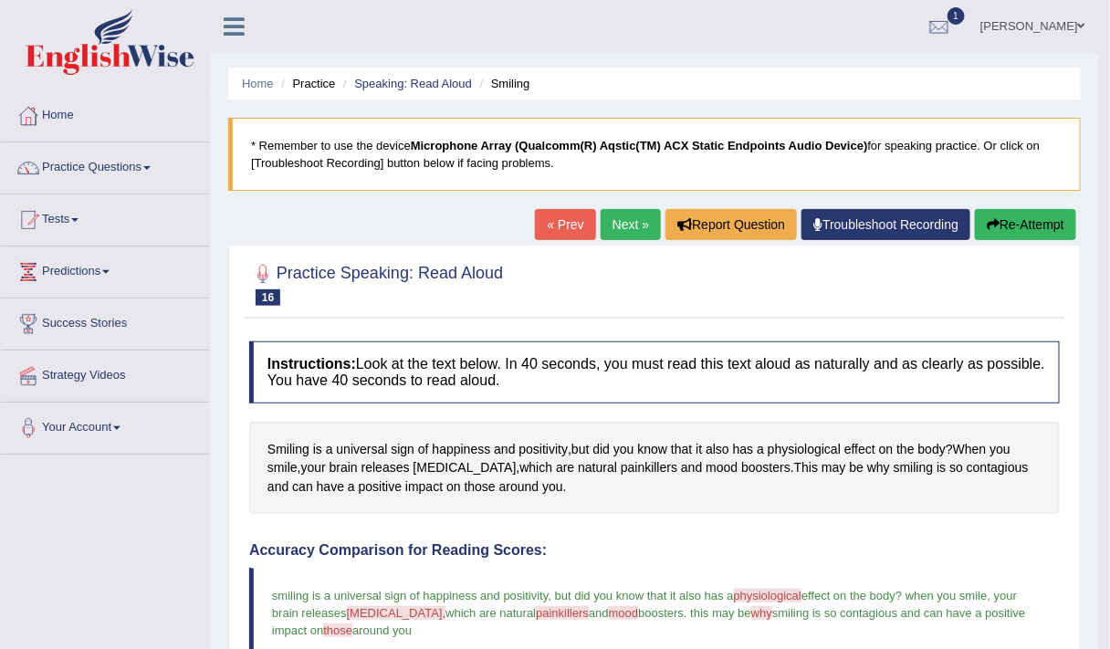
click at [109, 158] on link "Practice Questions" at bounding box center [105, 165] width 208 height 46
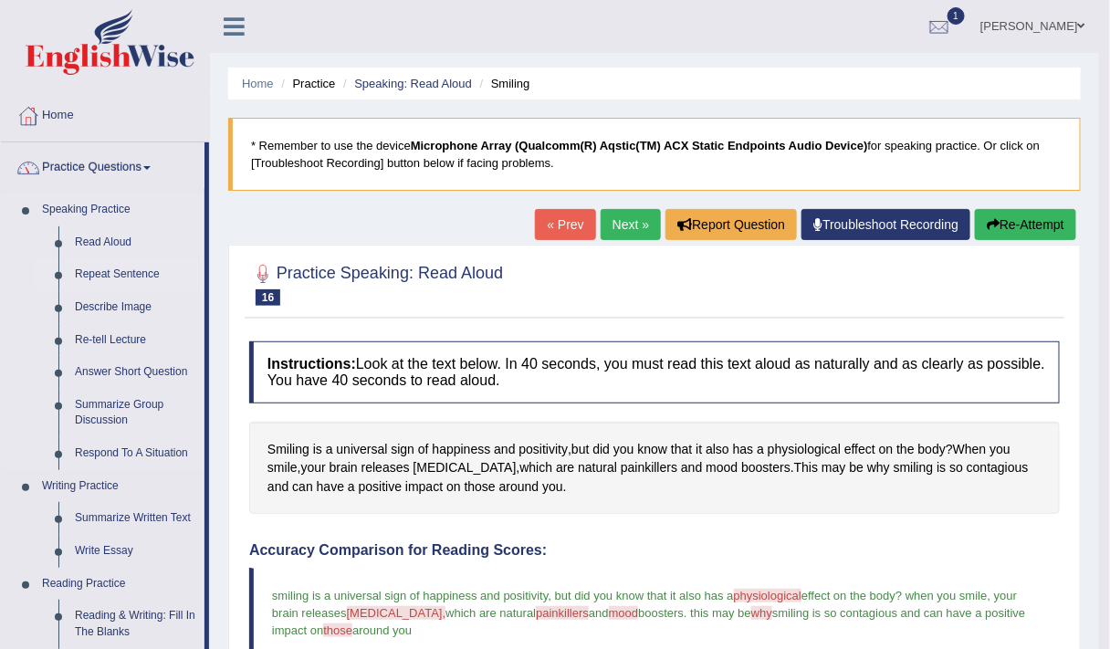
click at [104, 273] on link "Repeat Sentence" at bounding box center [136, 274] width 138 height 33
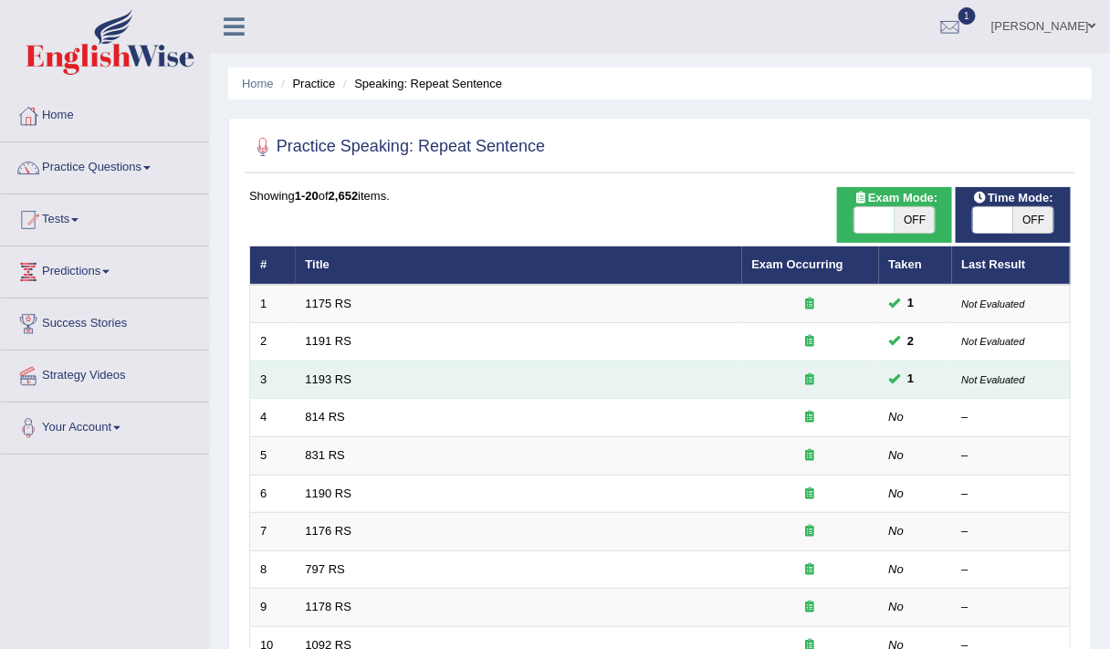
click at [1034, 362] on td "Not Evaluated" at bounding box center [1011, 379] width 119 height 38
click at [1024, 376] on small "Not Evaluated" at bounding box center [993, 379] width 63 height 11
click at [1023, 339] on small "Not Evaluated" at bounding box center [993, 341] width 63 height 11
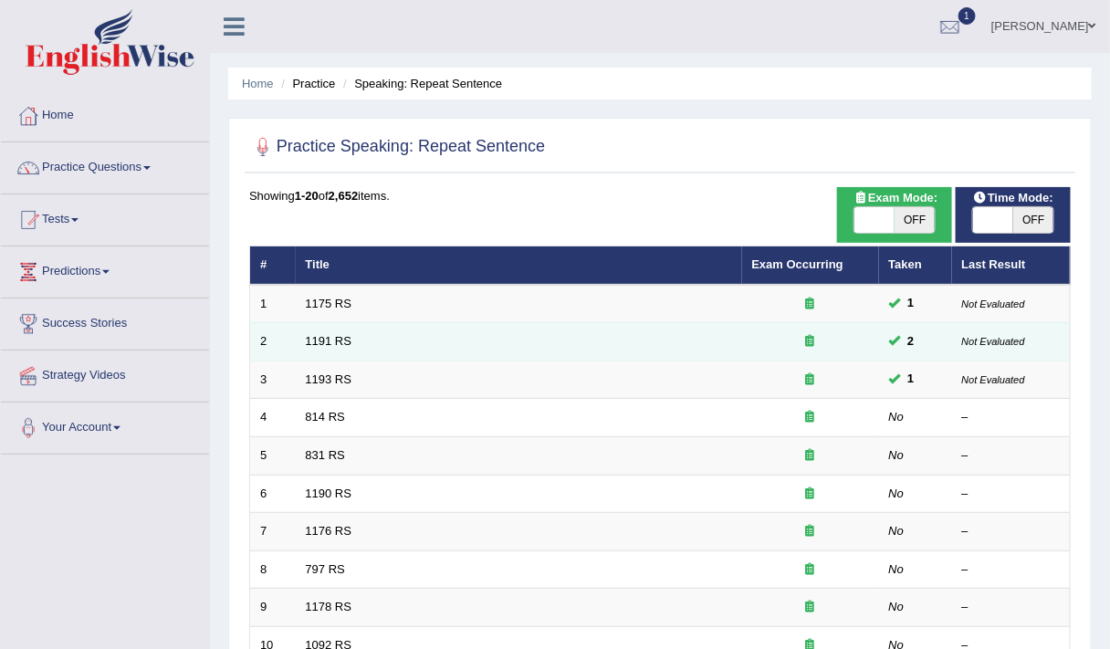
click at [1023, 339] on small "Not Evaluated" at bounding box center [993, 341] width 63 height 11
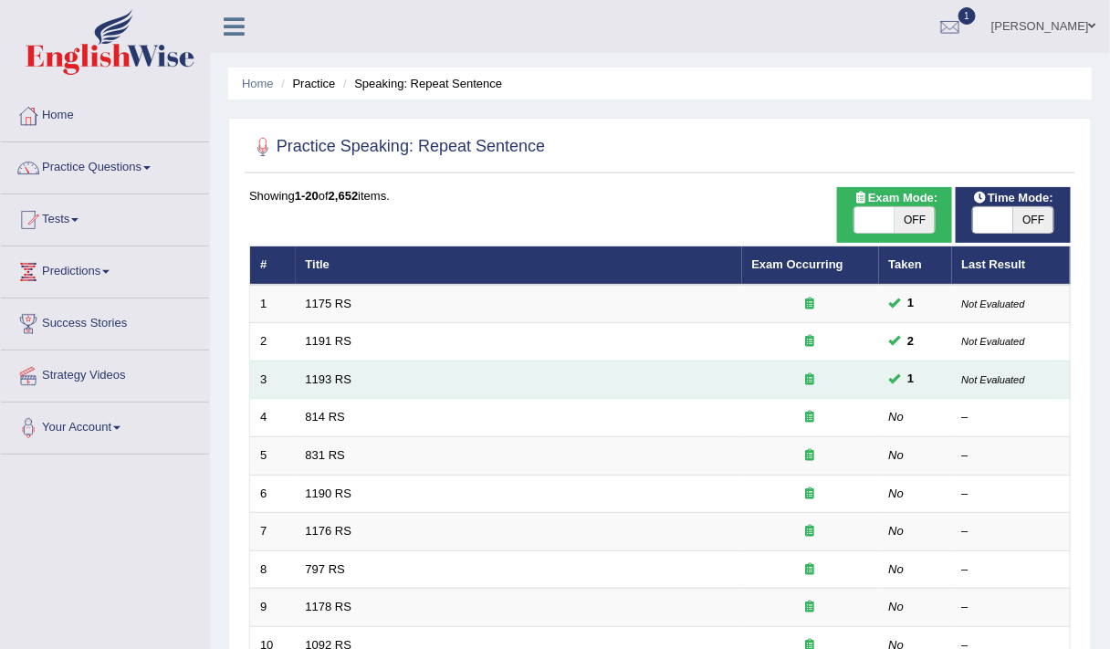
click at [1023, 376] on small "Not Evaluated" at bounding box center [993, 379] width 63 height 11
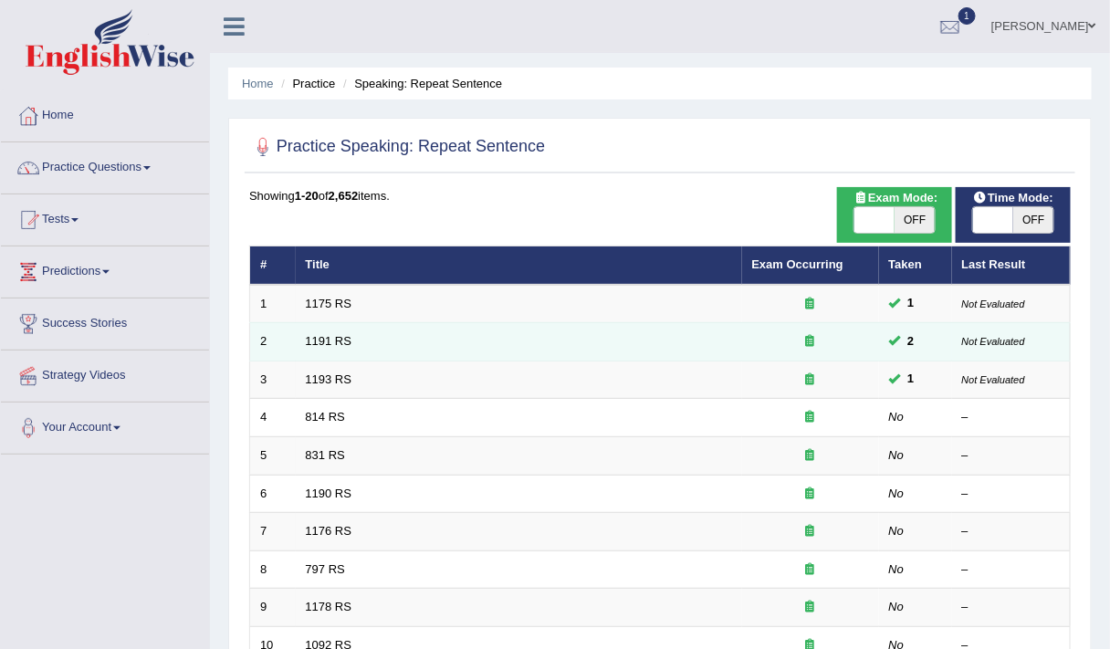
click at [1022, 339] on small "Not Evaluated" at bounding box center [993, 341] width 63 height 11
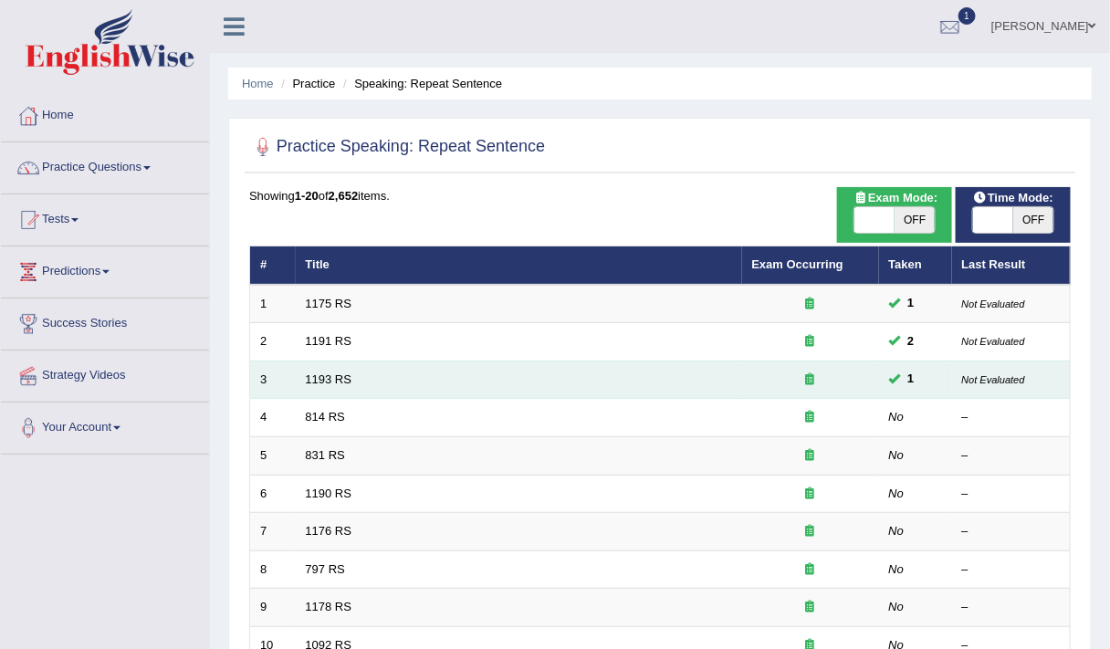
click at [1020, 375] on small "Not Evaluated" at bounding box center [993, 379] width 63 height 11
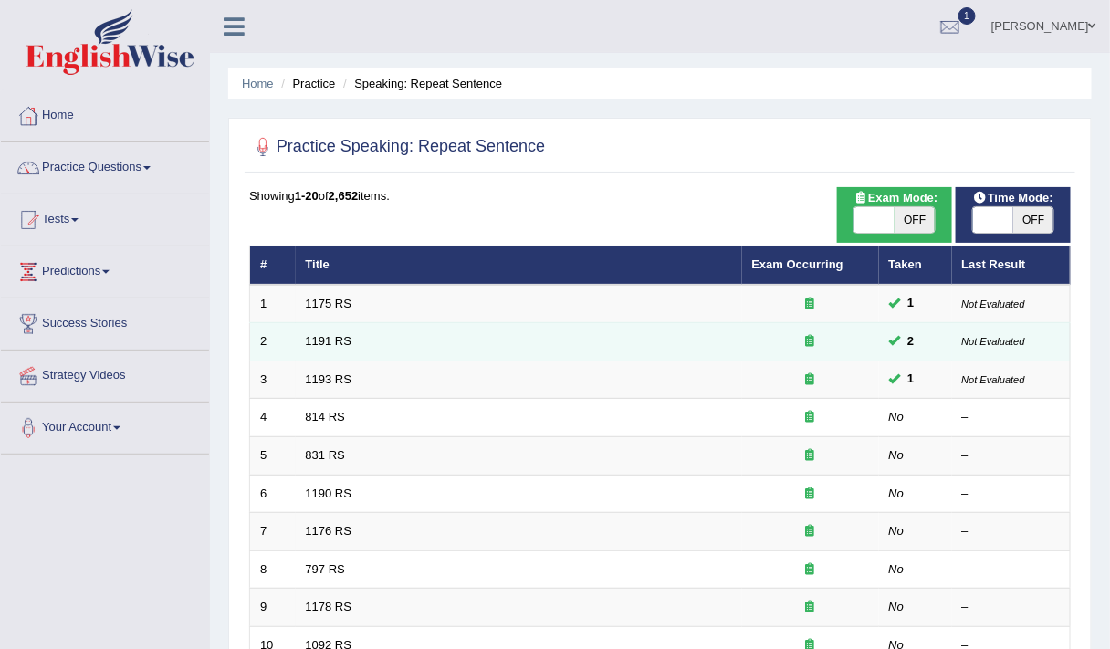
click at [1021, 339] on small "Not Evaluated" at bounding box center [993, 341] width 63 height 11
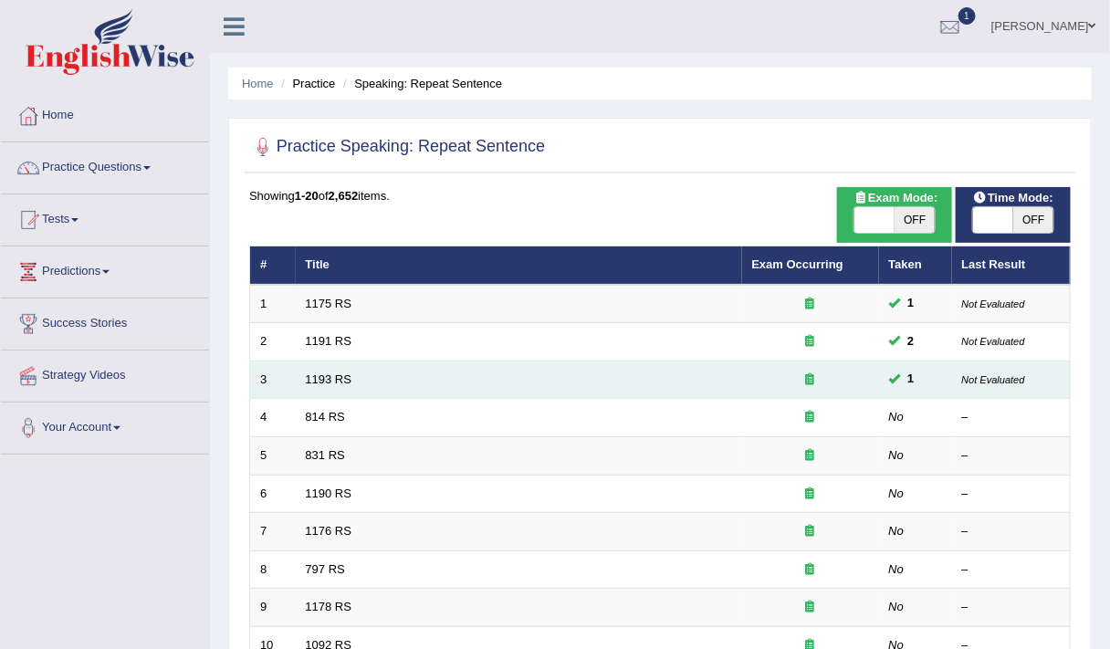
click at [1022, 376] on small "Not Evaluated" at bounding box center [993, 379] width 63 height 11
click at [1019, 374] on small "Not Evaluated" at bounding box center [993, 379] width 63 height 11
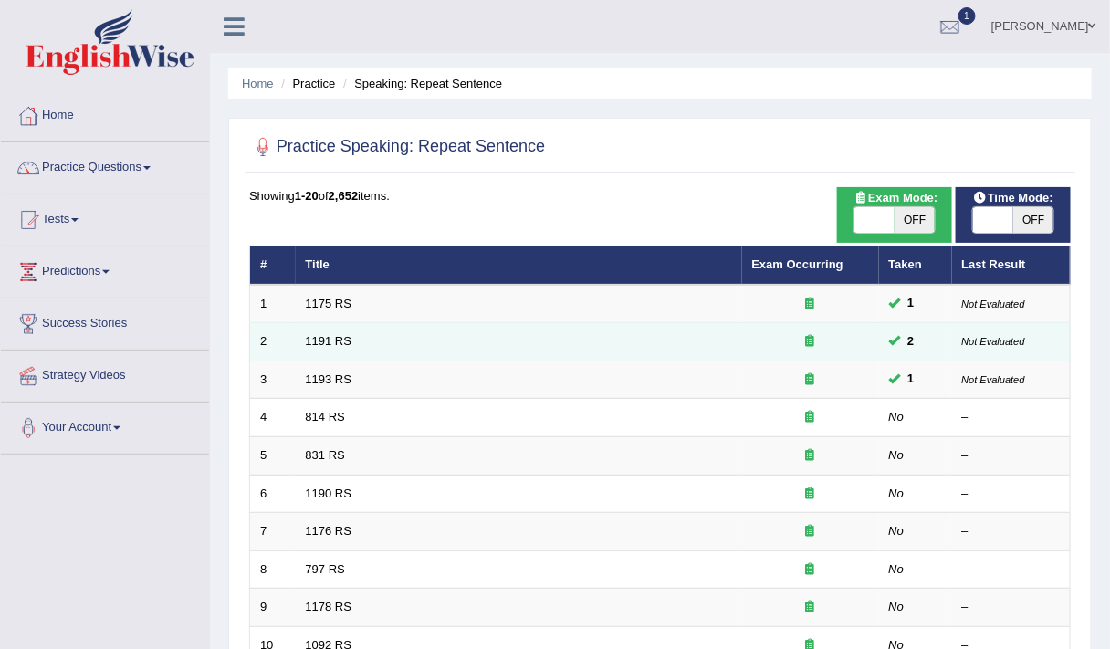
click at [1021, 339] on small "Not Evaluated" at bounding box center [993, 341] width 63 height 11
click at [1024, 301] on small "Not Evaluated" at bounding box center [993, 303] width 63 height 11
click at [1020, 339] on small "Not Evaluated" at bounding box center [993, 341] width 63 height 11
click at [1024, 336] on small "Not Evaluated" at bounding box center [993, 341] width 63 height 11
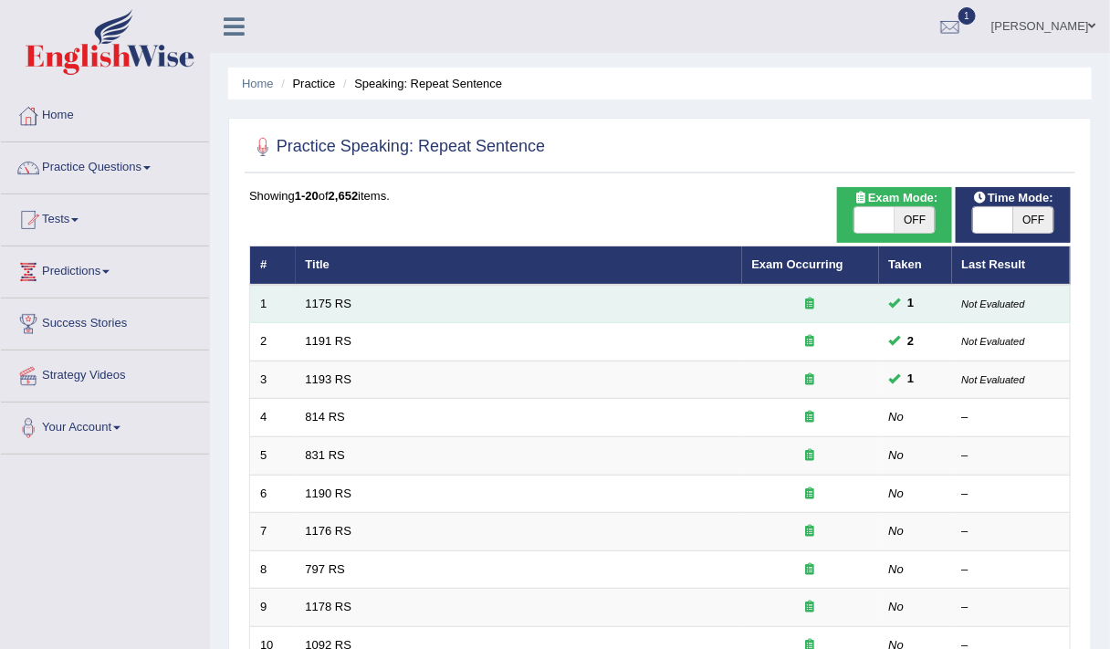
click at [1032, 319] on td "Not Evaluated" at bounding box center [1011, 304] width 119 height 38
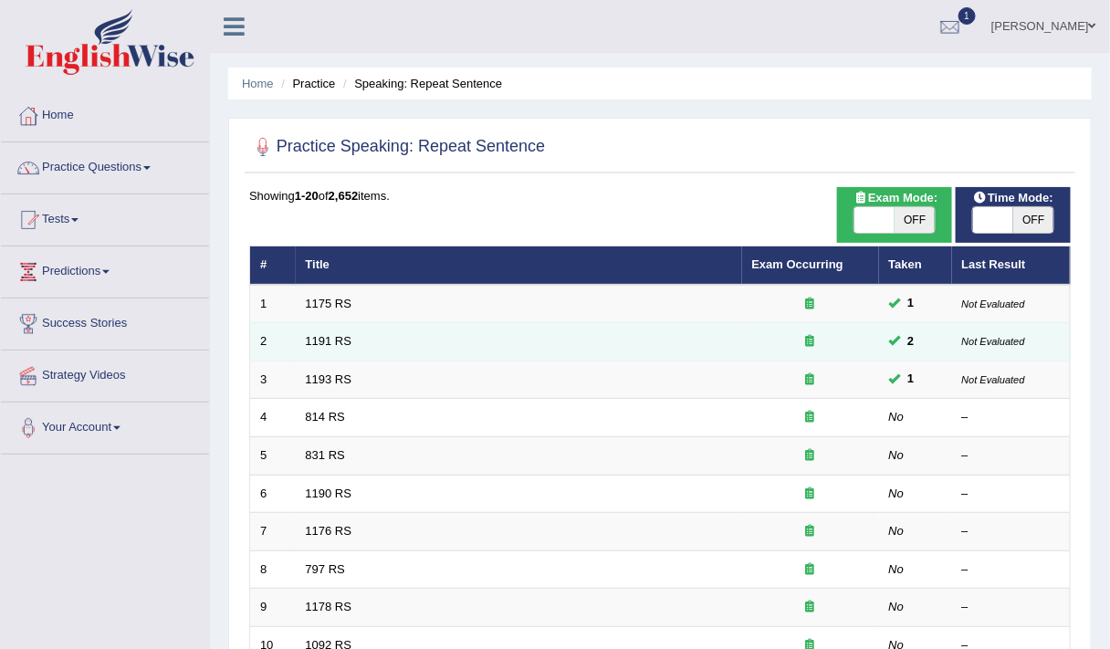
click at [1020, 339] on small "Not Evaluated" at bounding box center [993, 341] width 63 height 11
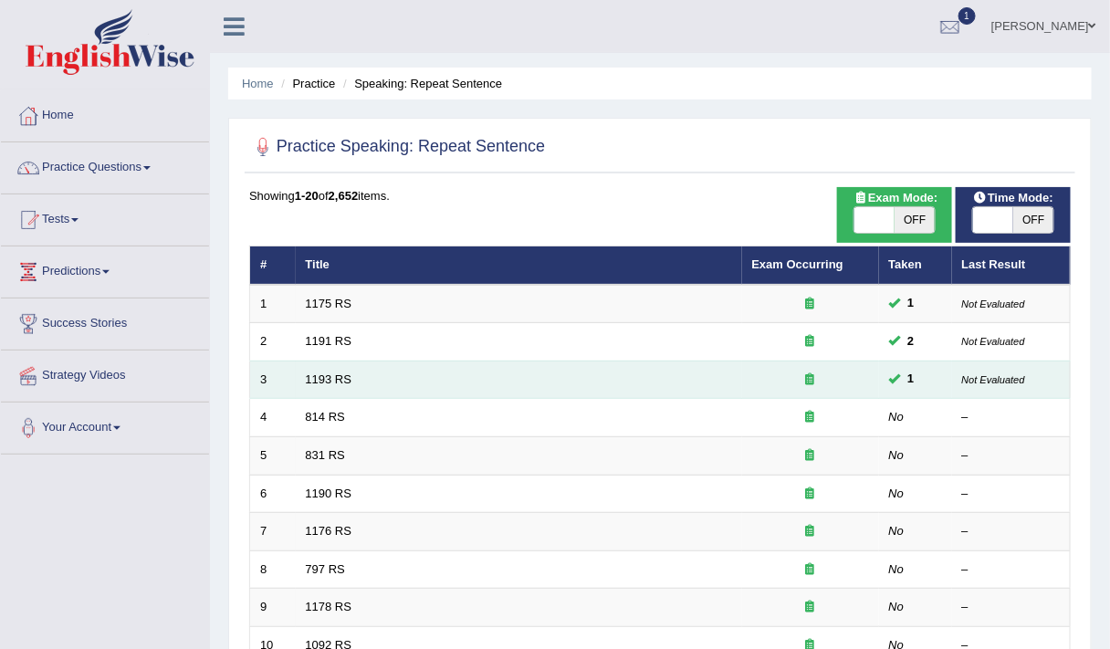
click at [1020, 374] on small "Not Evaluated" at bounding box center [993, 379] width 63 height 11
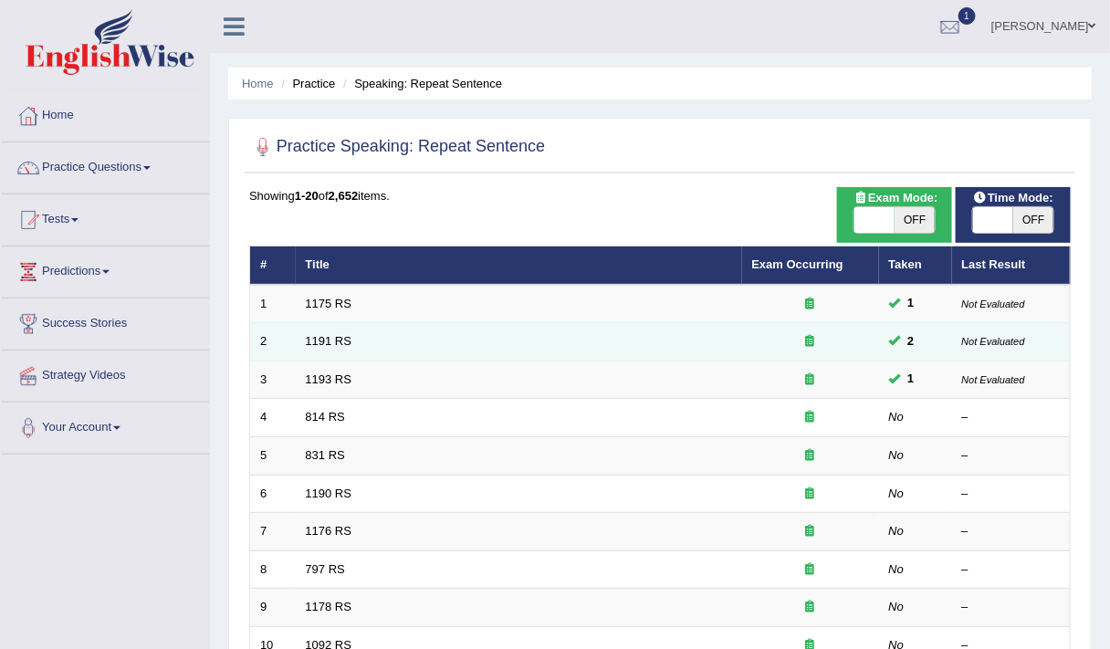
click at [1022, 339] on small "Not Evaluated" at bounding box center [993, 341] width 63 height 11
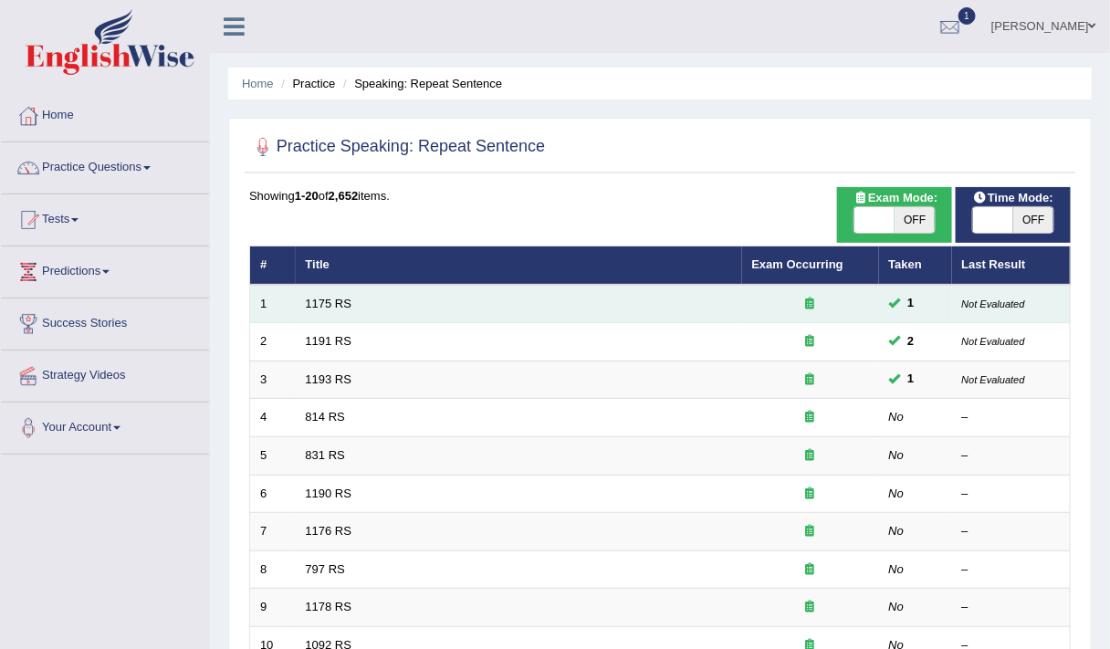
click at [1022, 301] on small "Not Evaluated" at bounding box center [993, 303] width 63 height 11
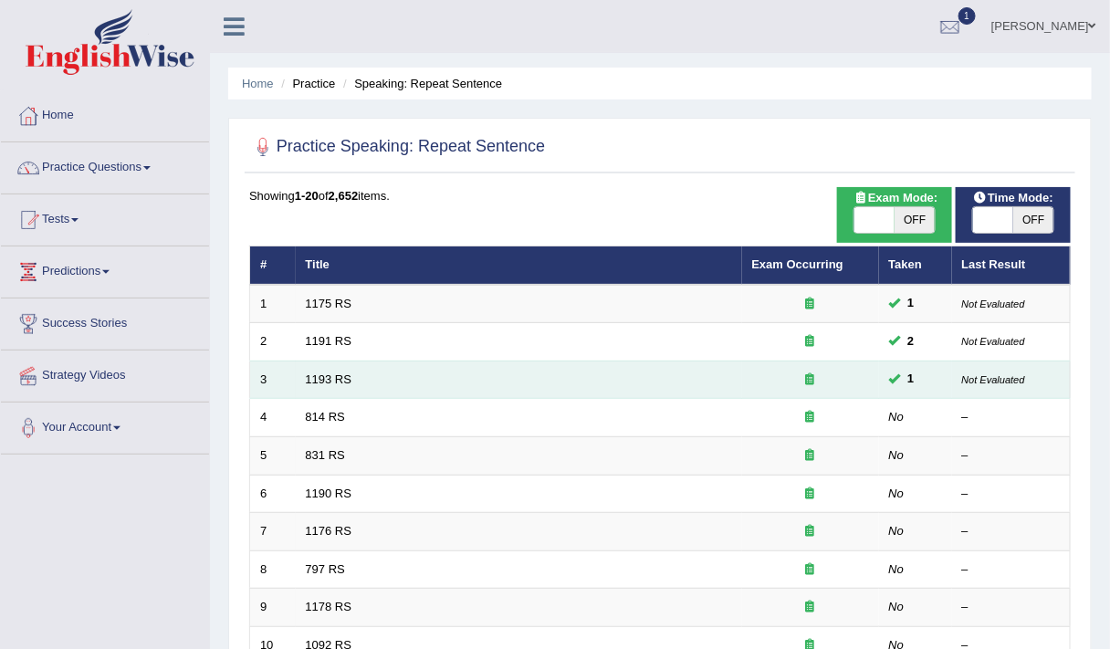
click at [1017, 375] on small "Not Evaluated" at bounding box center [993, 379] width 63 height 11
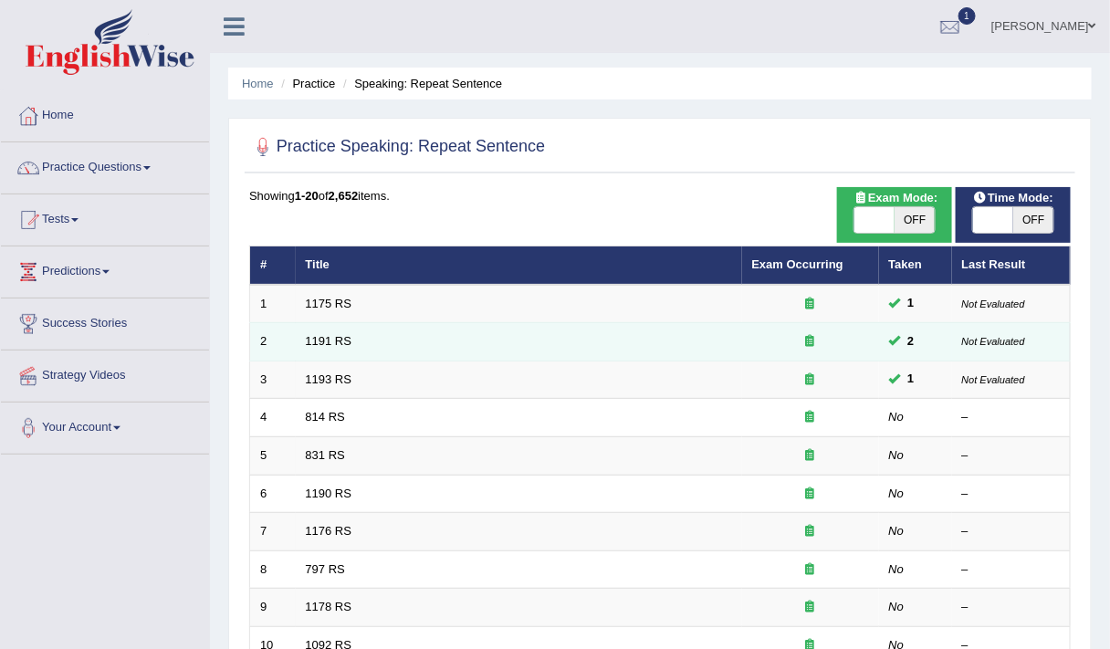
click at [1018, 336] on small "Not Evaluated" at bounding box center [993, 341] width 63 height 11
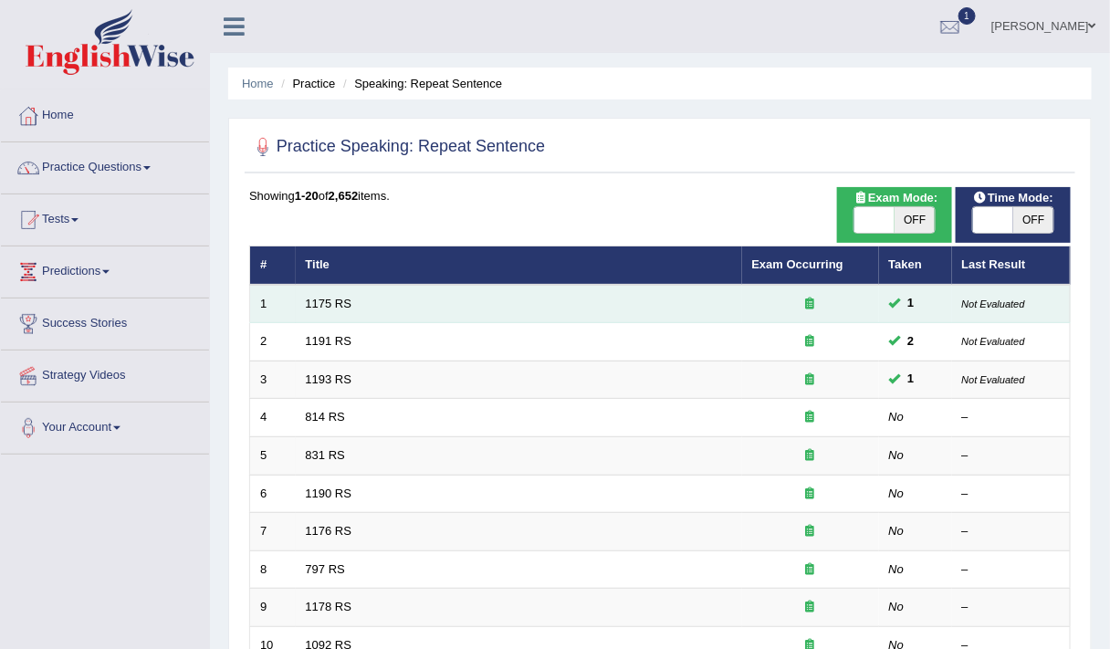
click at [1020, 301] on small "Not Evaluated" at bounding box center [993, 303] width 63 height 11
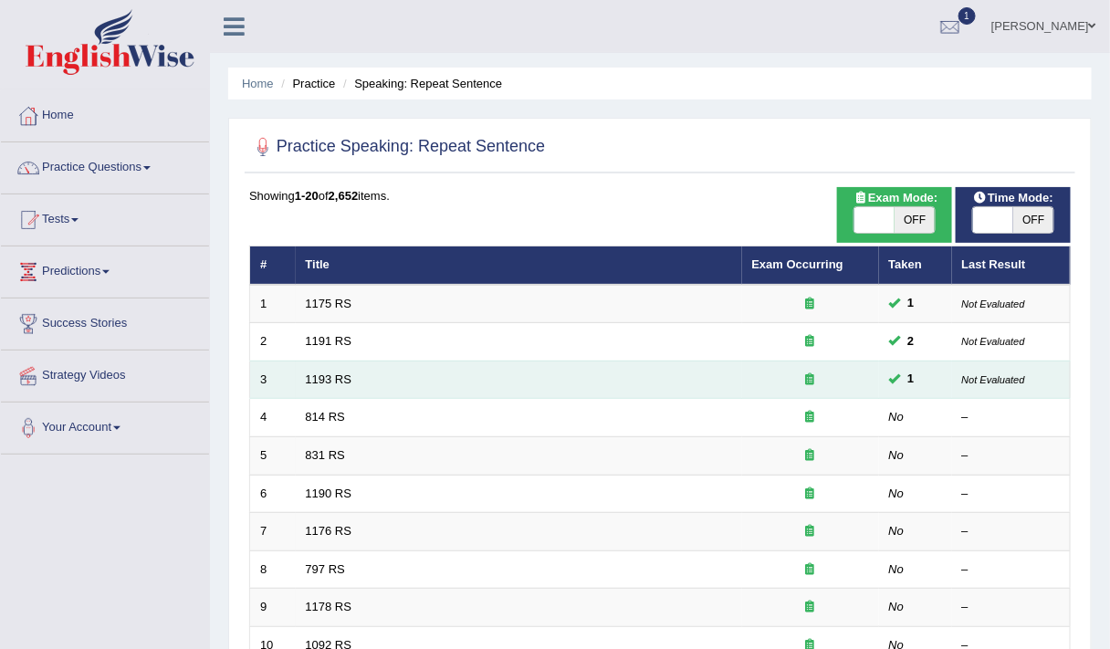
click at [1022, 374] on small "Not Evaluated" at bounding box center [993, 379] width 63 height 11
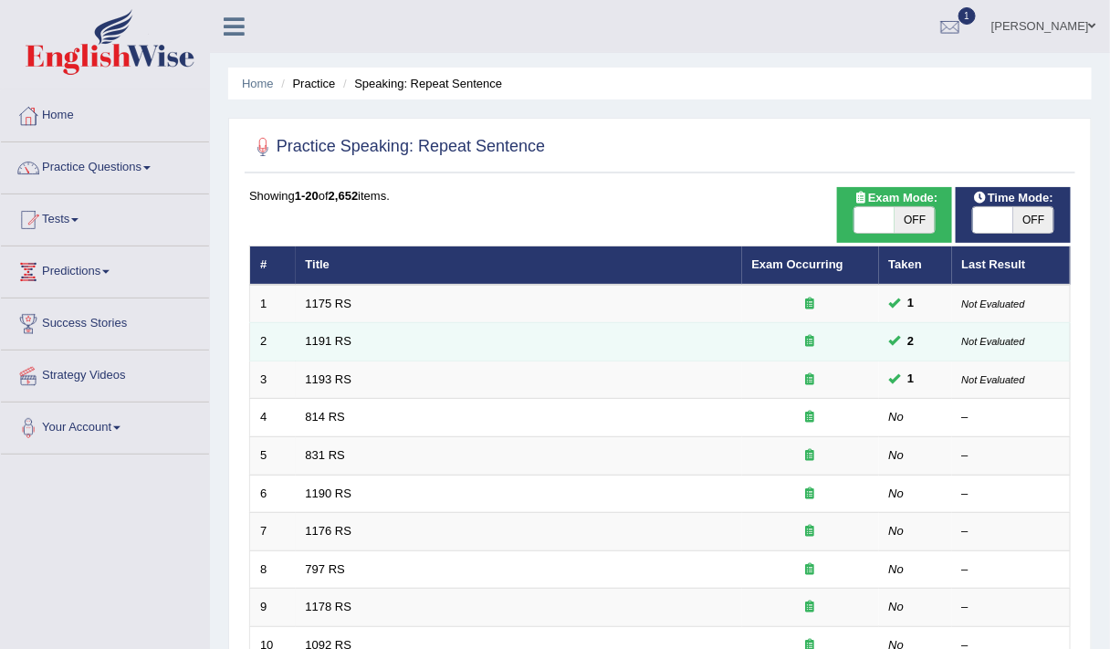
click at [1021, 341] on small "Not Evaluated" at bounding box center [993, 341] width 63 height 11
click at [1026, 323] on td "Not Evaluated" at bounding box center [1011, 342] width 119 height 38
click at [1019, 339] on small "Not Evaluated" at bounding box center [993, 341] width 63 height 11
click at [1025, 356] on td "Not Evaluated" at bounding box center [1011, 342] width 119 height 38
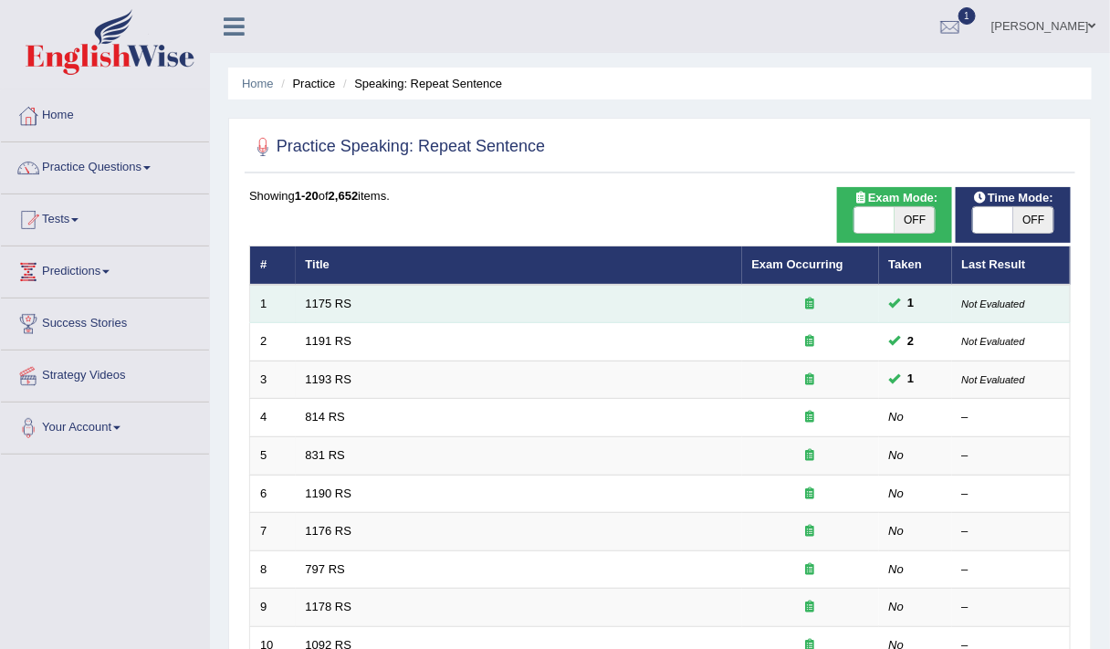
click at [1026, 317] on td "Not Evaluated" at bounding box center [1011, 304] width 119 height 38
click at [1022, 302] on small "Not Evaluated" at bounding box center [993, 303] width 63 height 11
click at [1028, 361] on td "Not Evaluated" at bounding box center [1011, 379] width 119 height 38
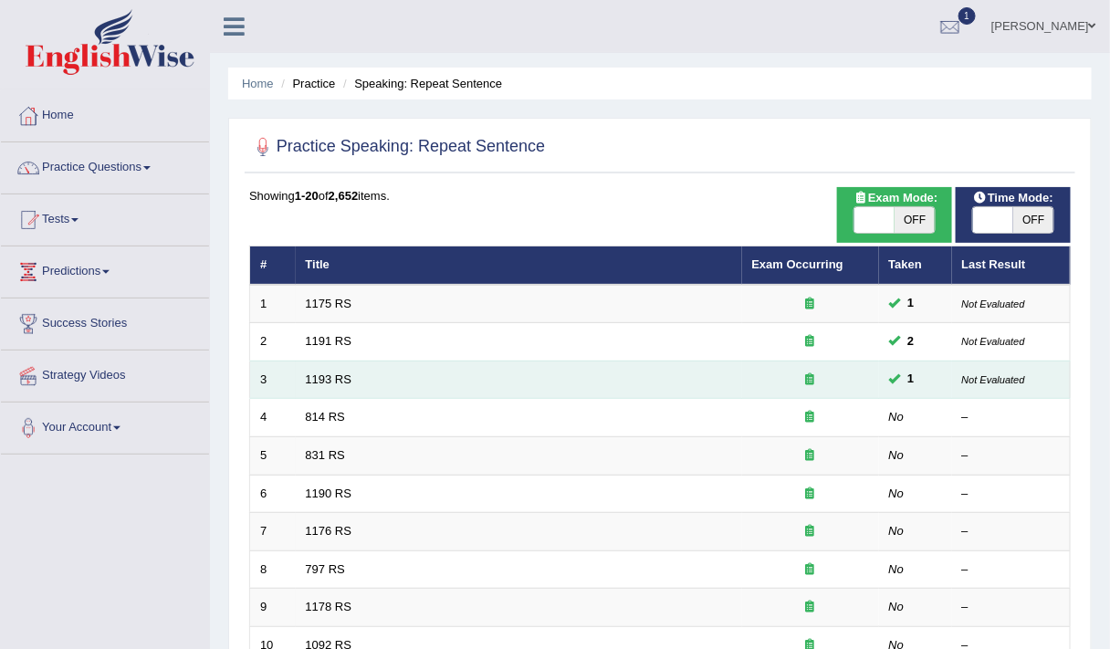
click at [1020, 376] on small "Not Evaluated" at bounding box center [993, 379] width 63 height 11
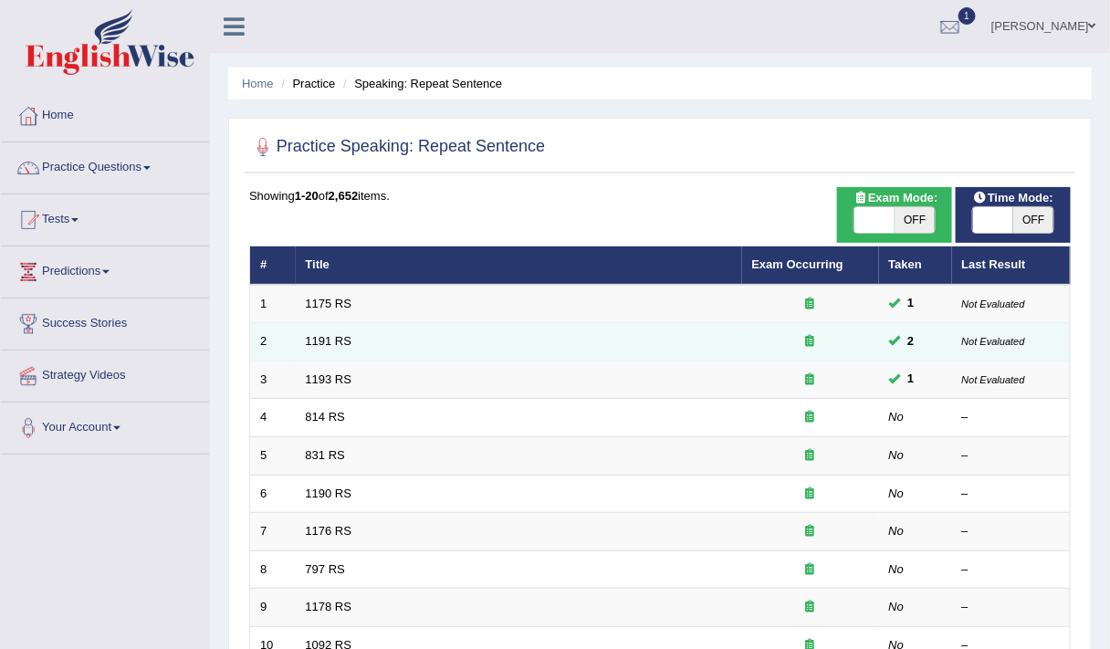
click at [1019, 339] on small "Not Evaluated" at bounding box center [993, 341] width 63 height 11
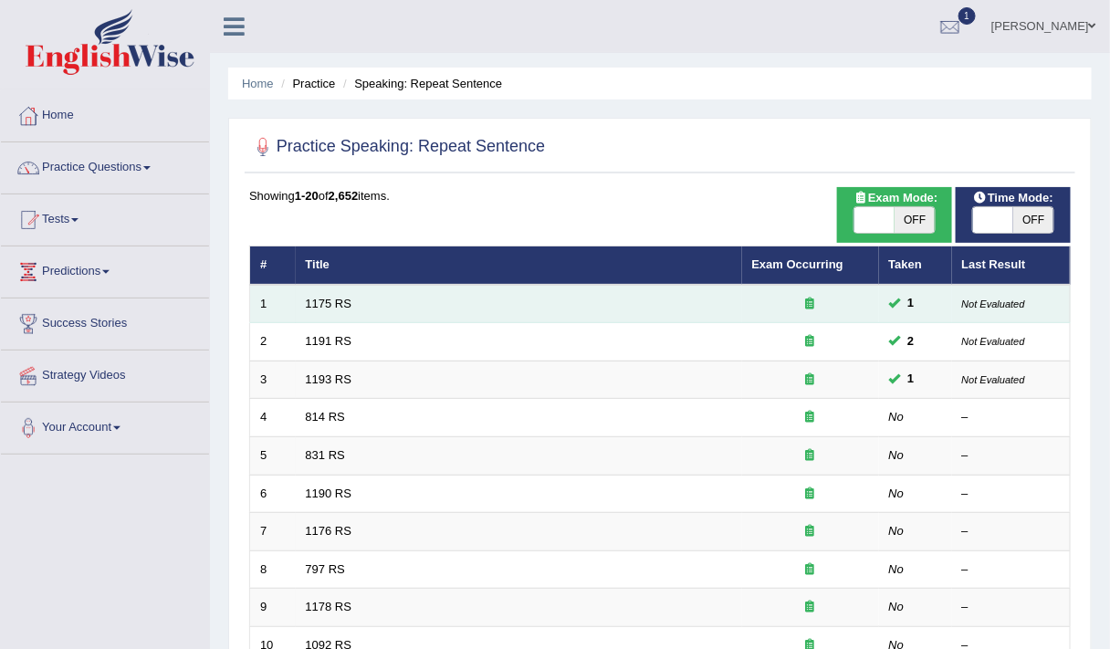
click at [1027, 319] on td "Not Evaluated" at bounding box center [1011, 304] width 119 height 38
click at [320, 412] on link "814 RS" at bounding box center [325, 417] width 39 height 14
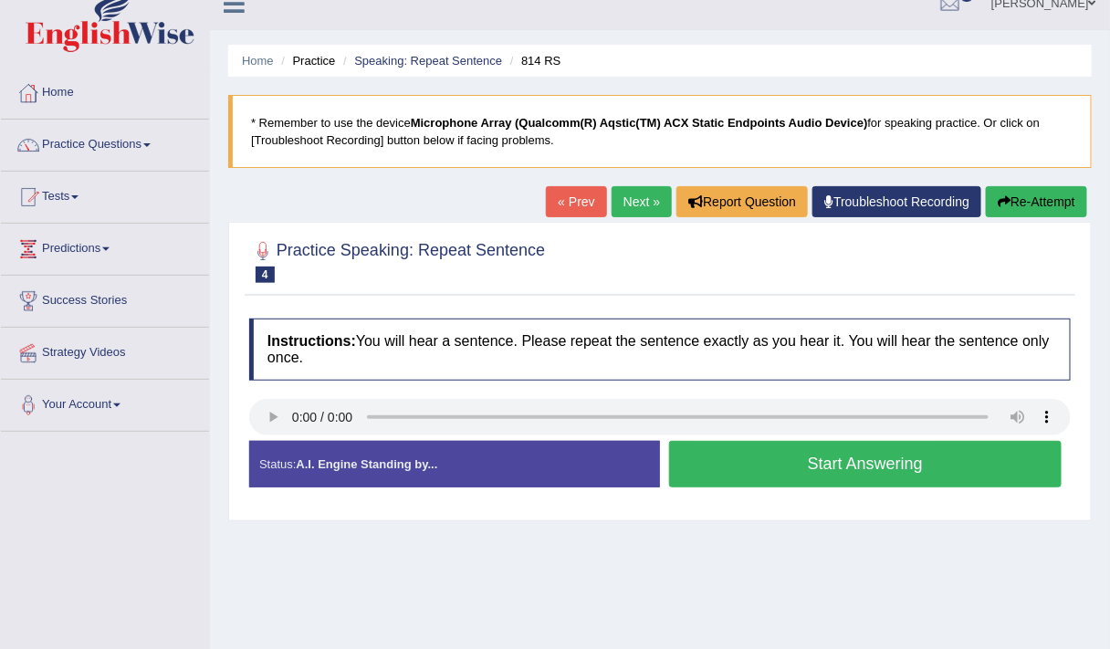
scroll to position [27, 0]
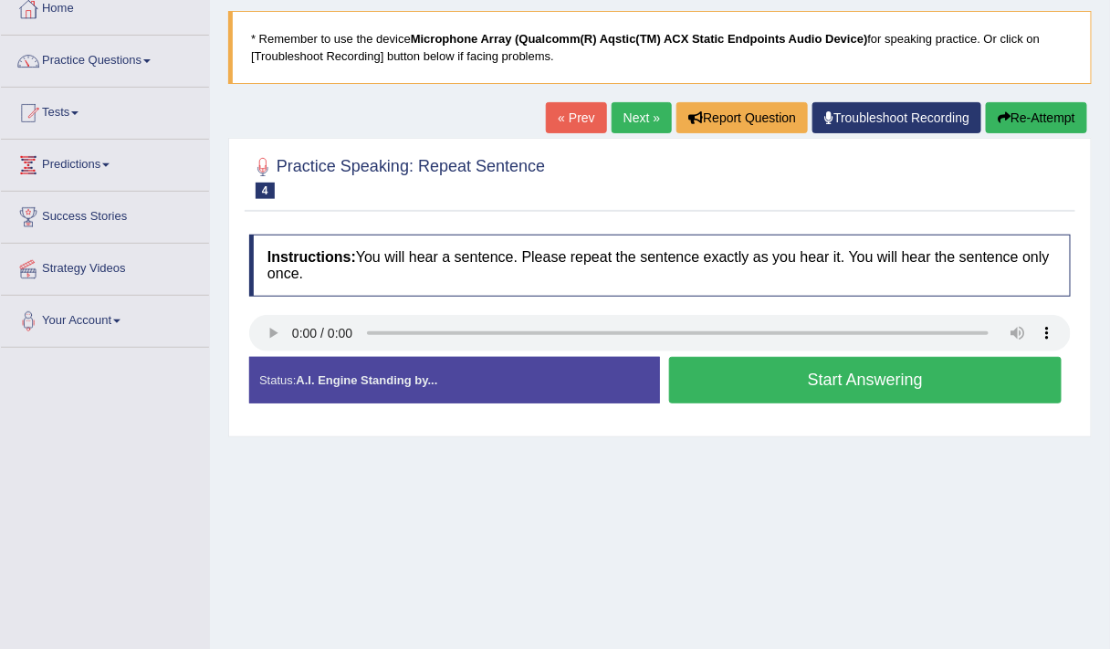
click at [1024, 502] on div "Home Practice Speaking: Repeat Sentence 814 RS * Remember to use the device Mic…" at bounding box center [660, 349] width 900 height 912
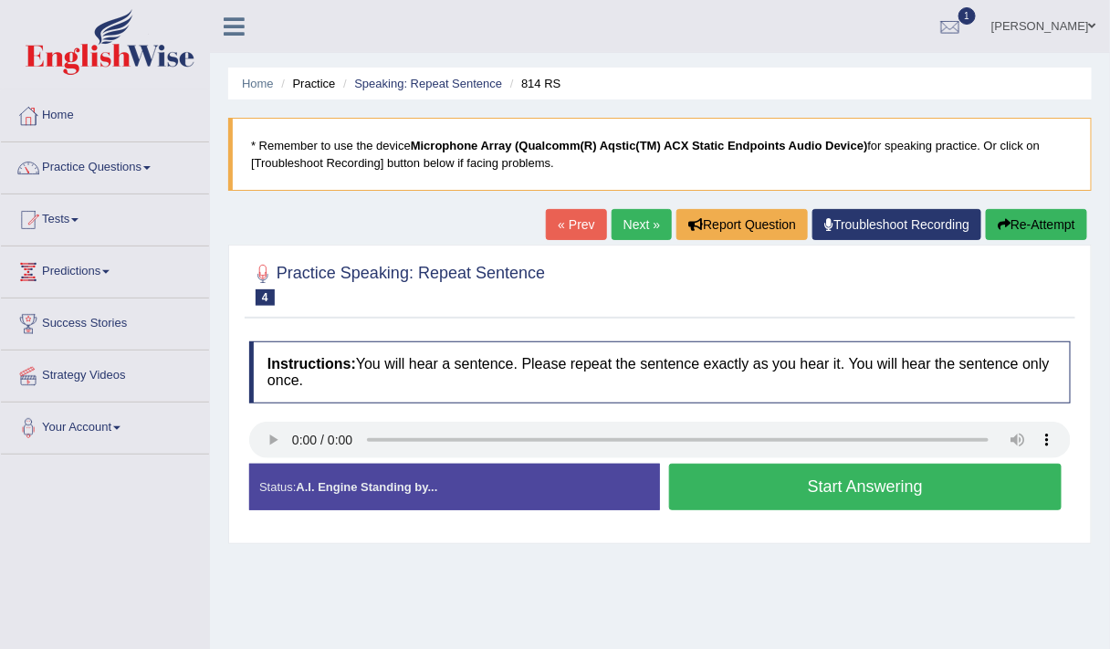
scroll to position [14, 0]
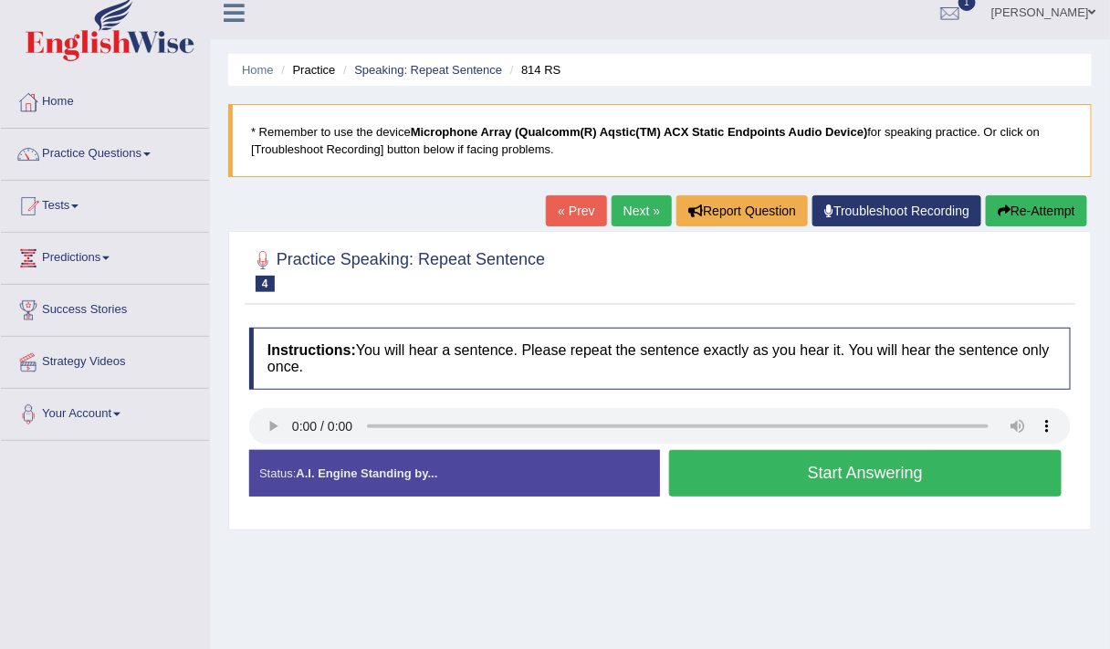
click at [778, 474] on button "Start Answering" at bounding box center [865, 473] width 392 height 47
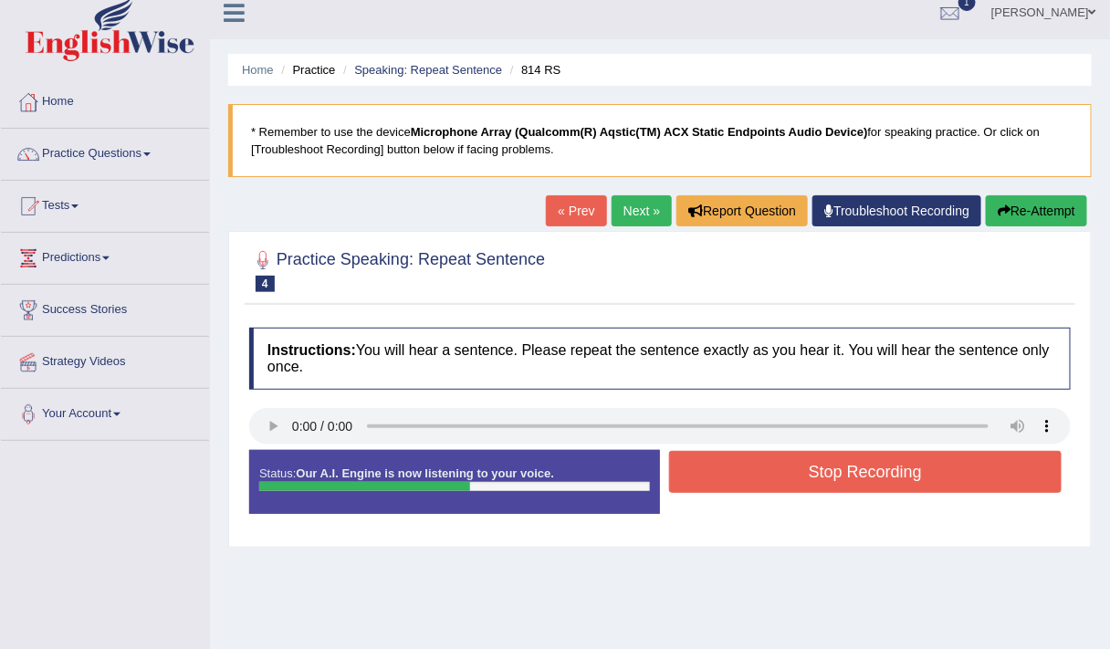
click at [778, 474] on button "Stop Recording" at bounding box center [865, 472] width 392 height 42
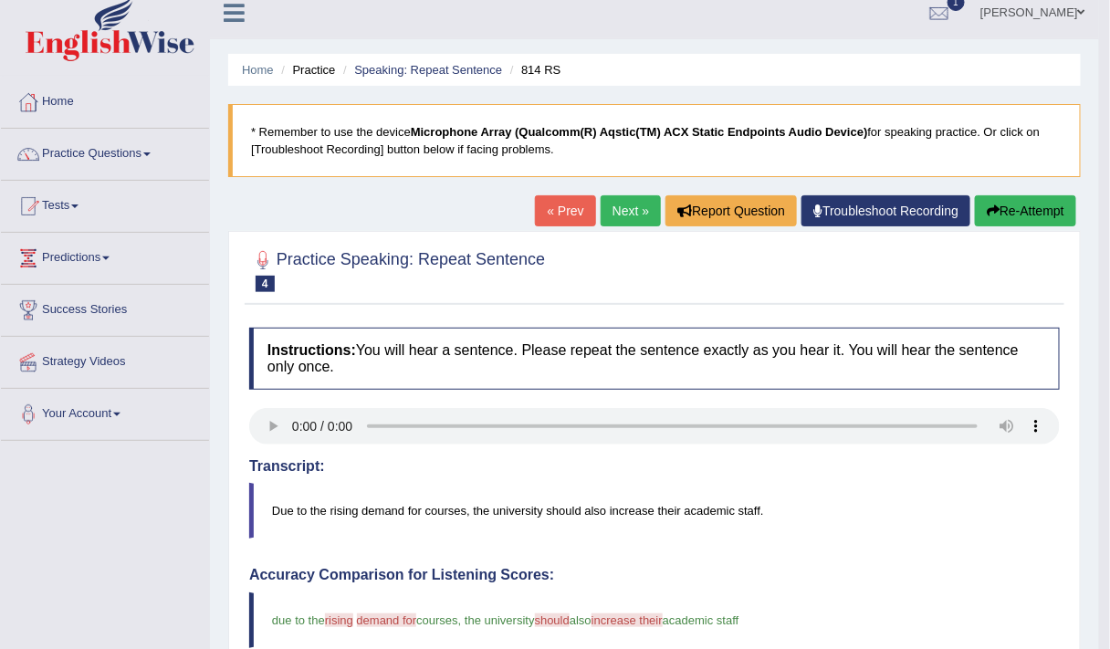
scroll to position [0, 0]
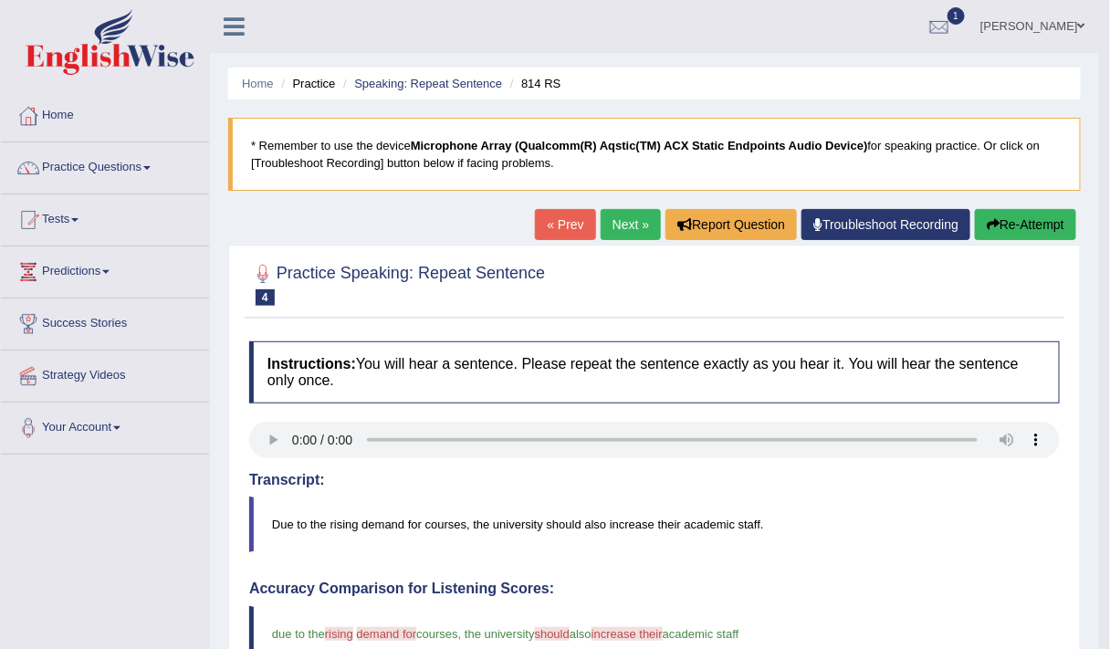
click at [622, 223] on link "Next »" at bounding box center [630, 224] width 60 height 31
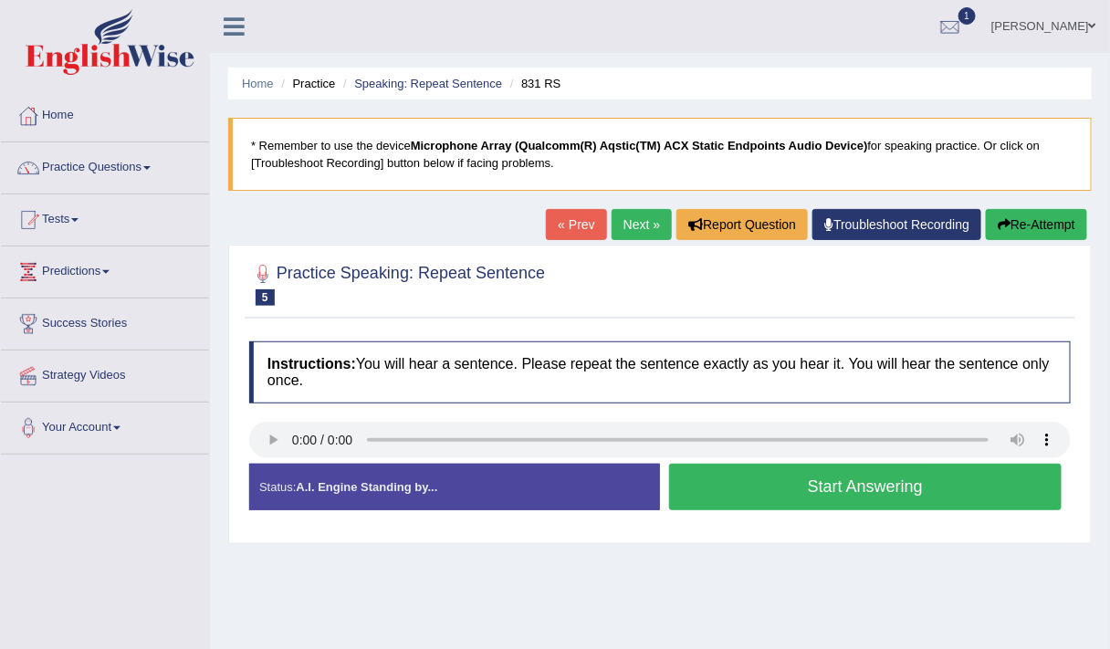
click at [818, 476] on button "Start Answering" at bounding box center [865, 487] width 392 height 47
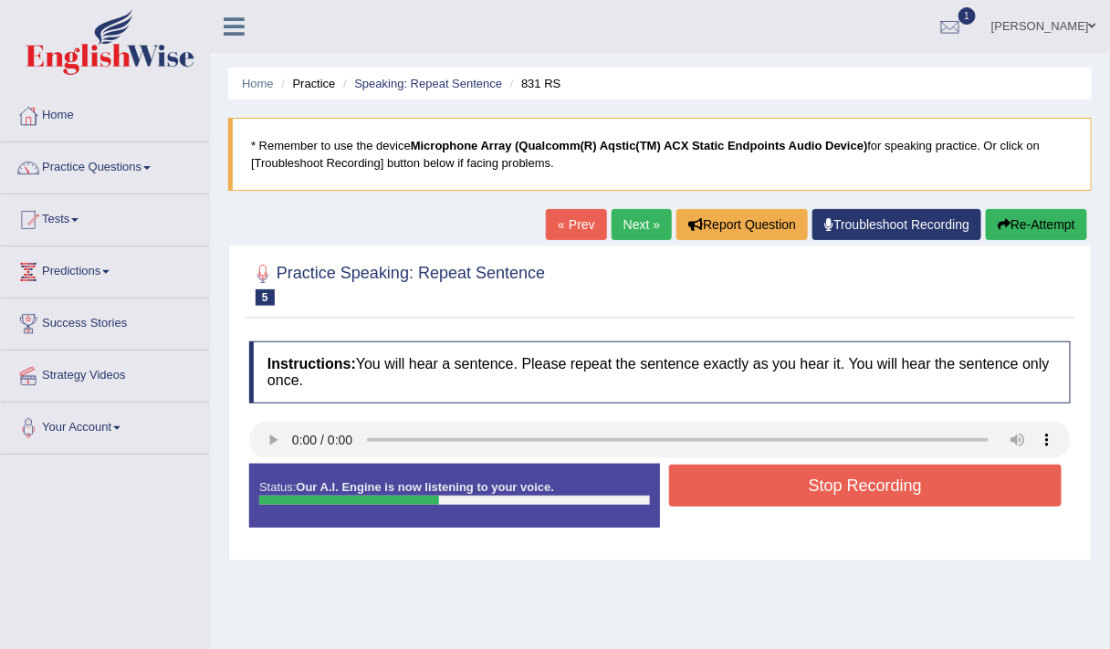
click at [818, 476] on button "Stop Recording" at bounding box center [865, 485] width 392 height 42
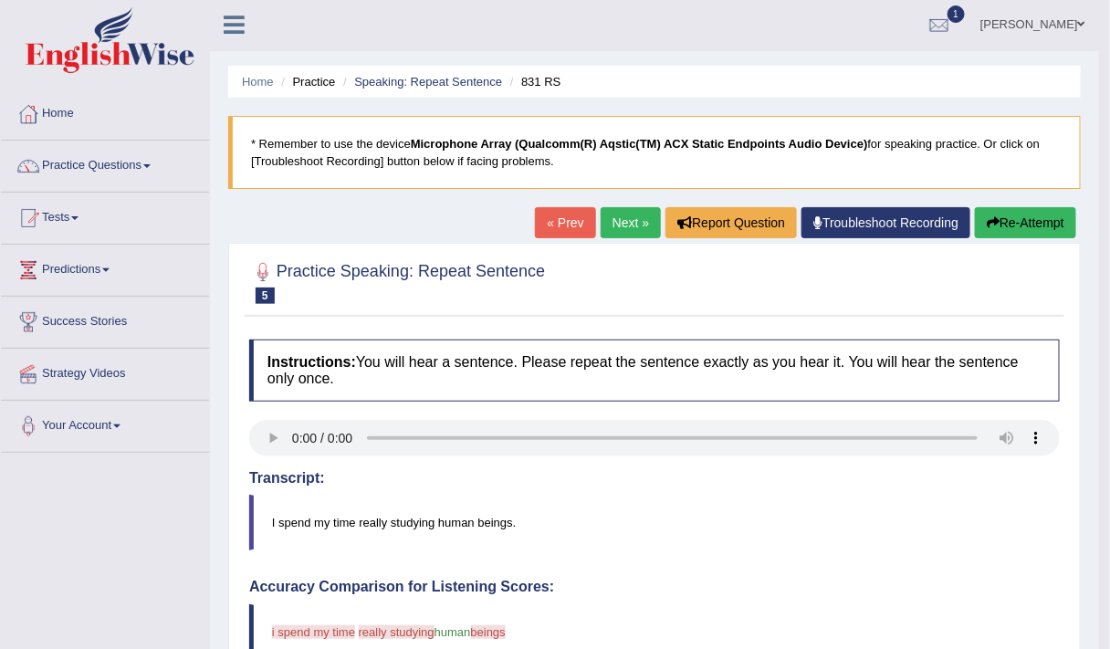
scroll to position [1, 0]
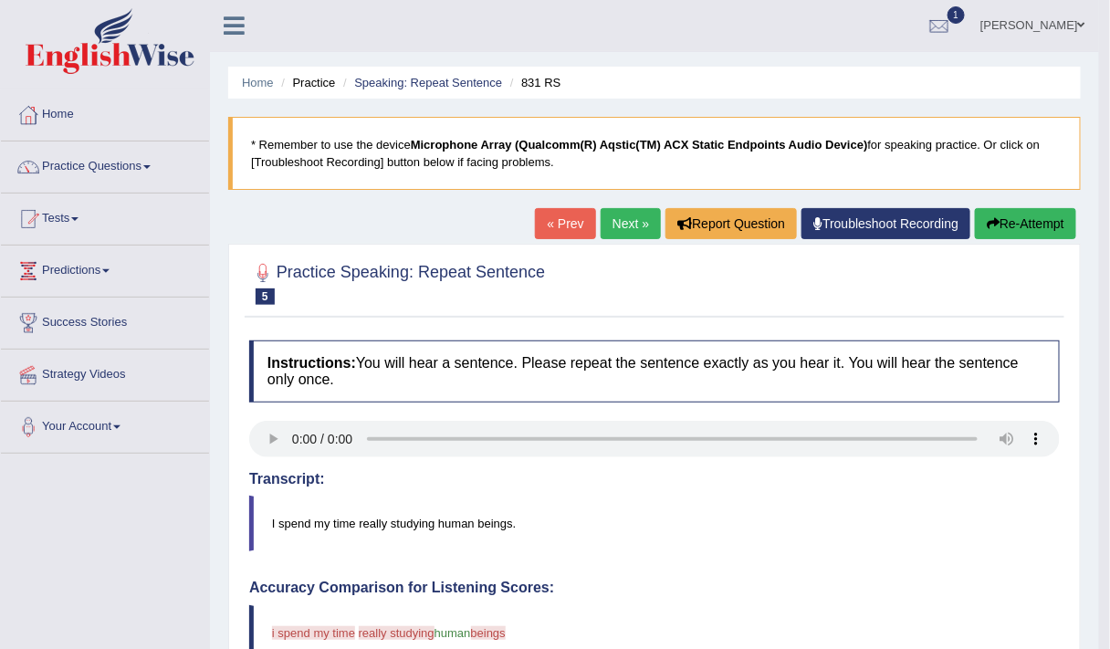
click at [1037, 224] on button "Re-Attempt" at bounding box center [1024, 223] width 101 height 31
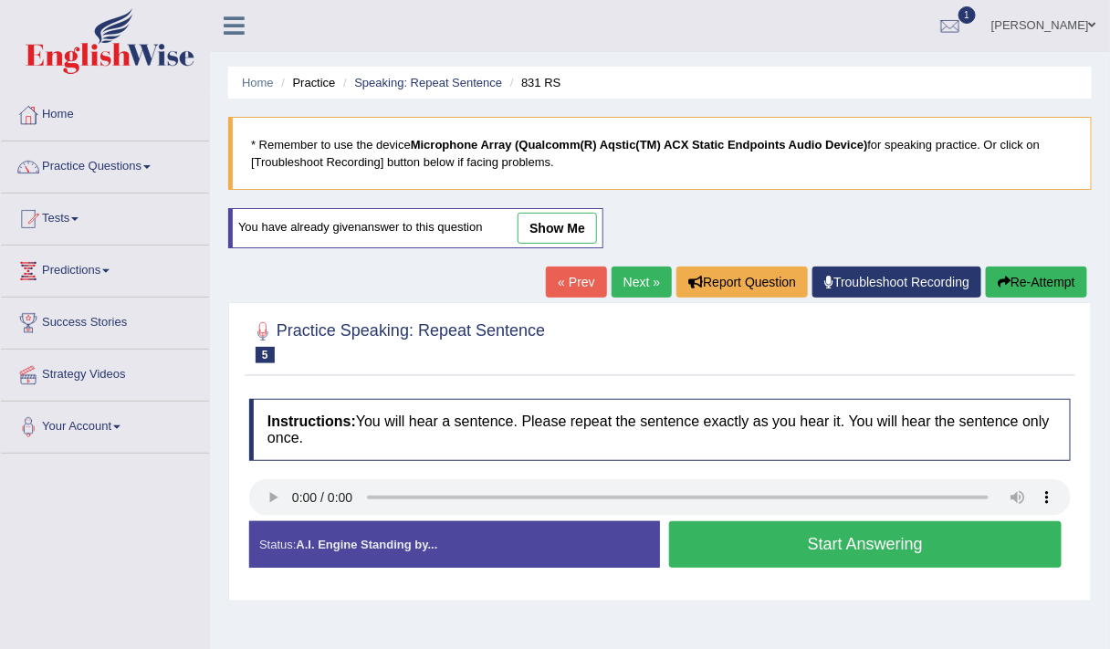
click at [846, 537] on button "Start Answering" at bounding box center [865, 544] width 392 height 47
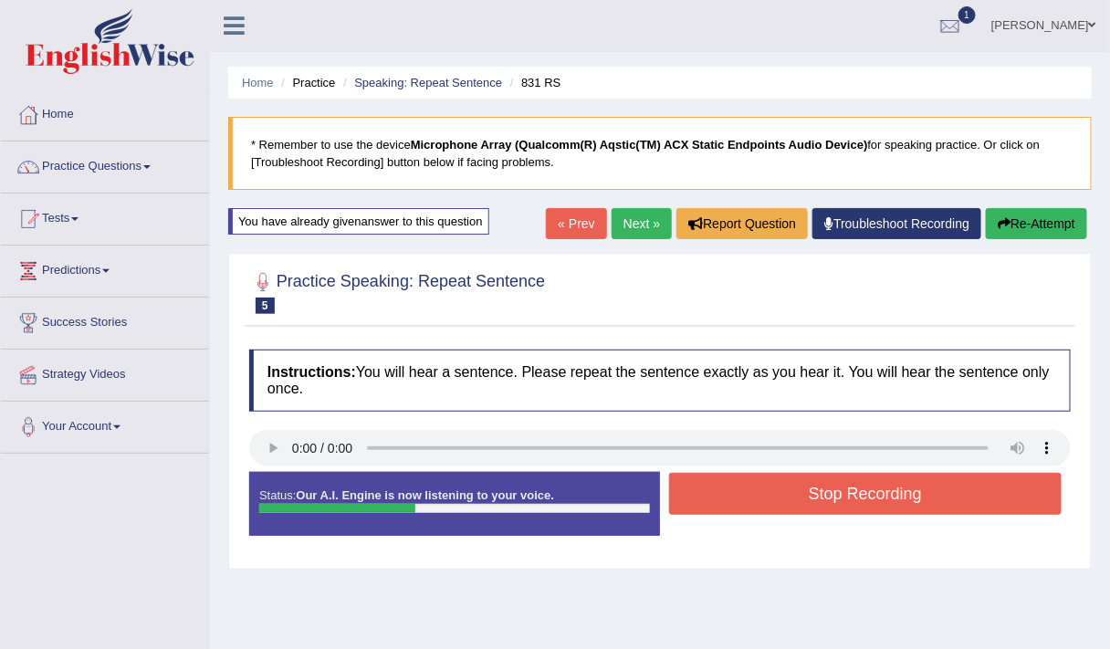
click at [789, 491] on button "Stop Recording" at bounding box center [865, 494] width 392 height 42
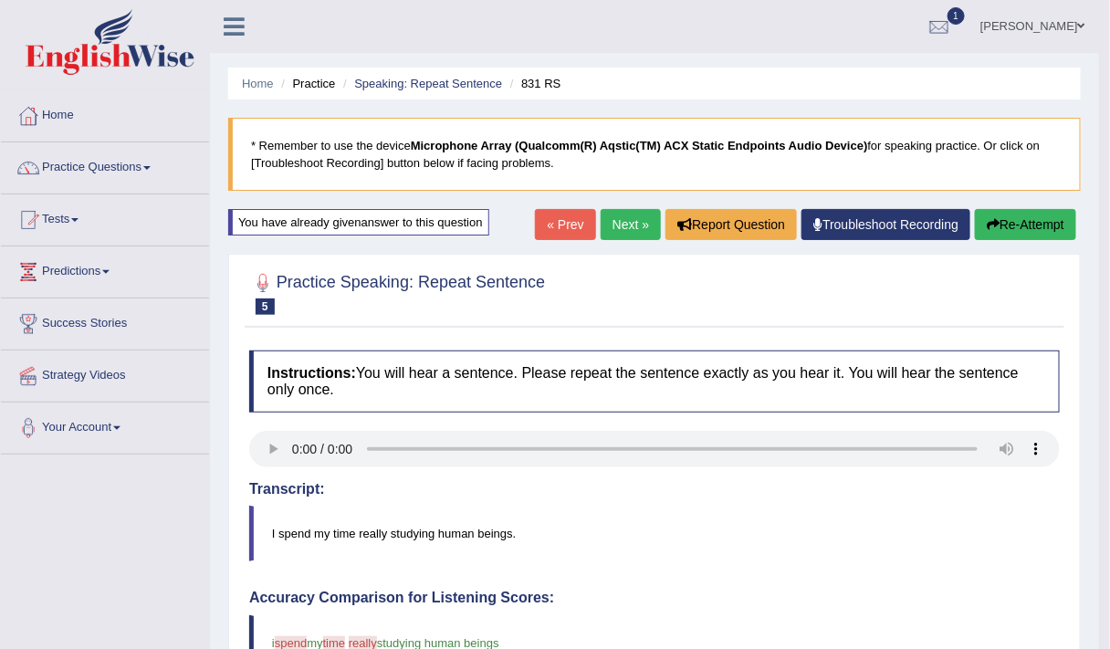
click at [633, 240] on div "« Prev Next » Report Question Troubleshoot Recording Re-Attempt" at bounding box center [808, 227] width 546 height 36
click at [631, 238] on link "Next »" at bounding box center [630, 224] width 60 height 31
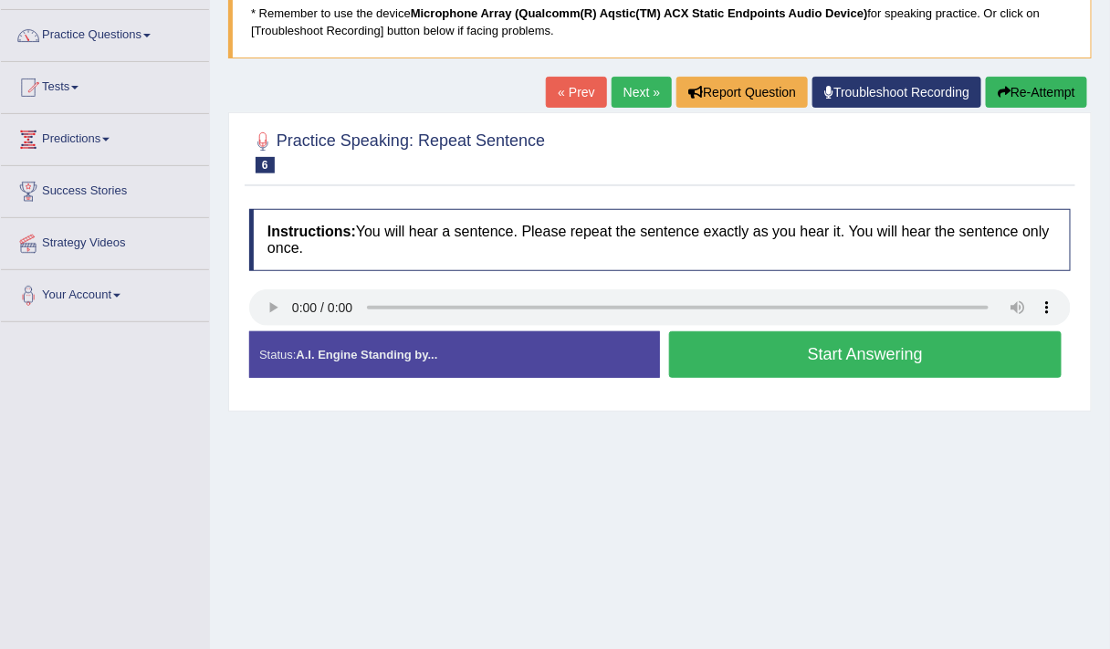
scroll to position [135, 0]
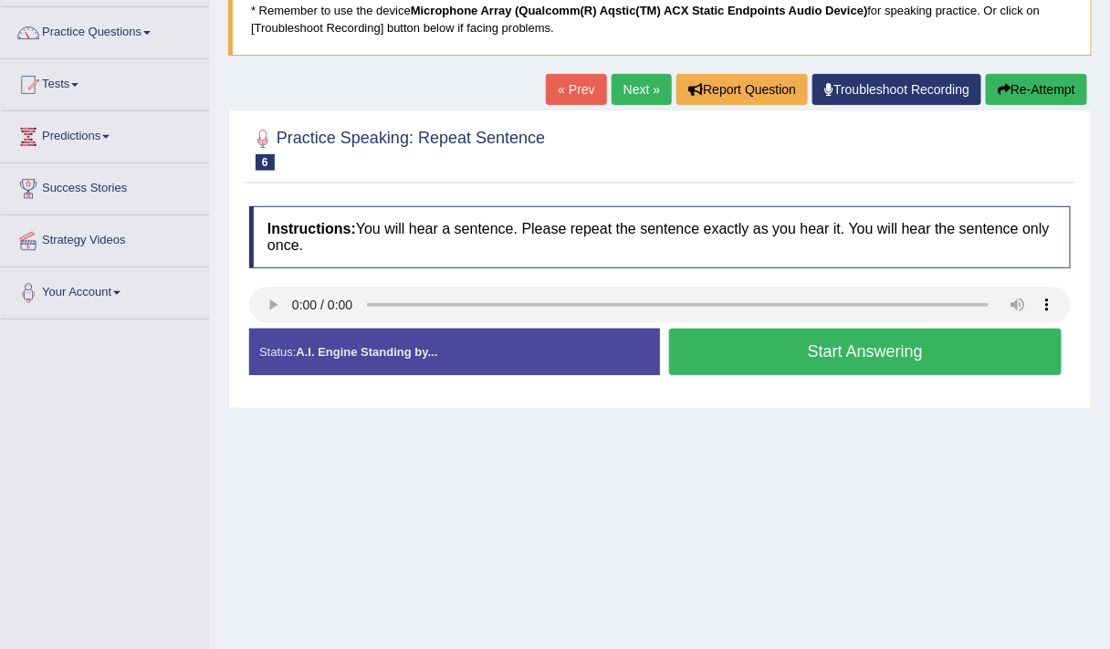
click at [791, 351] on button "Start Answering" at bounding box center [865, 351] width 392 height 47
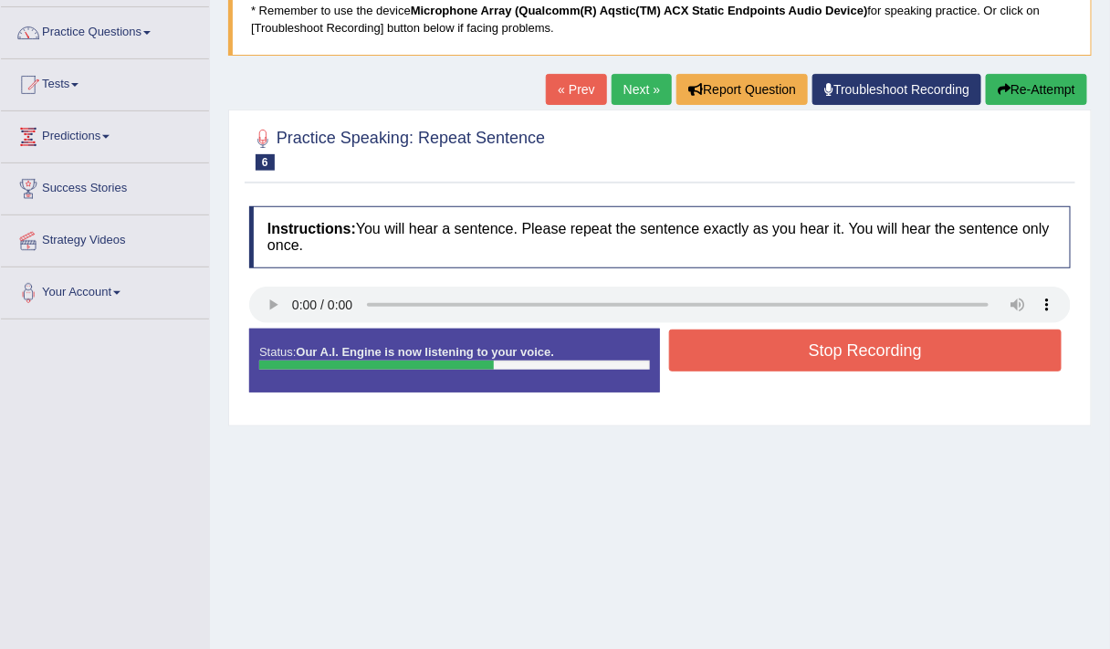
click at [791, 351] on button "Stop Recording" at bounding box center [865, 350] width 392 height 42
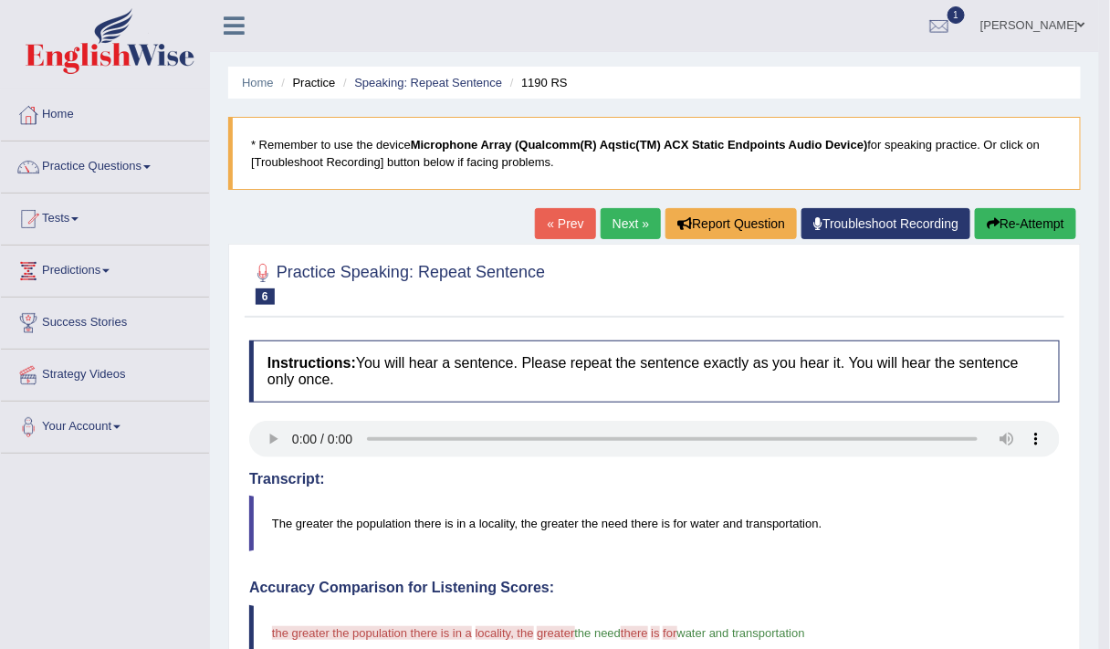
scroll to position [0, 0]
click at [619, 286] on div at bounding box center [654, 283] width 810 height 56
